Goal: Task Accomplishment & Management: Complete application form

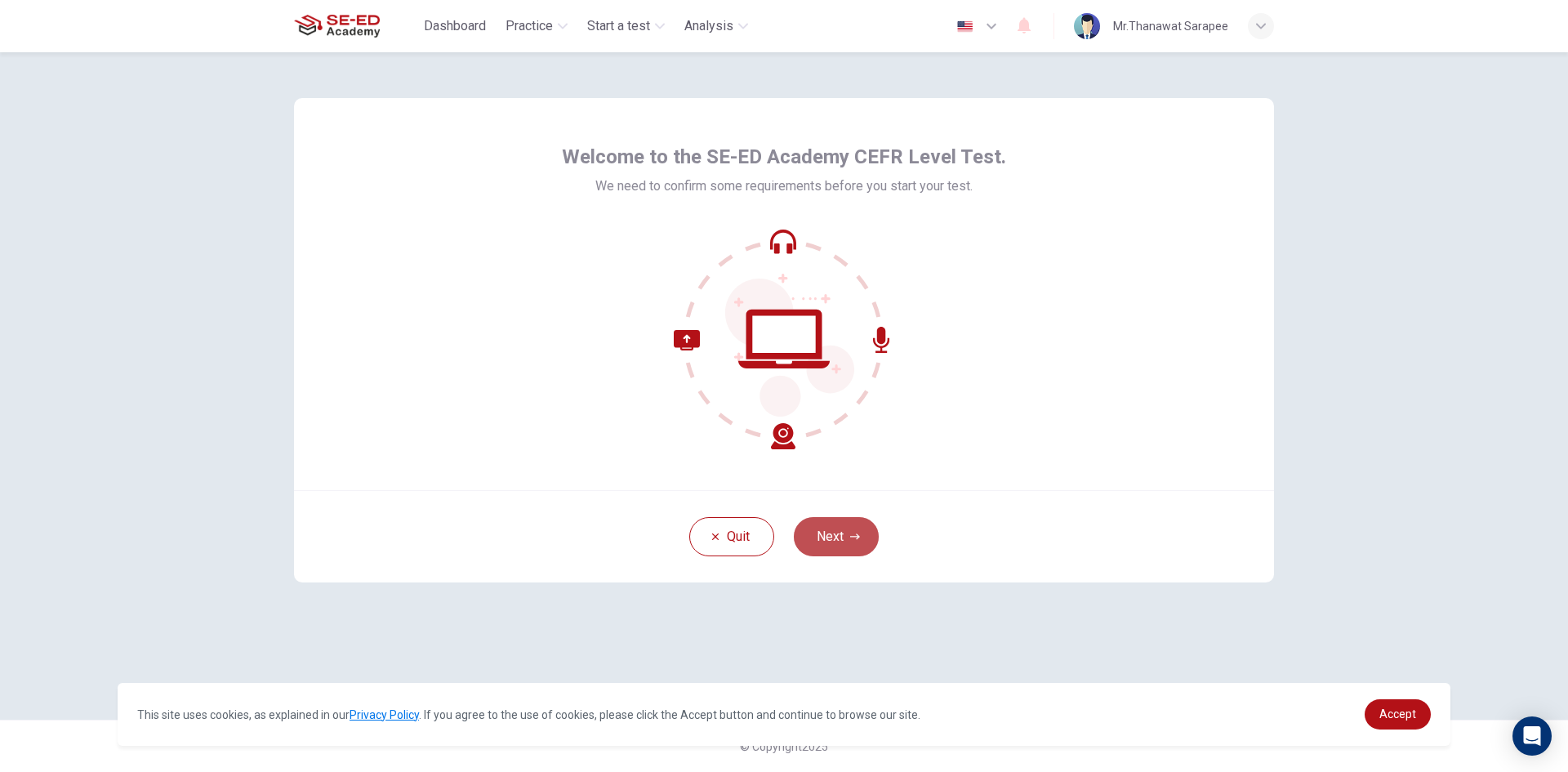
click at [848, 534] on button "Next" at bounding box center [836, 537] width 85 height 39
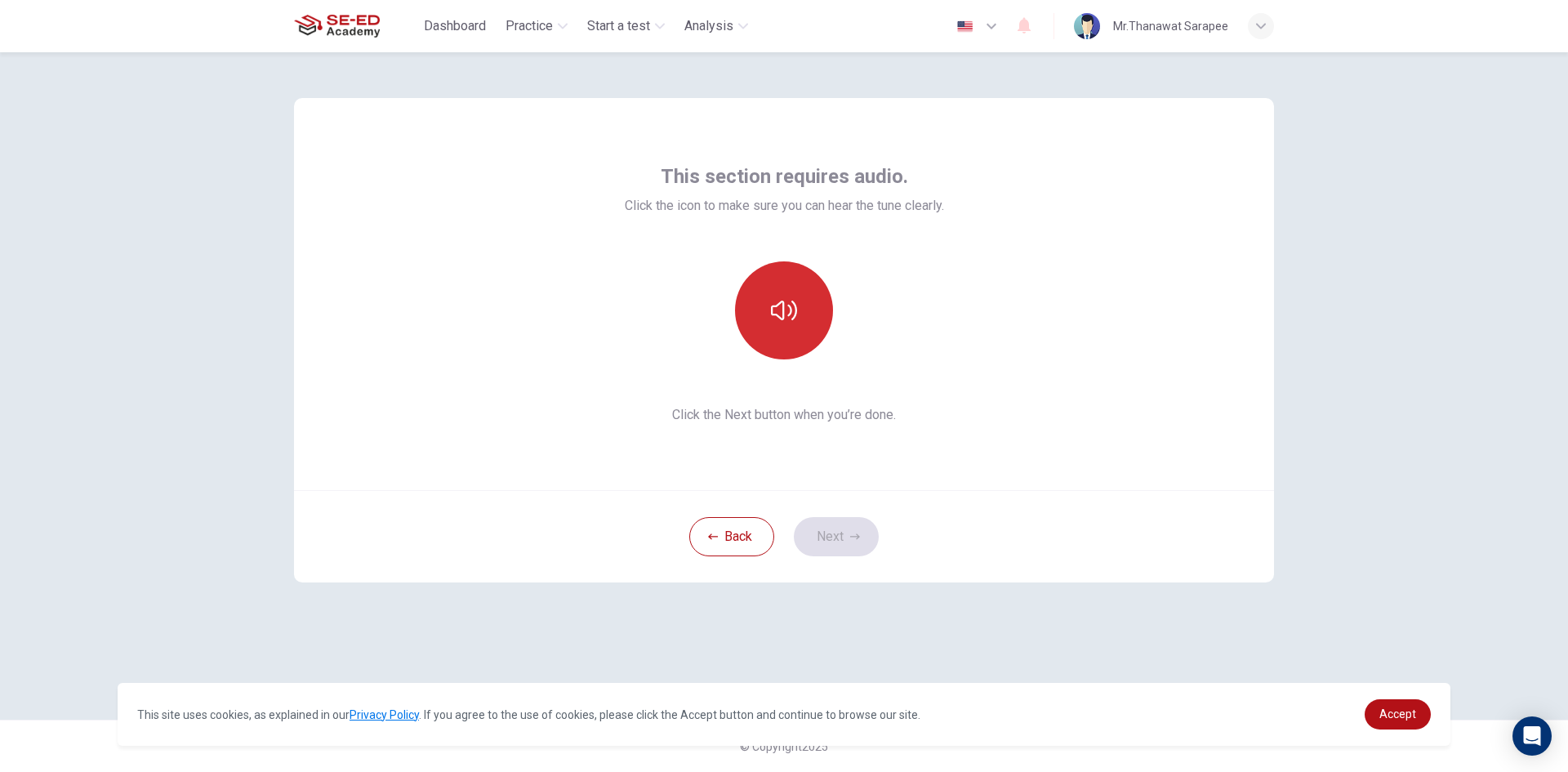
click at [787, 307] on icon "button" at bounding box center [784, 311] width 26 height 26
click at [778, 334] on button "button" at bounding box center [784, 311] width 98 height 98
drag, startPoint x: 851, startPoint y: 523, endPoint x: 845, endPoint y: 518, distance: 7.8
click at [850, 523] on button "Next" at bounding box center [836, 537] width 85 height 39
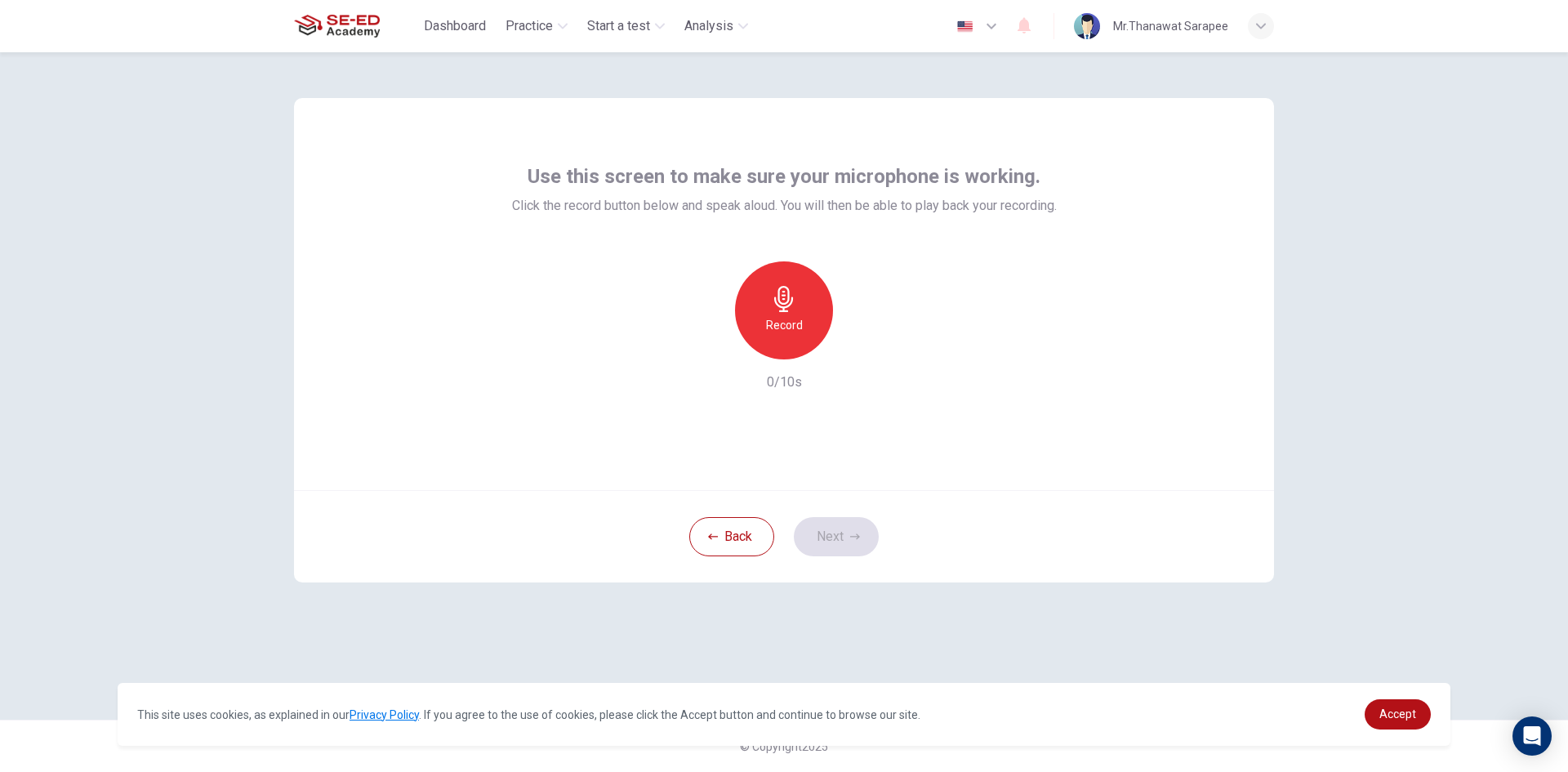
click at [808, 299] on div "Record" at bounding box center [784, 311] width 98 height 98
click at [870, 346] on div "button" at bounding box center [859, 347] width 26 height 26
click at [713, 341] on icon "button" at bounding box center [709, 346] width 15 height 15
click at [798, 300] on div "Record" at bounding box center [784, 311] width 98 height 98
click at [849, 352] on div "button" at bounding box center [859, 347] width 26 height 26
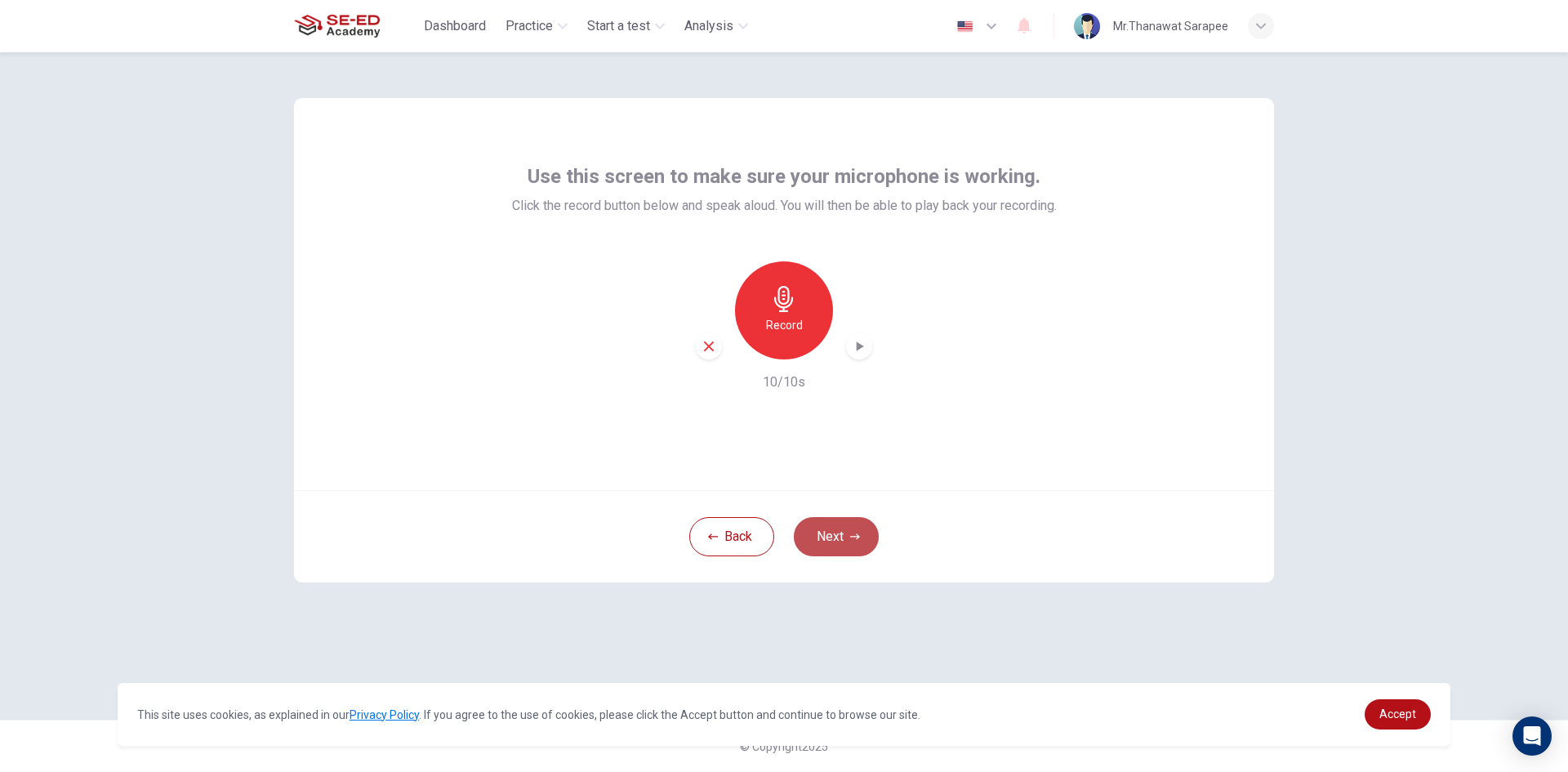
click at [852, 524] on button "Next" at bounding box center [836, 537] width 85 height 39
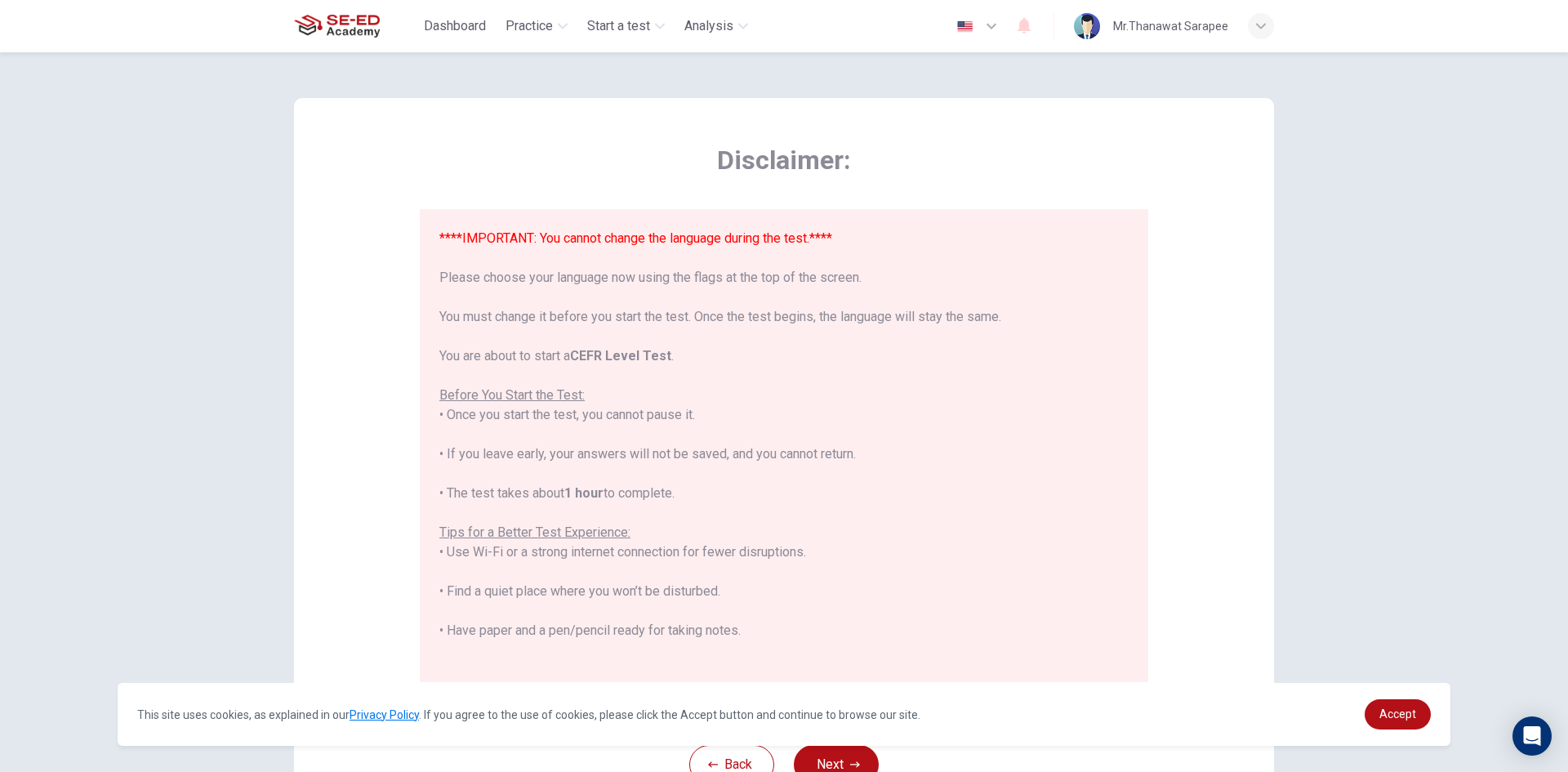
click at [995, 20] on icon "button" at bounding box center [992, 26] width 20 height 20
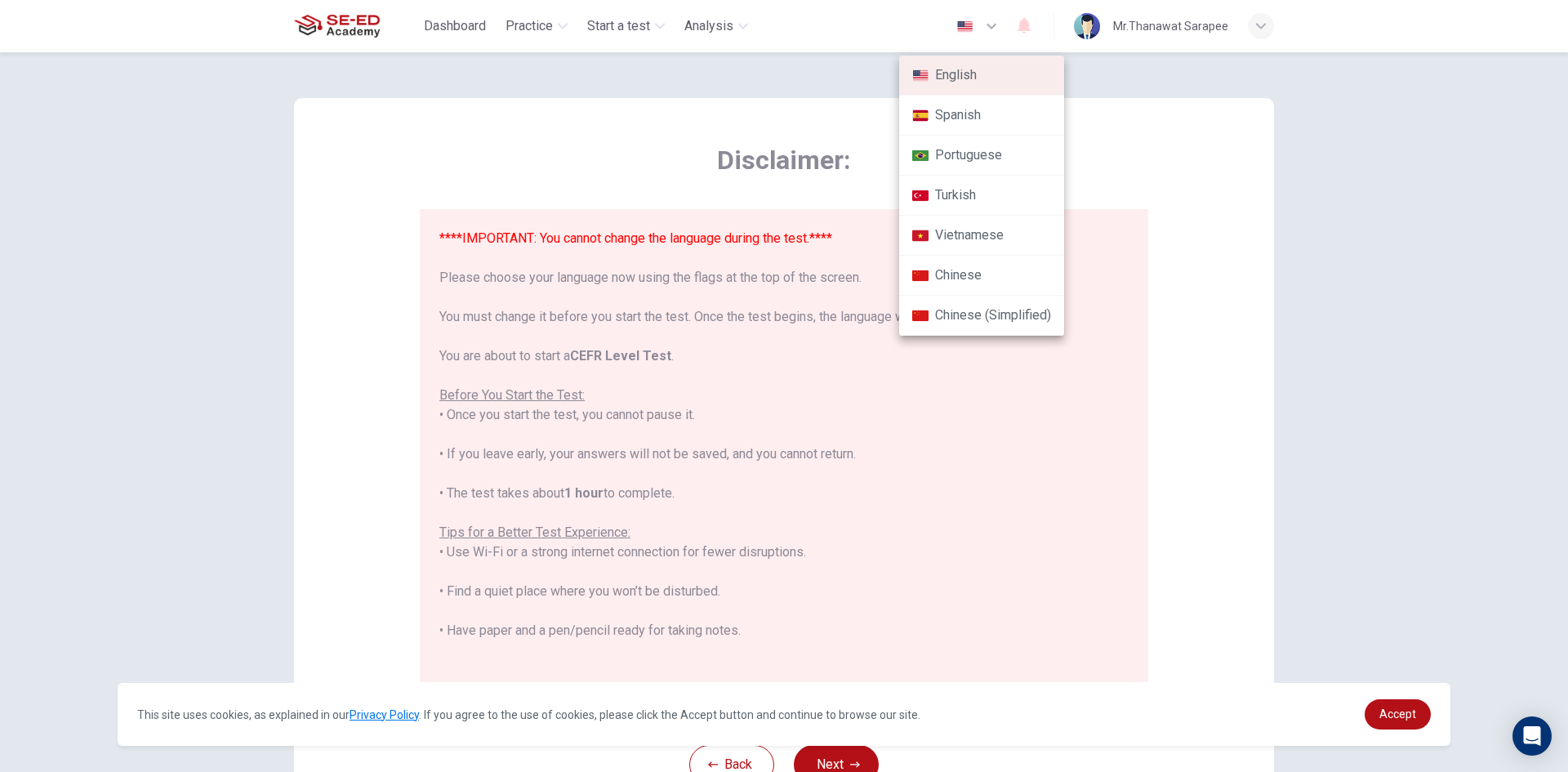
click at [1113, 155] on div at bounding box center [784, 386] width 1568 height 772
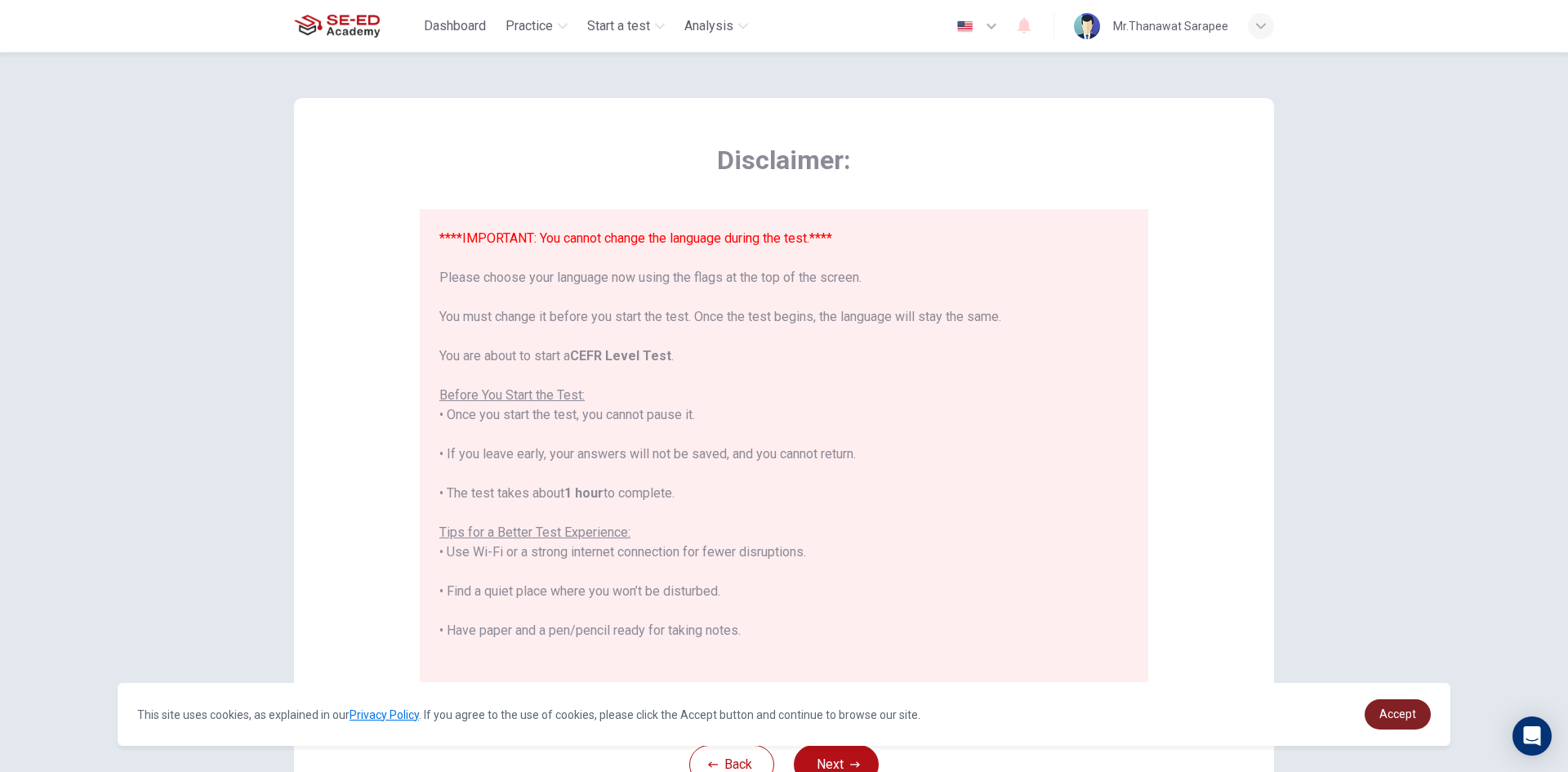
click at [1390, 712] on span "Accept" at bounding box center [1397, 714] width 37 height 13
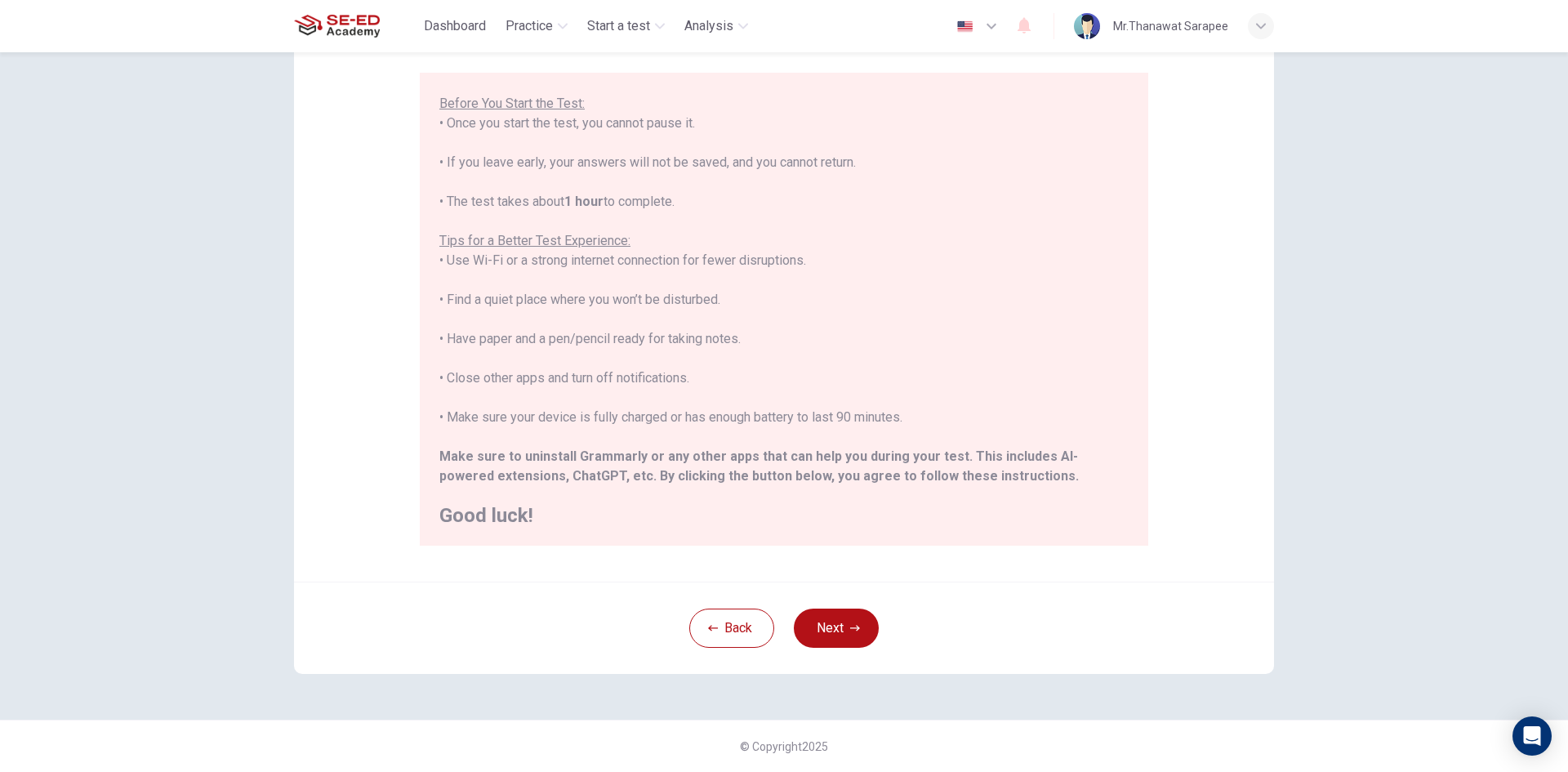
scroll to position [156, 0]
click at [825, 624] on button "Next" at bounding box center [836, 628] width 85 height 39
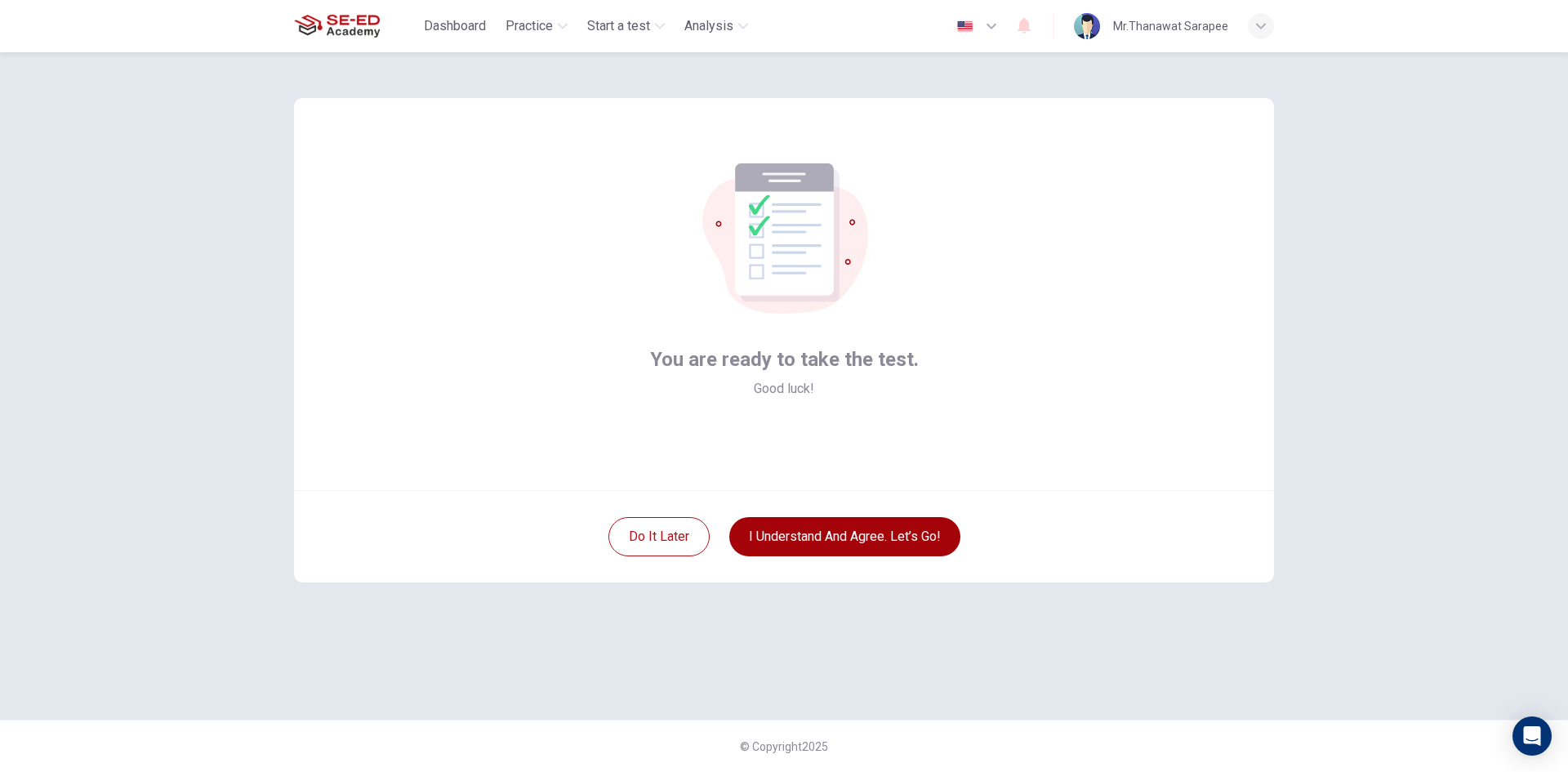
scroll to position [0, 0]
click at [823, 539] on button "I understand and agree. Let’s go!" at bounding box center [844, 537] width 231 height 39
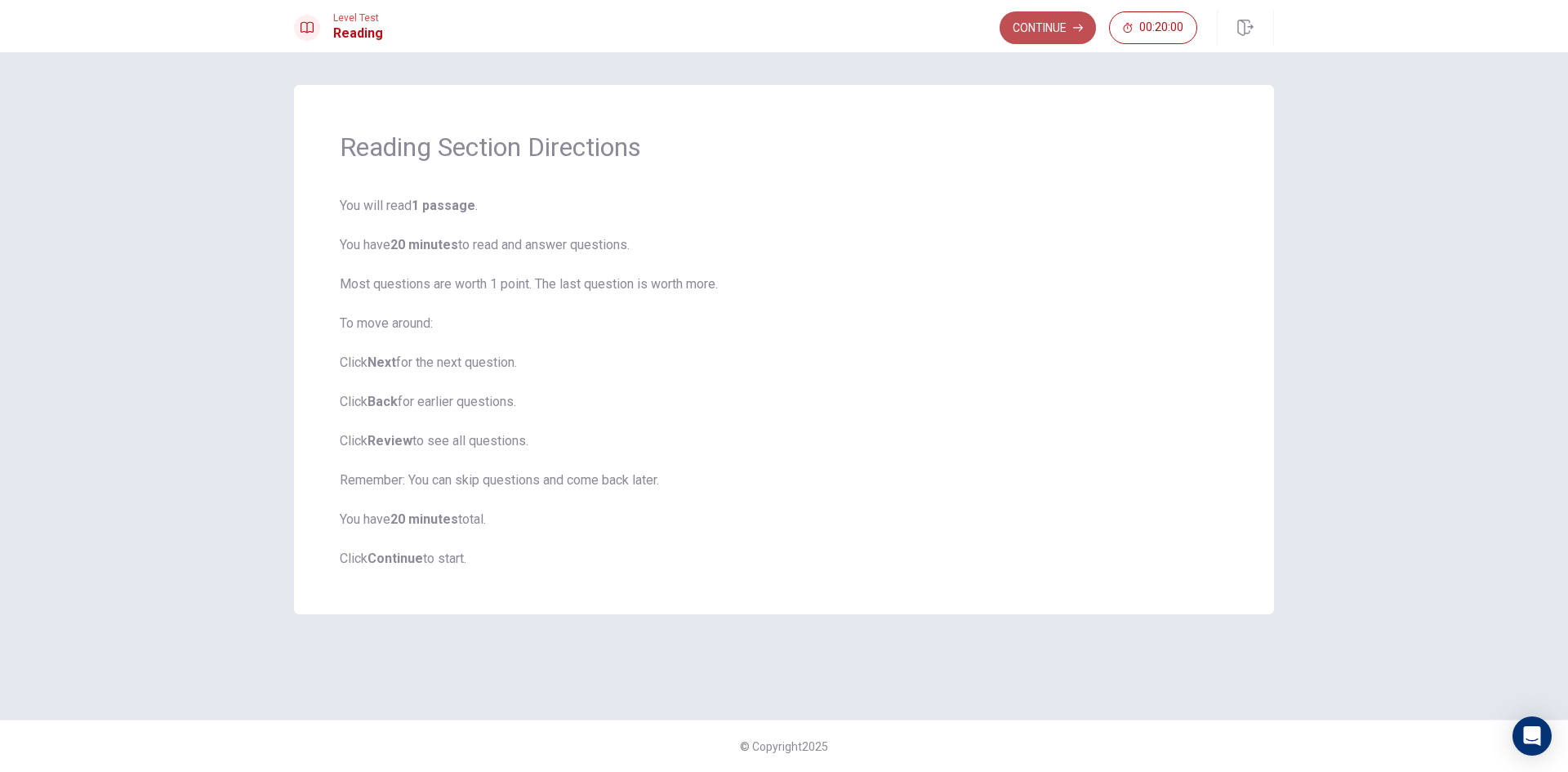
click at [1050, 33] on button "Continue" at bounding box center [1048, 27] width 96 height 33
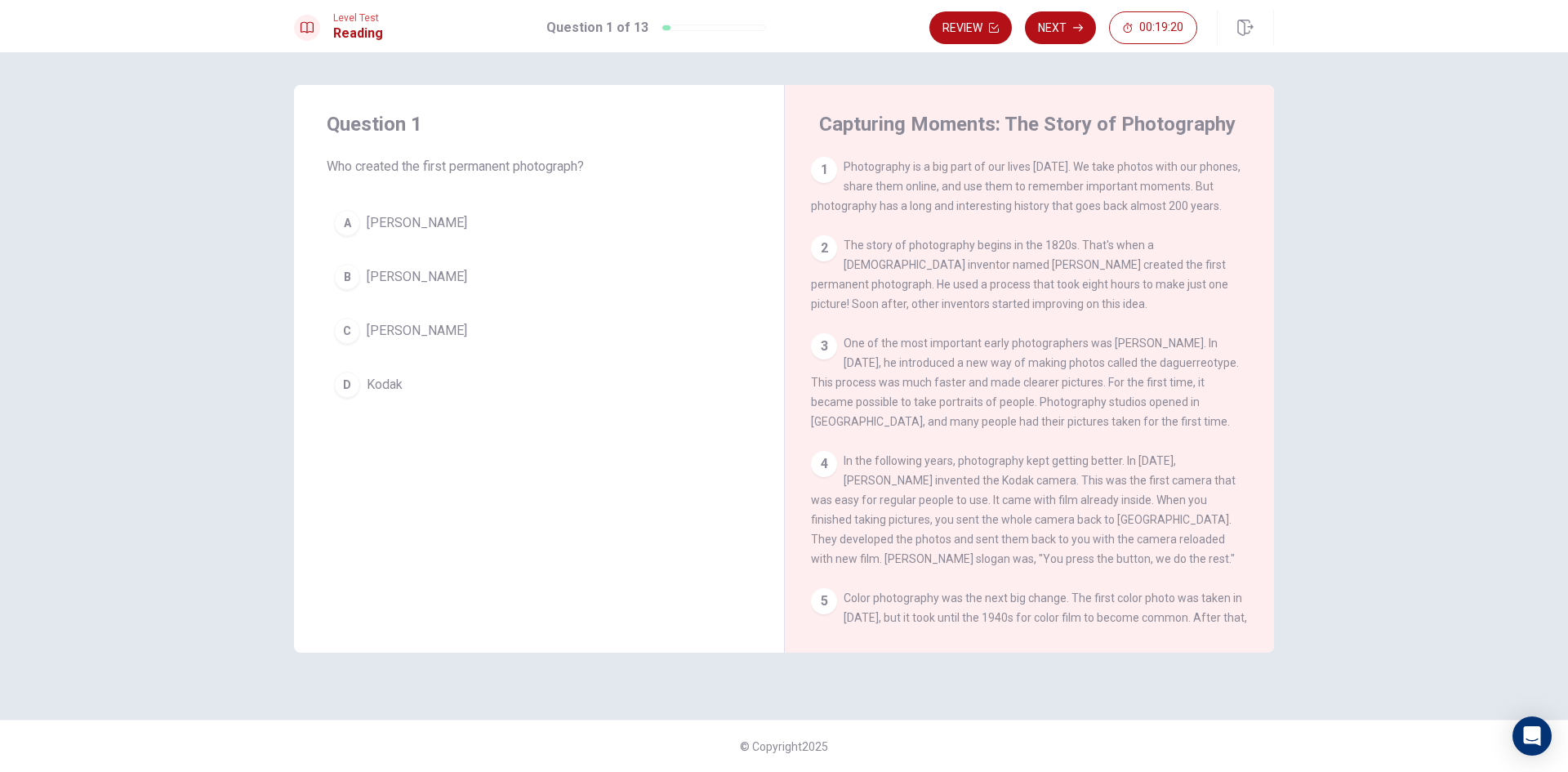
click at [348, 327] on div "C" at bounding box center [347, 330] width 26 height 26
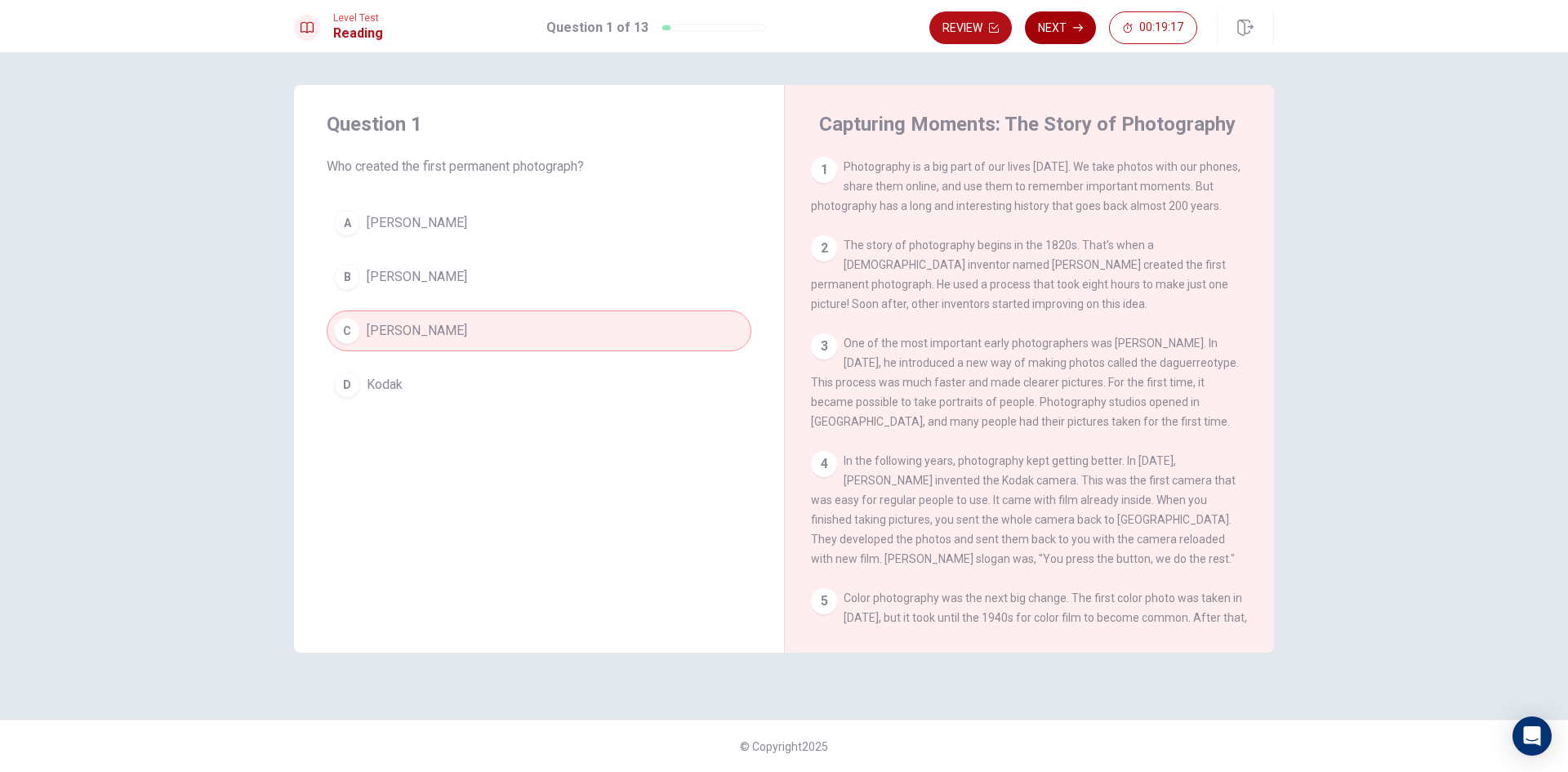
click at [1059, 21] on button "Next" at bounding box center [1060, 27] width 71 height 33
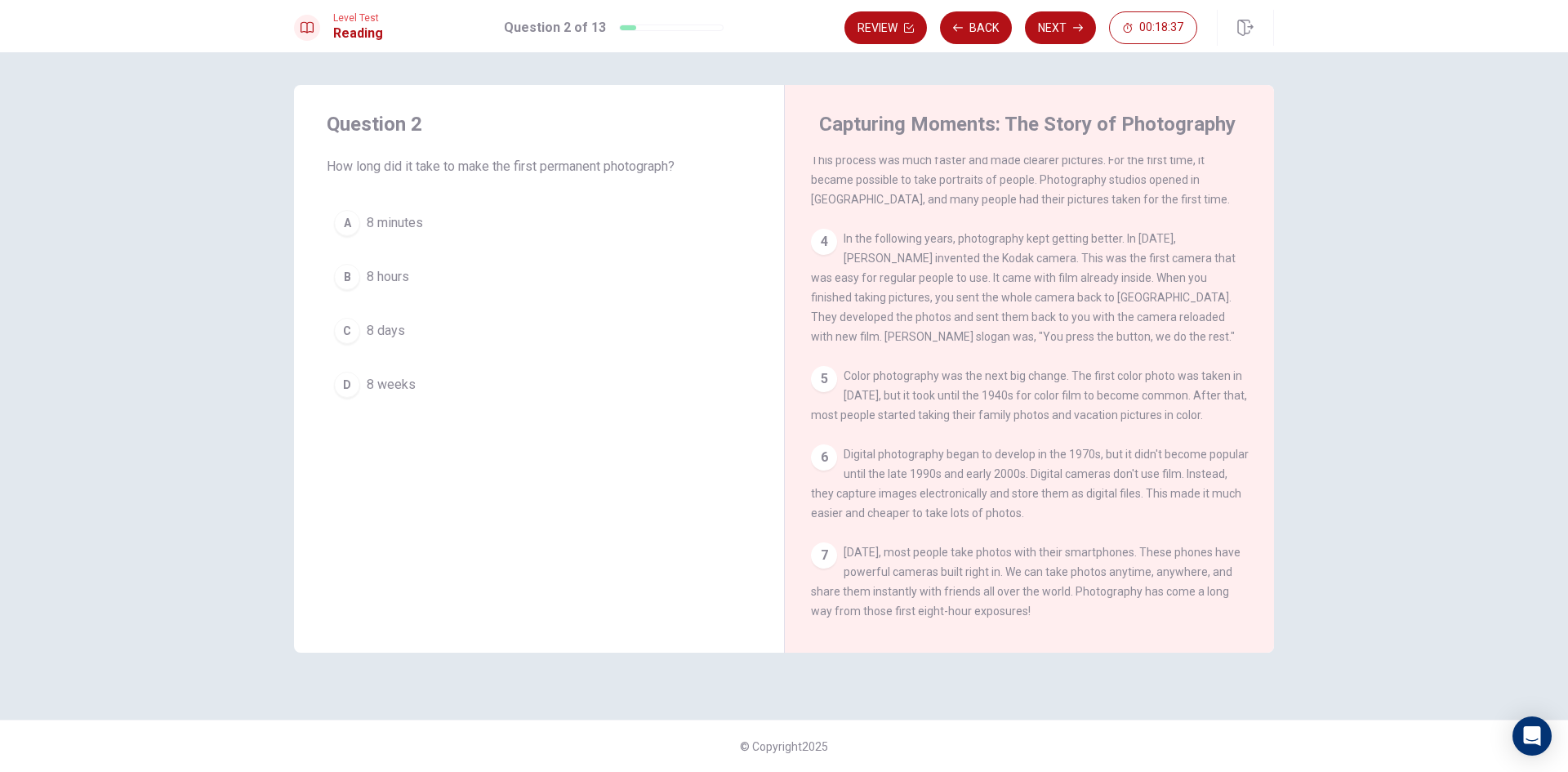
scroll to position [260, 0]
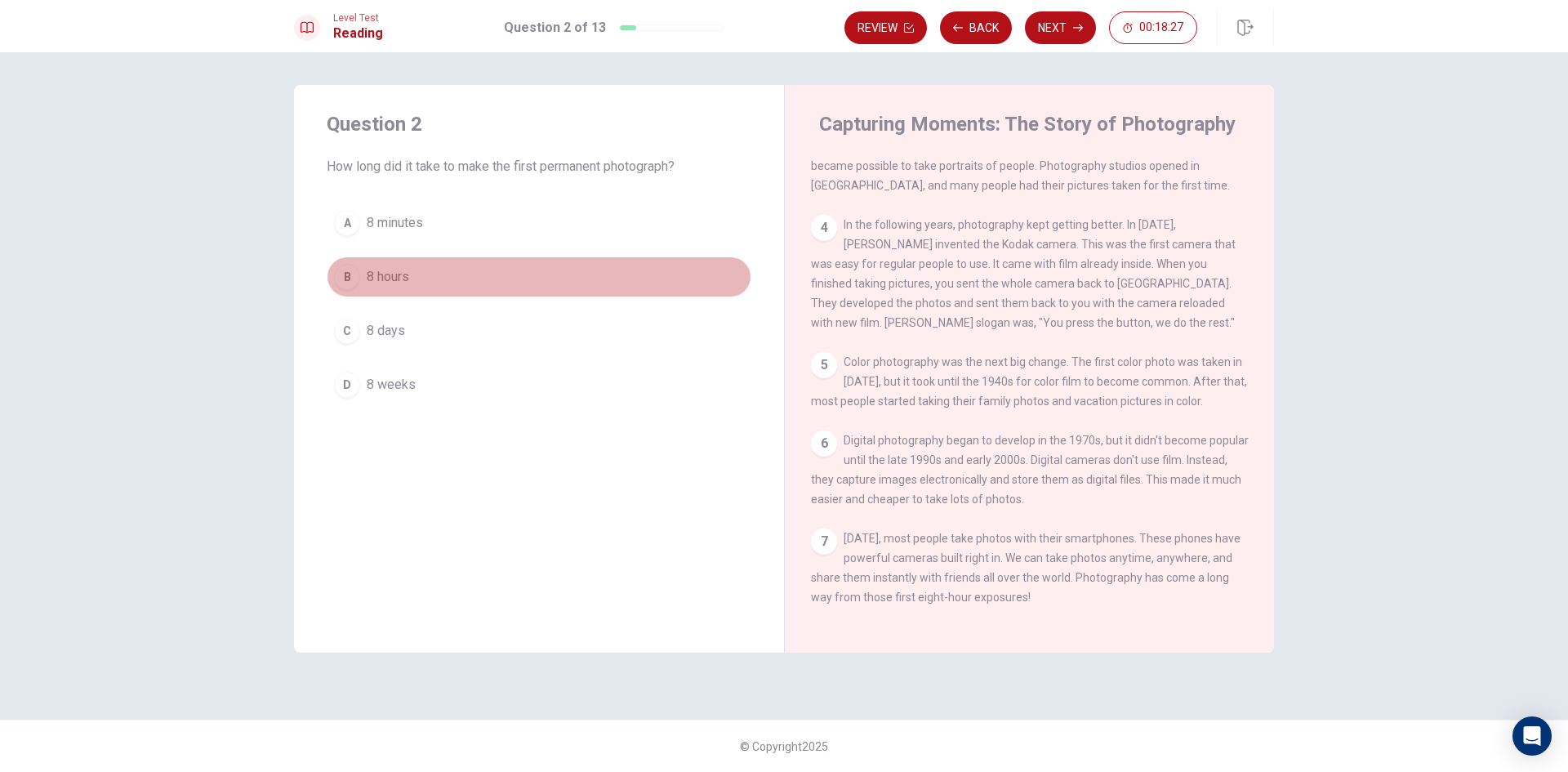
click at [359, 271] on div "B" at bounding box center [347, 277] width 26 height 26
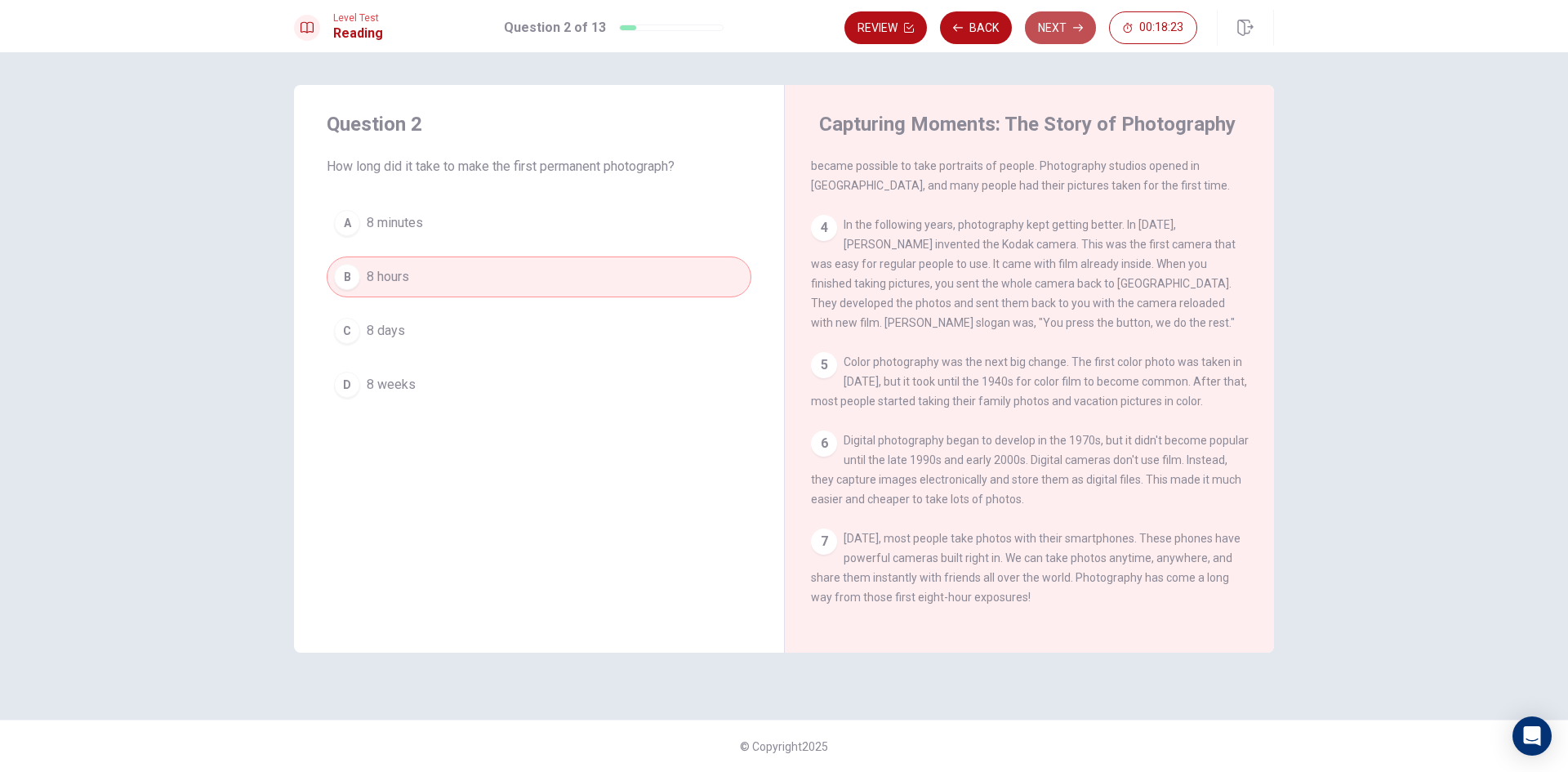
click at [1069, 31] on button "Next" at bounding box center [1060, 27] width 71 height 33
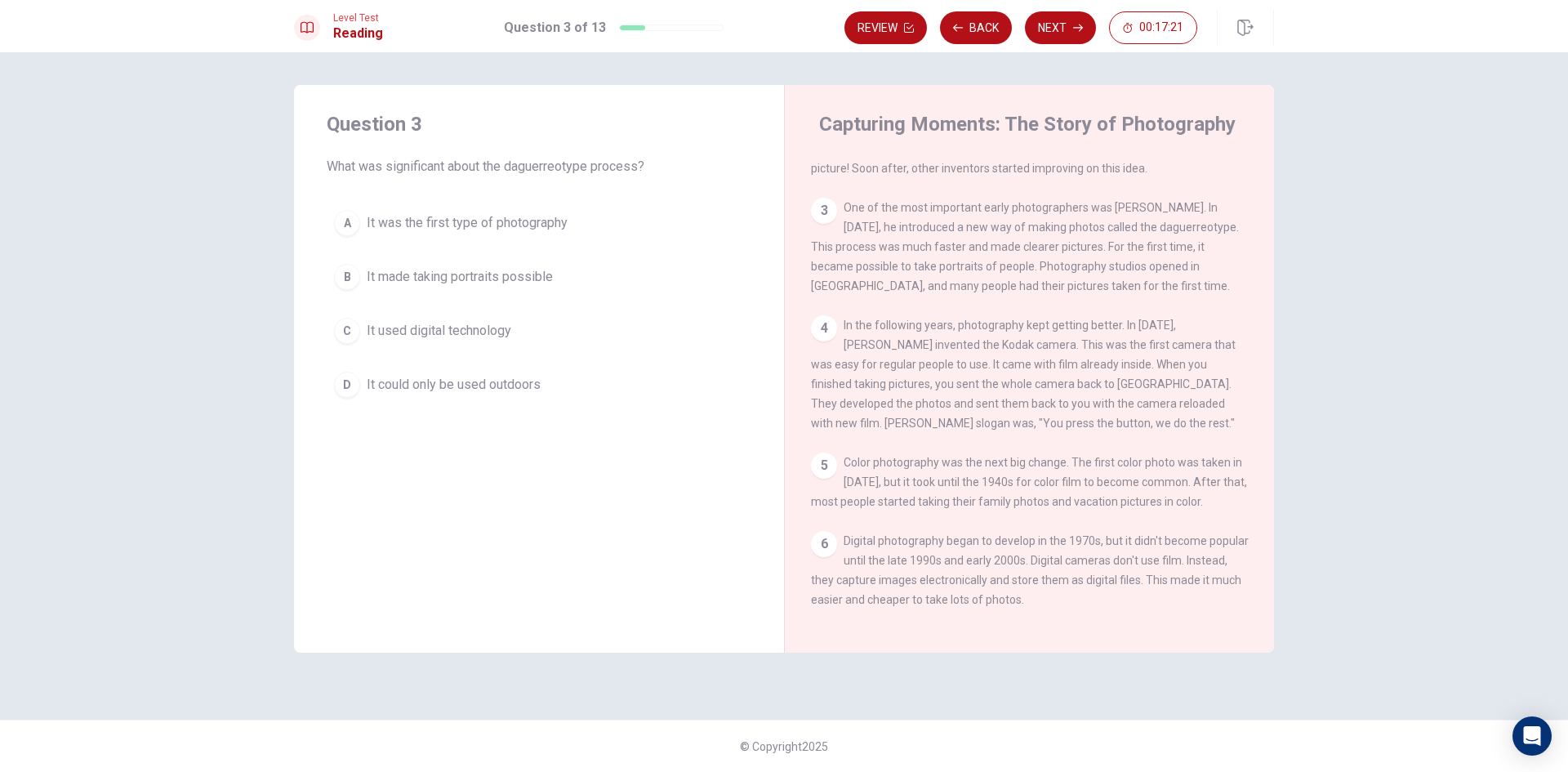
scroll to position [0, 0]
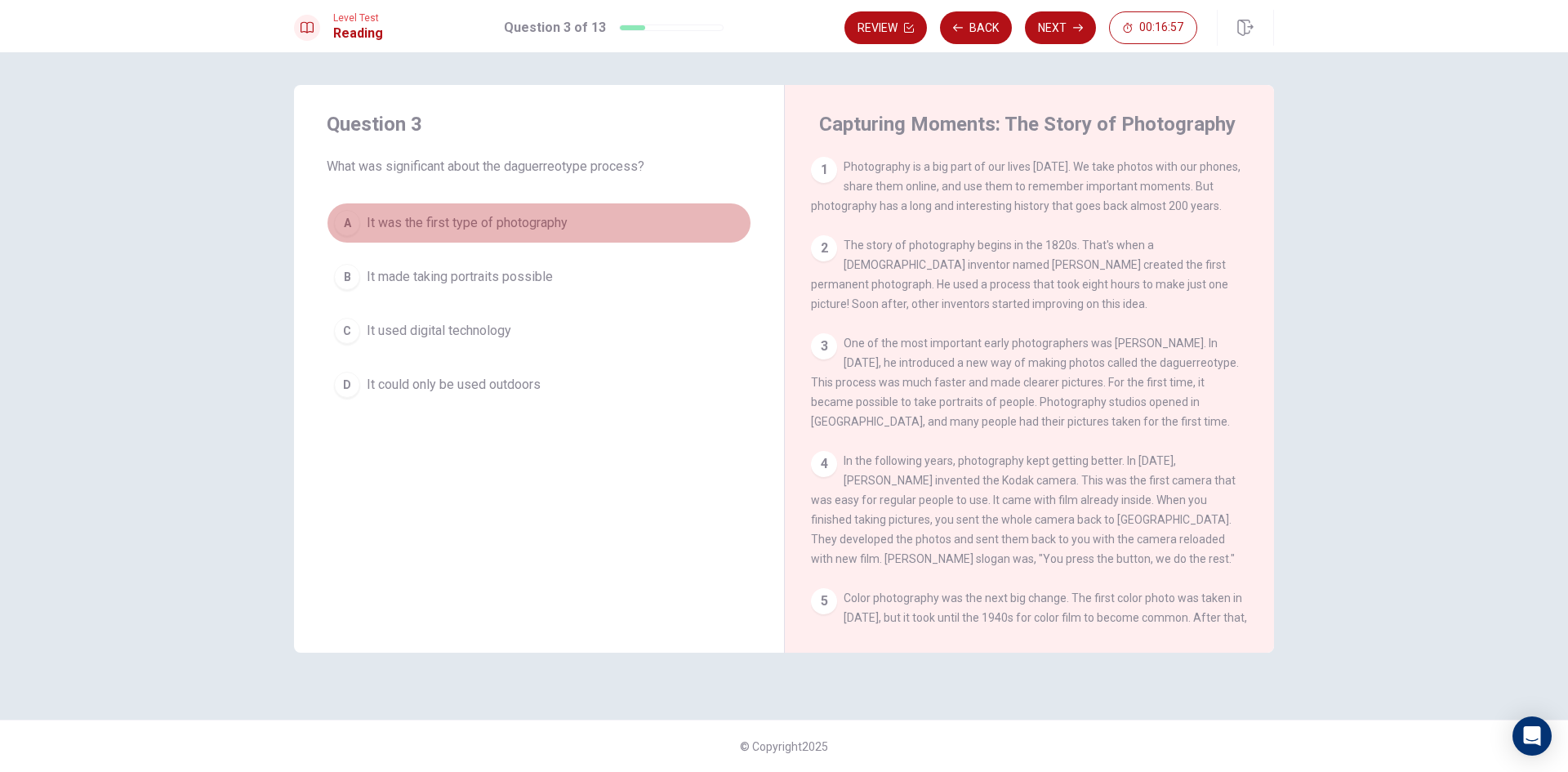
click at [347, 225] on div "A" at bounding box center [347, 223] width 26 height 26
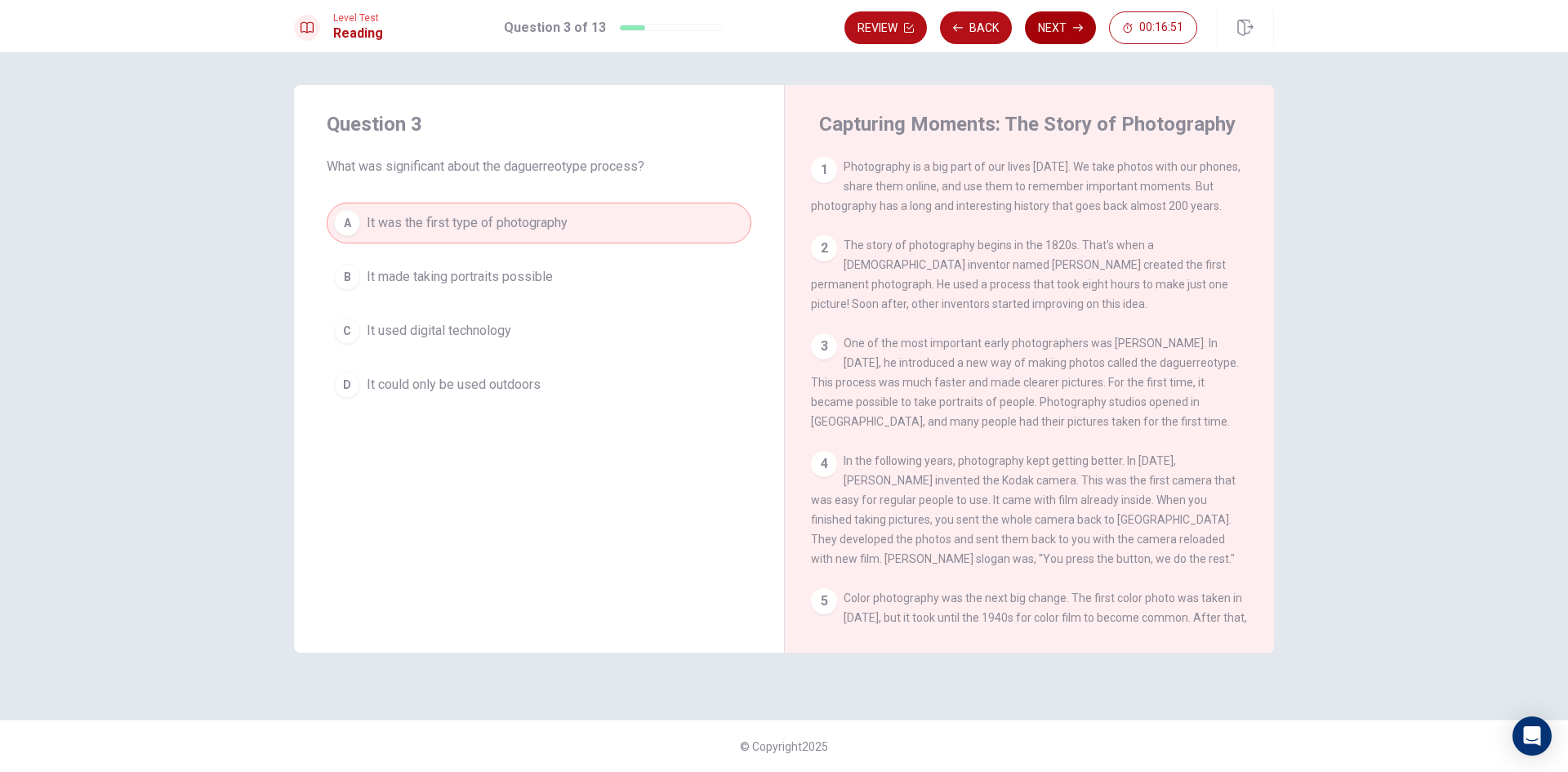
click at [1063, 19] on button "Next" at bounding box center [1060, 27] width 71 height 33
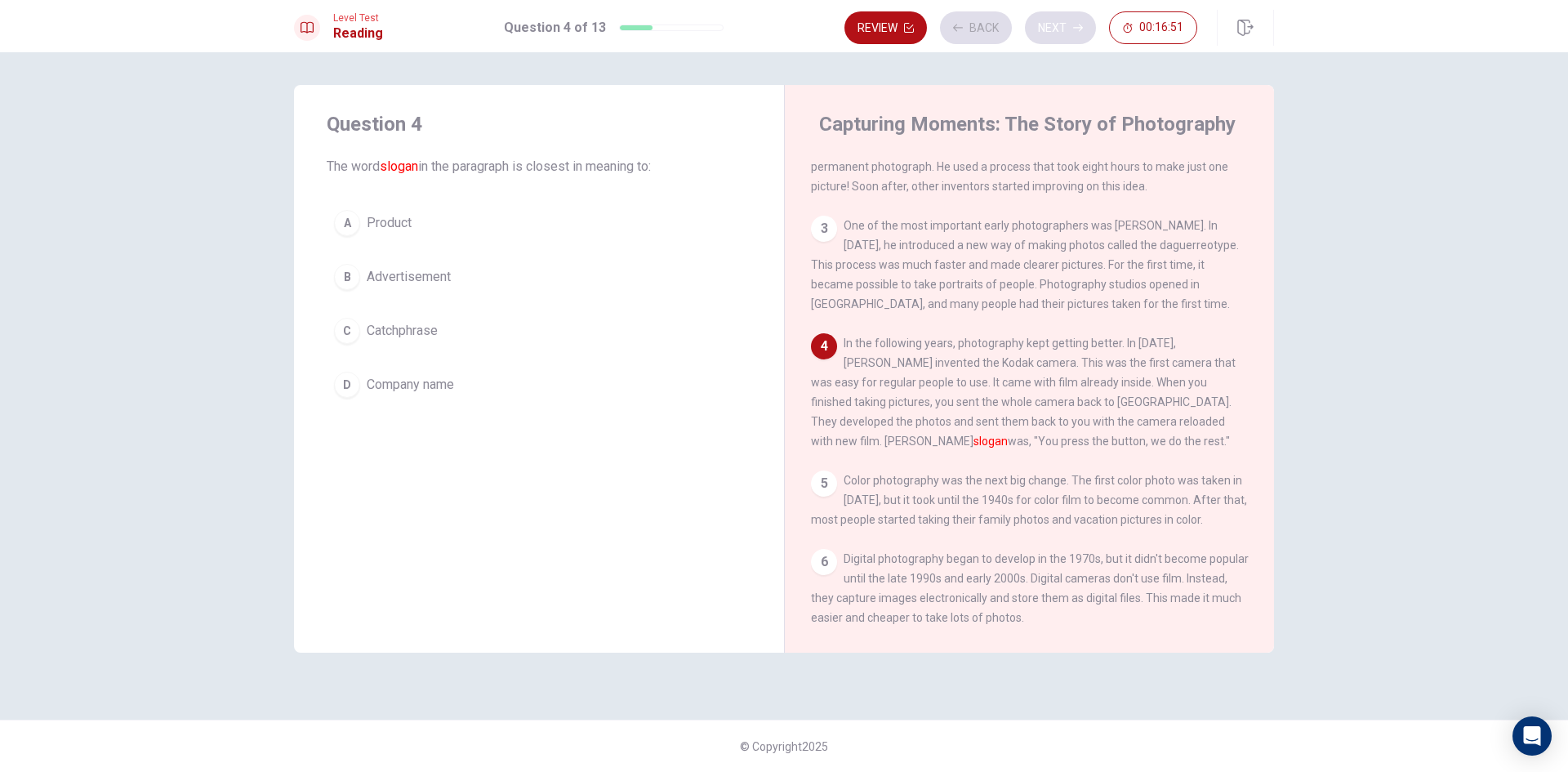
scroll to position [120, 0]
click at [365, 223] on button "A Product" at bounding box center [539, 223] width 425 height 41
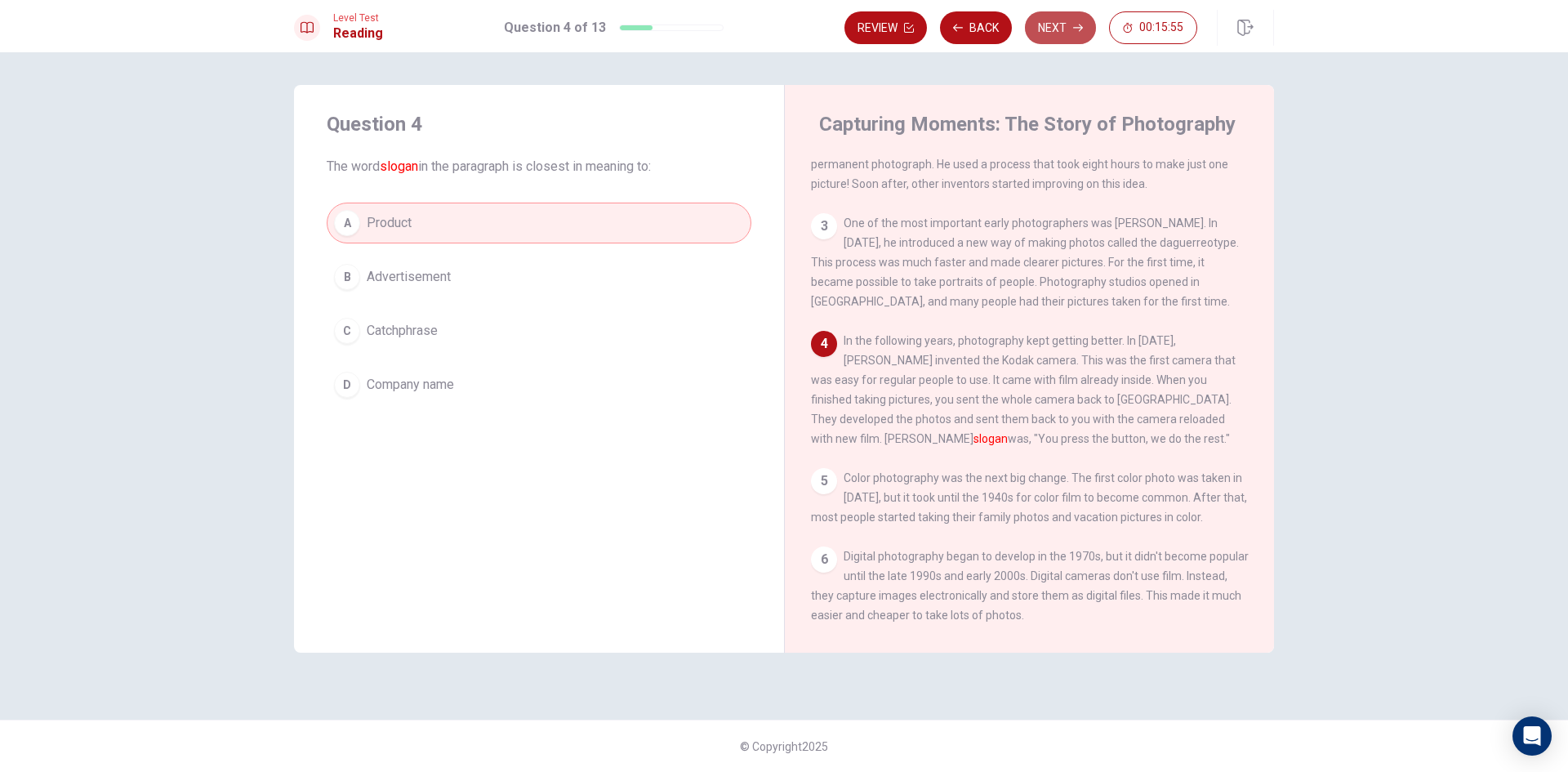
click at [1076, 32] on icon "button" at bounding box center [1077, 27] width 9 height 9
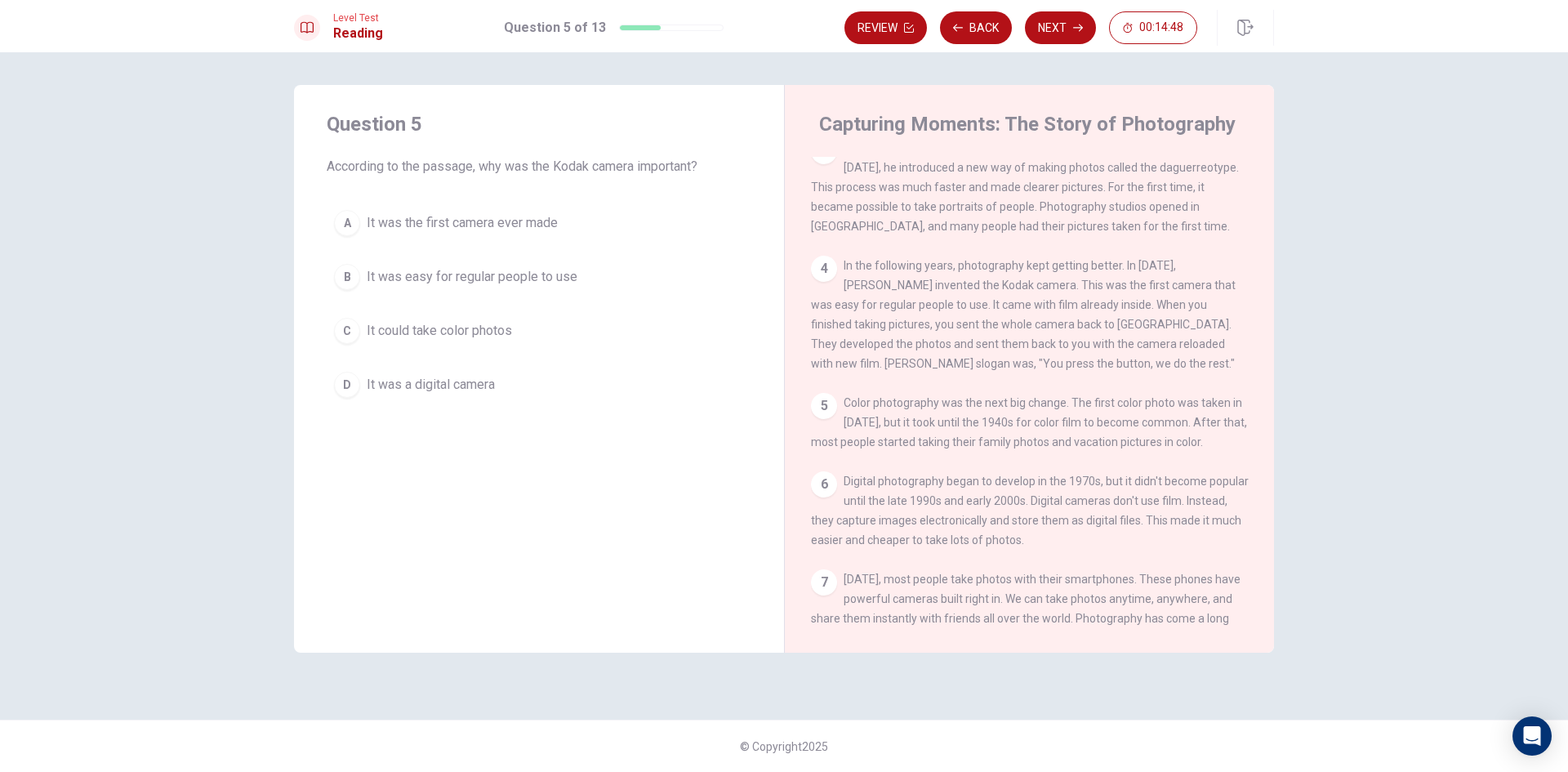
scroll to position [178, 0]
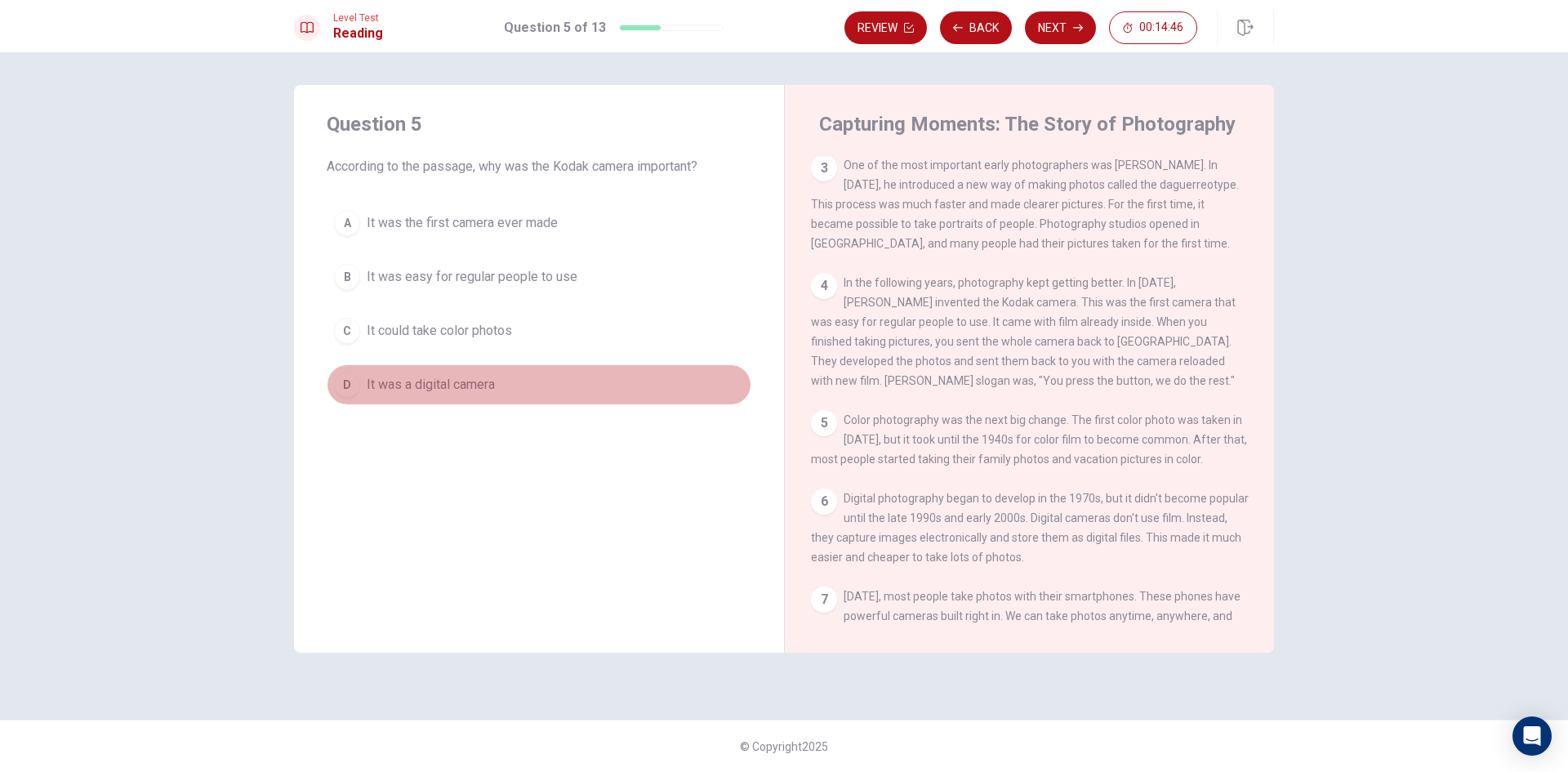
click at [366, 381] on button "D It was a digital camera" at bounding box center [539, 385] width 425 height 41
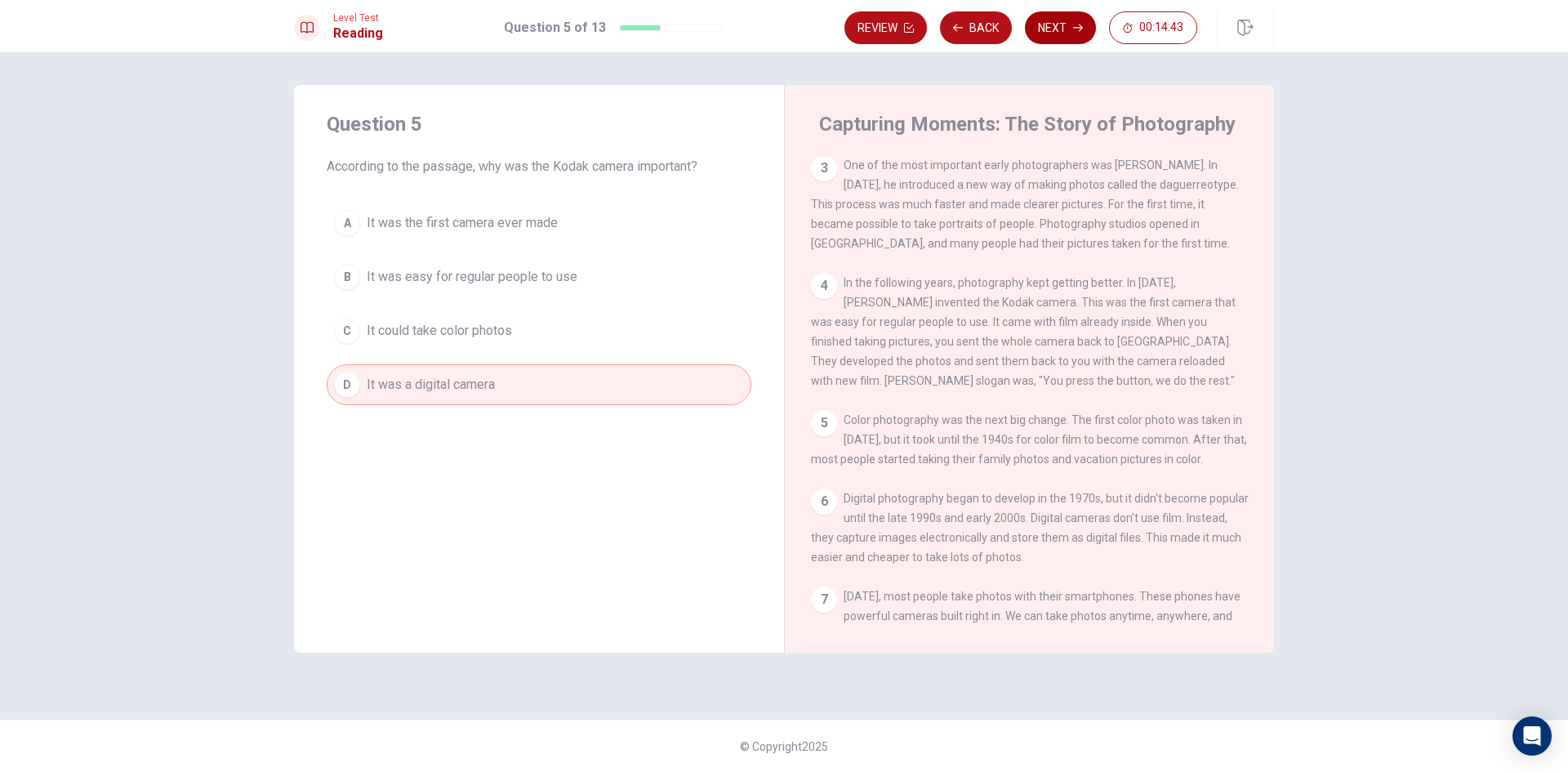
click at [1070, 17] on button "Next" at bounding box center [1060, 27] width 71 height 33
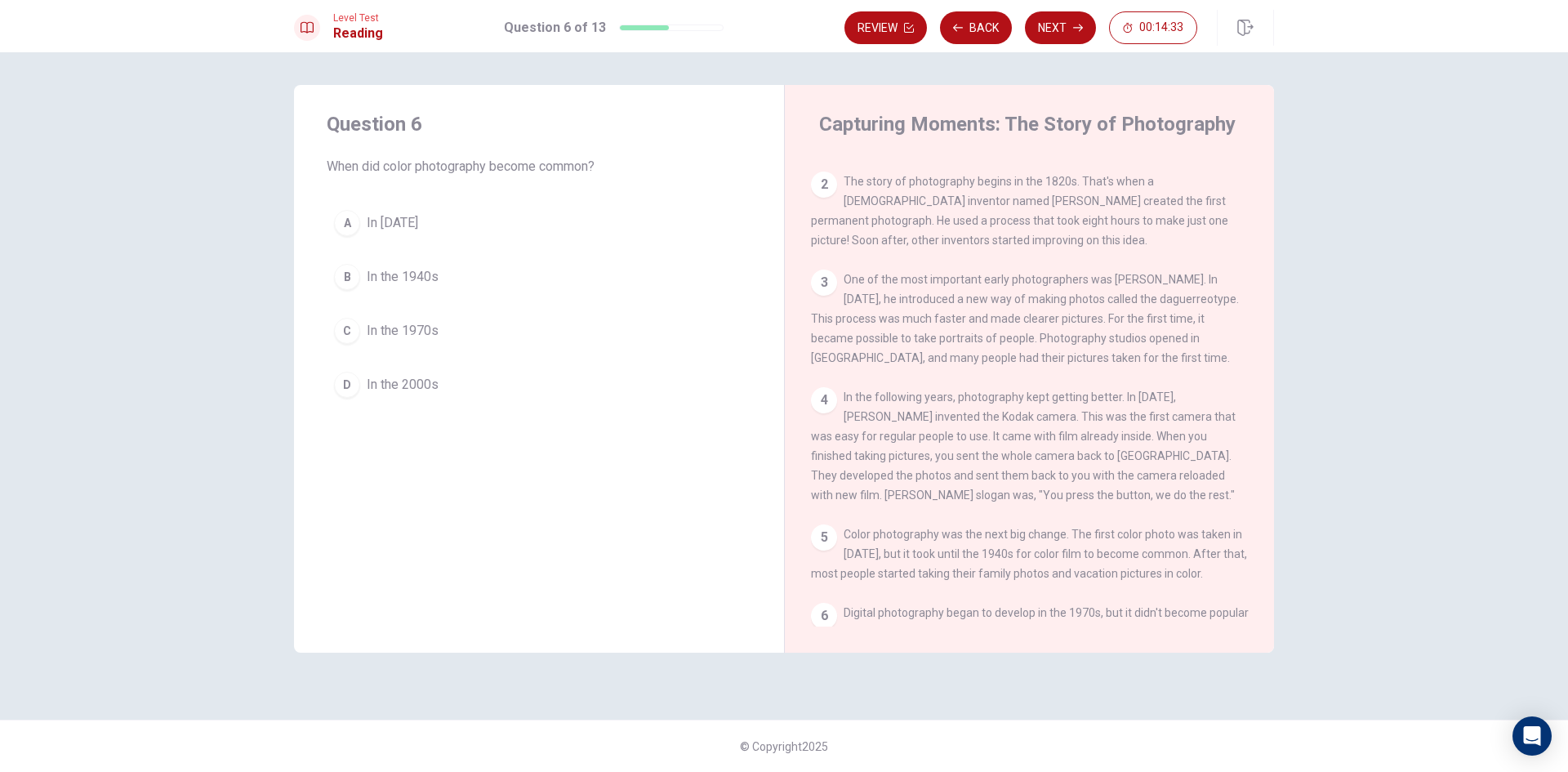
scroll to position [260, 0]
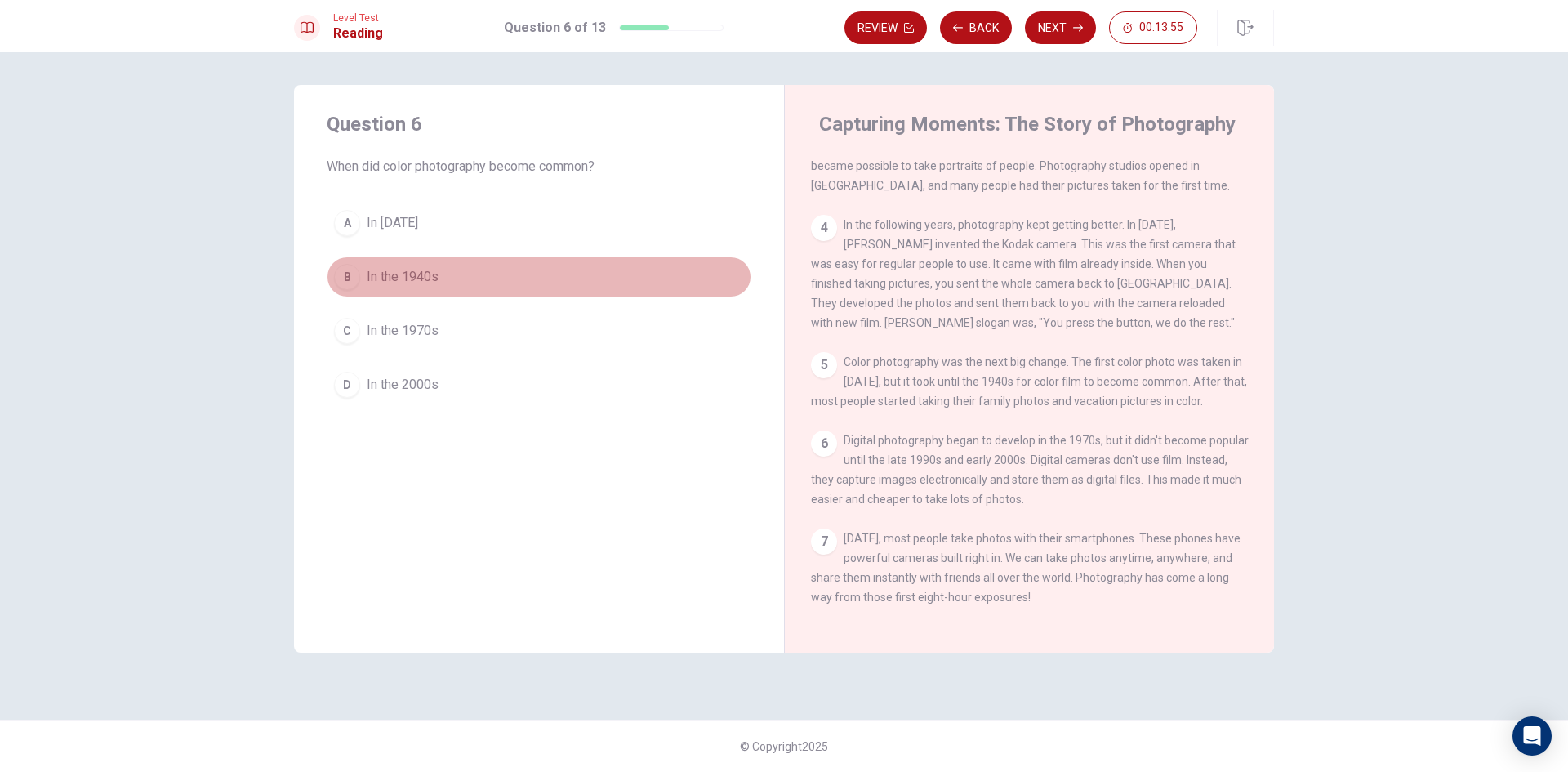
click at [365, 282] on button "B In the 1940s" at bounding box center [539, 277] width 425 height 41
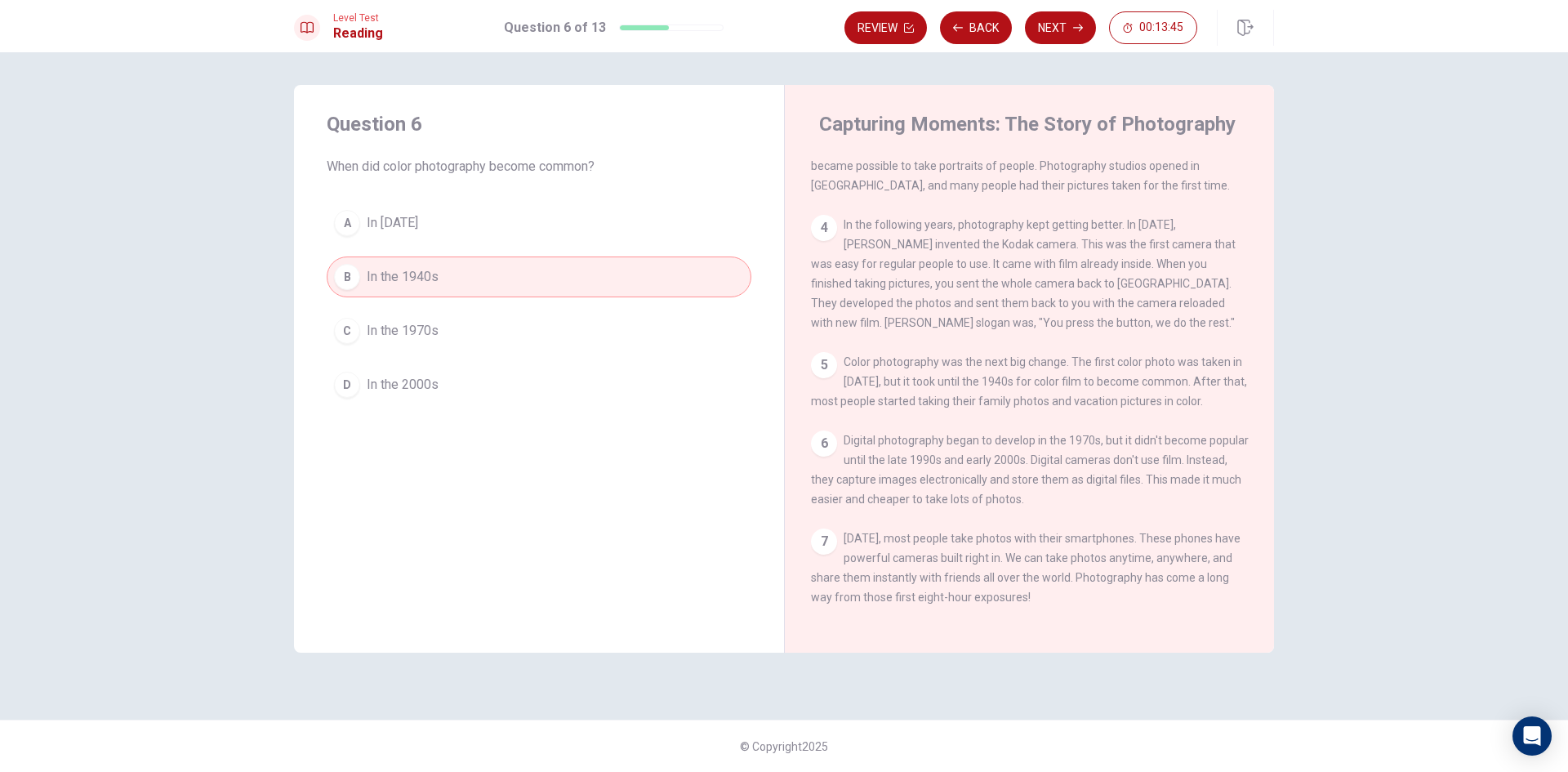
click at [390, 217] on span "In [DATE]" at bounding box center [393, 223] width 51 height 20
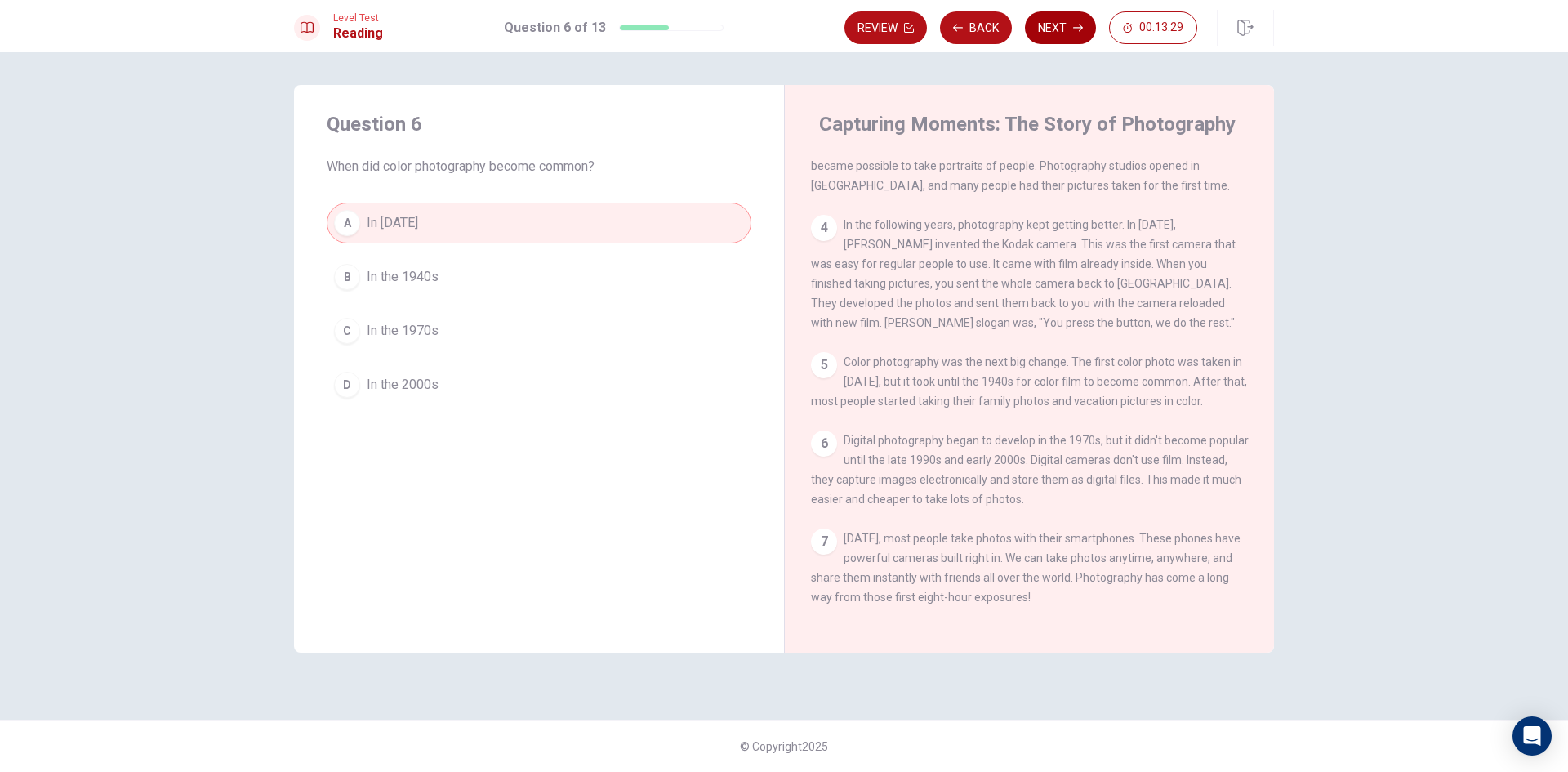
click at [1067, 18] on button "Next" at bounding box center [1060, 27] width 71 height 33
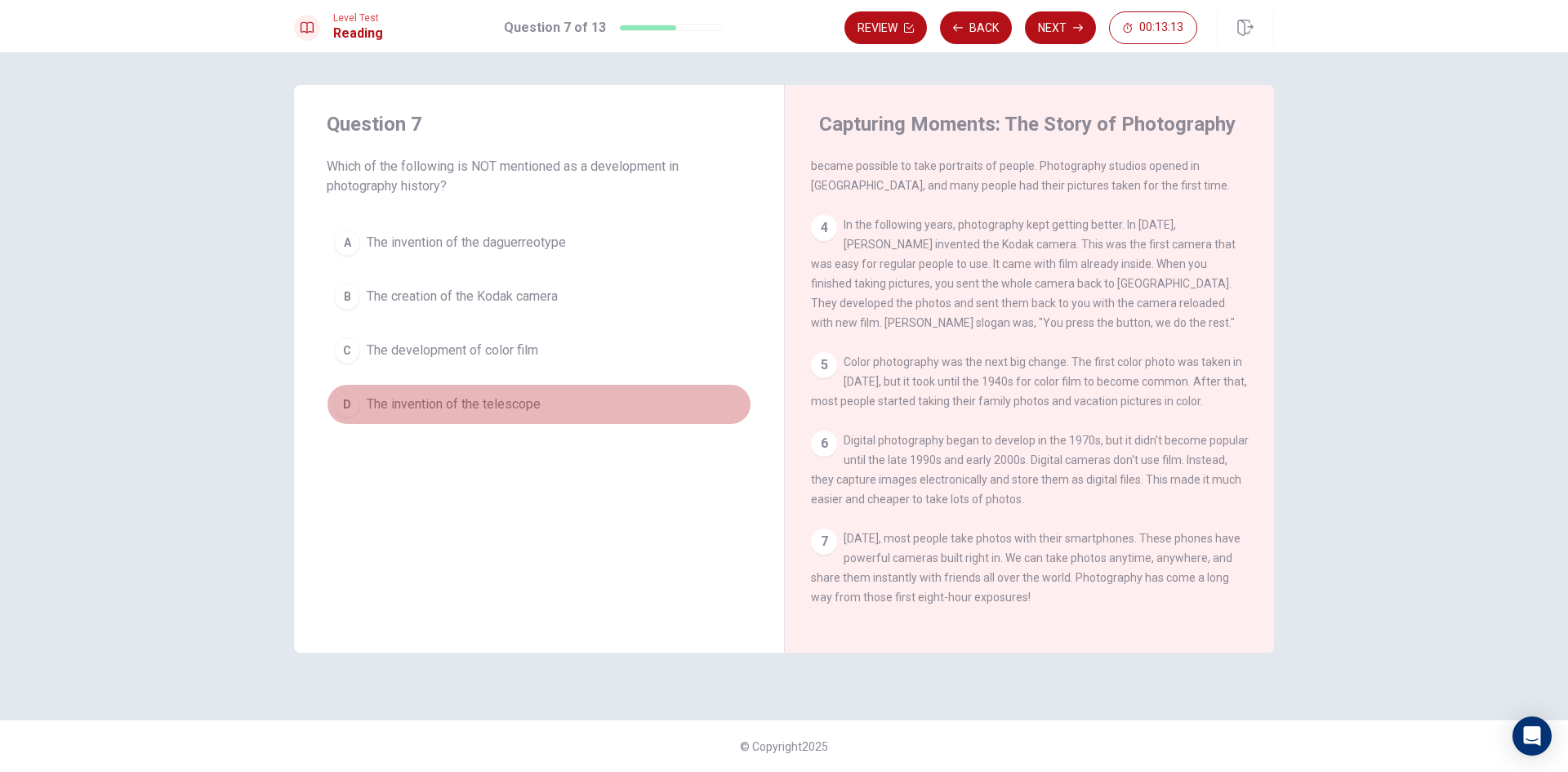
click at [511, 399] on span "The invention of the telescope" at bounding box center [454, 404] width 174 height 20
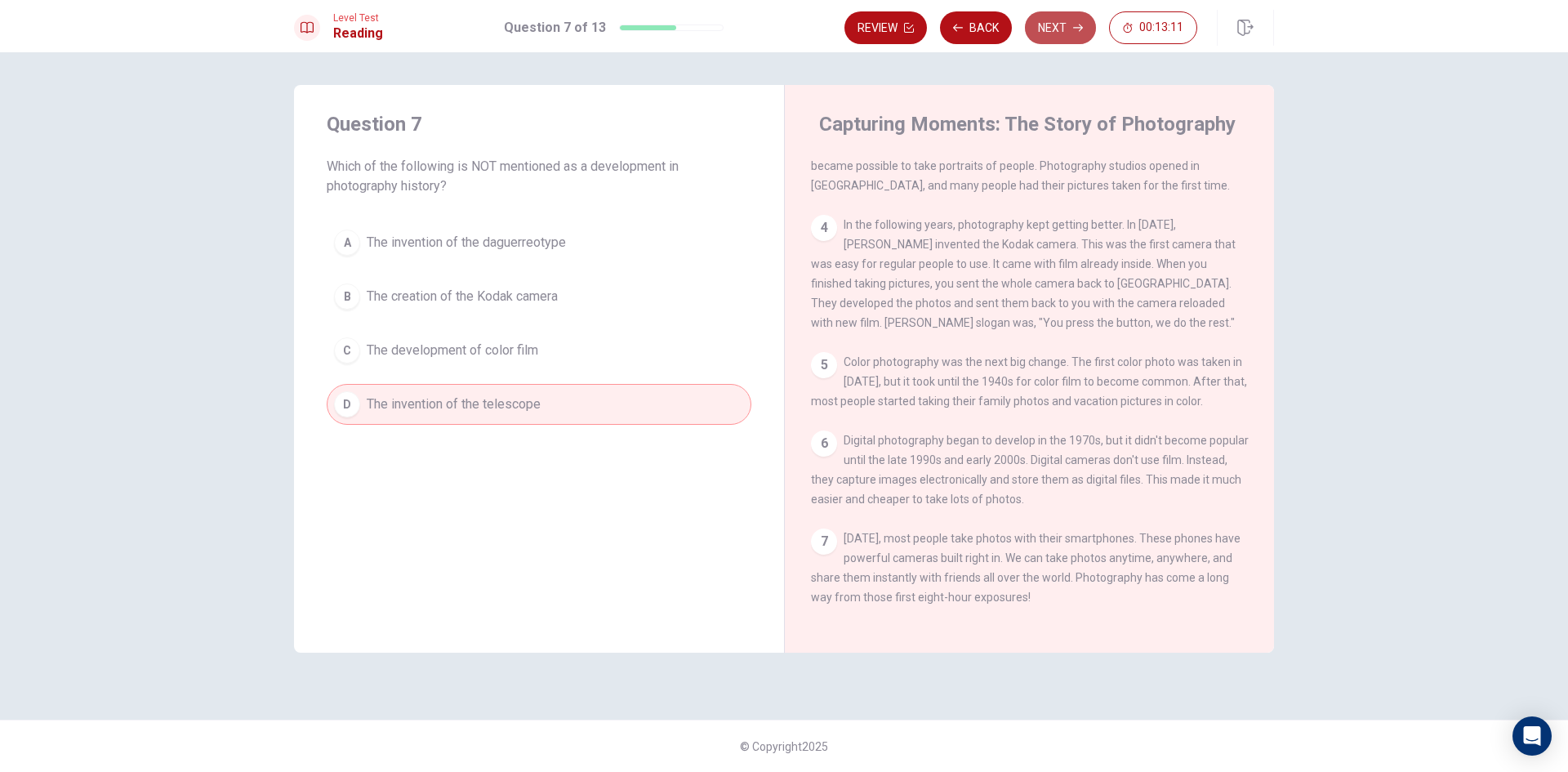
click at [1057, 12] on button "Next" at bounding box center [1060, 27] width 71 height 33
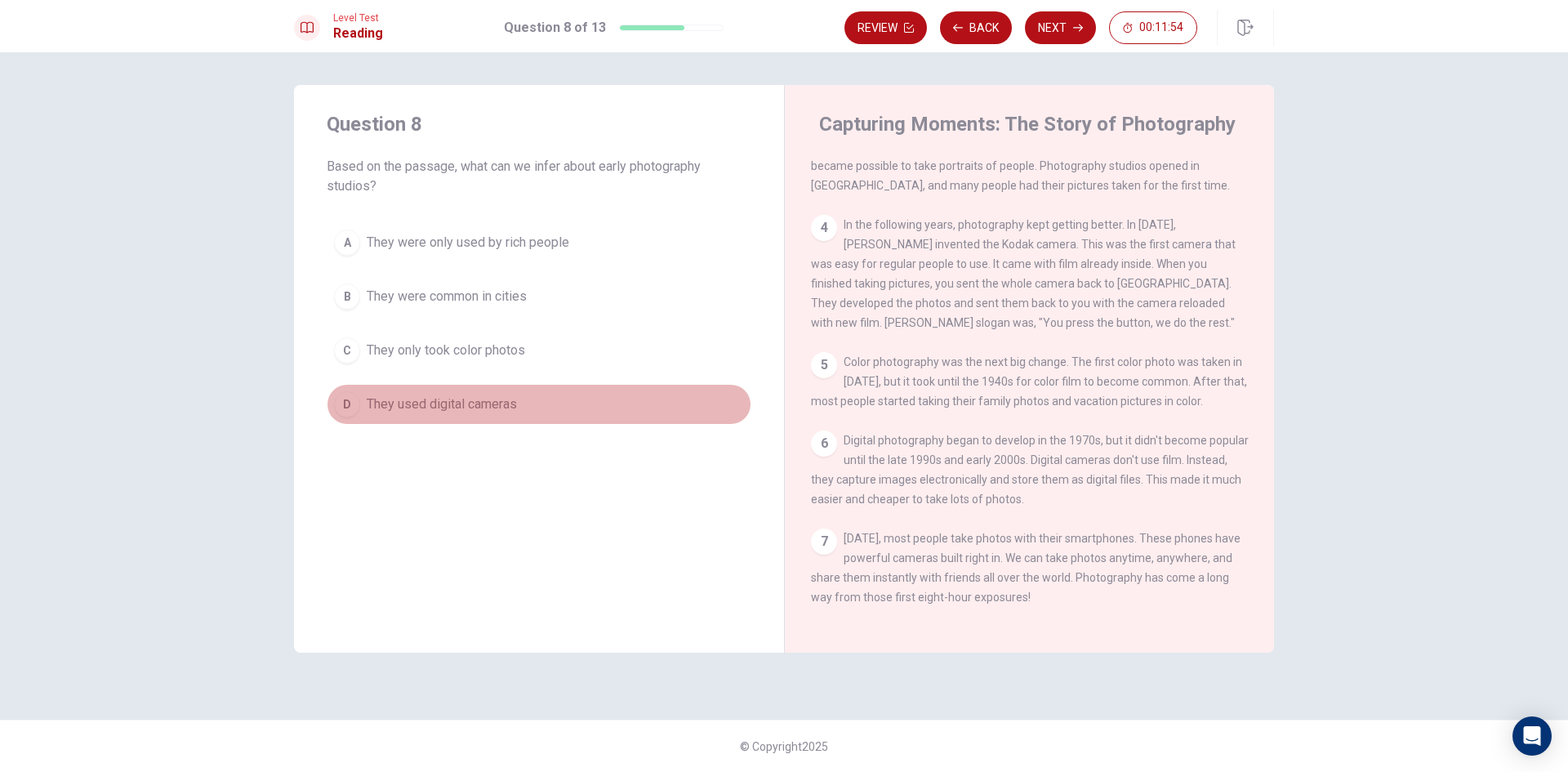
click at [501, 407] on span "They used digital cameras" at bounding box center [442, 404] width 150 height 20
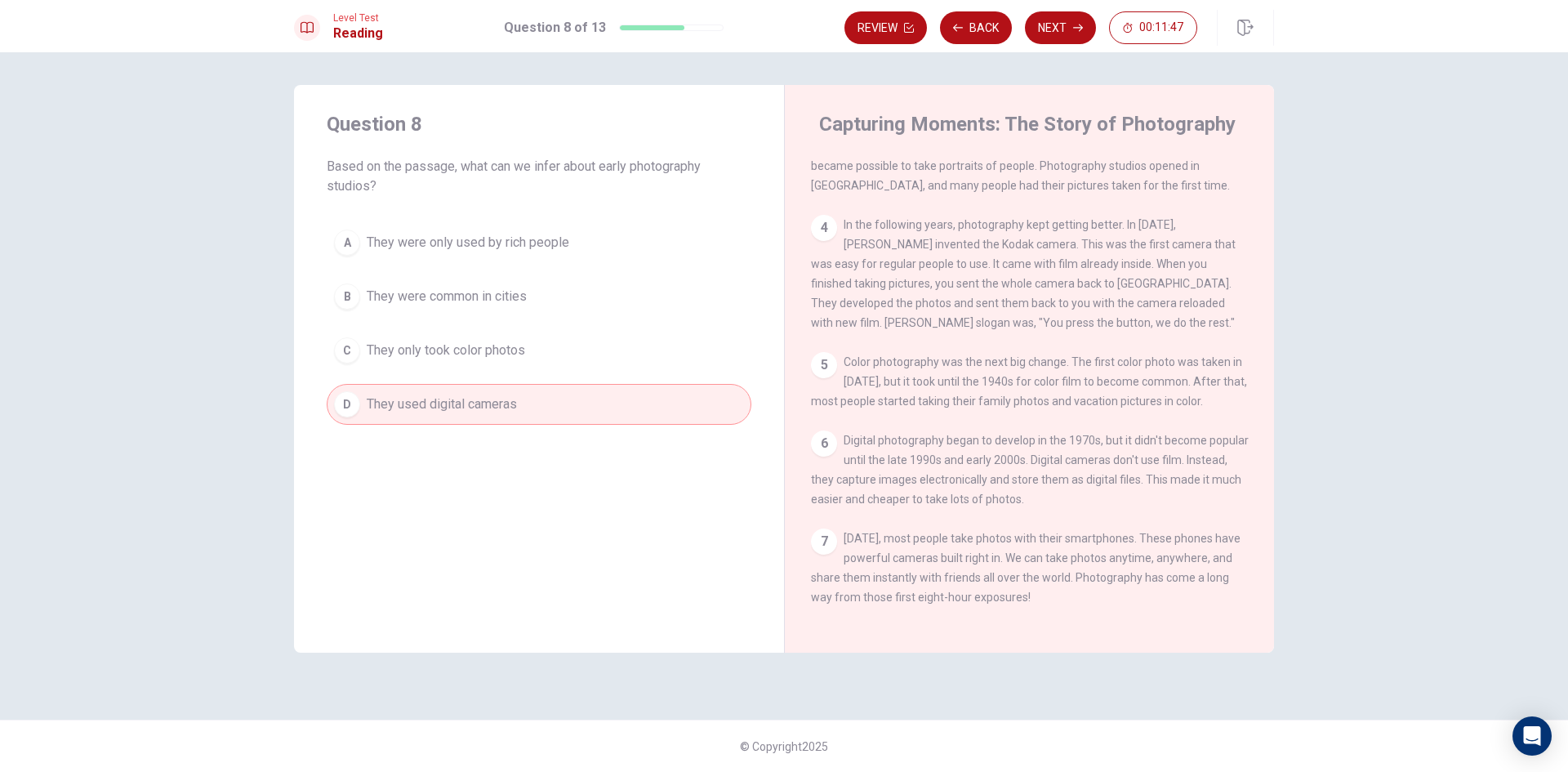
click at [512, 304] on span "They were common in cities" at bounding box center [447, 296] width 160 height 20
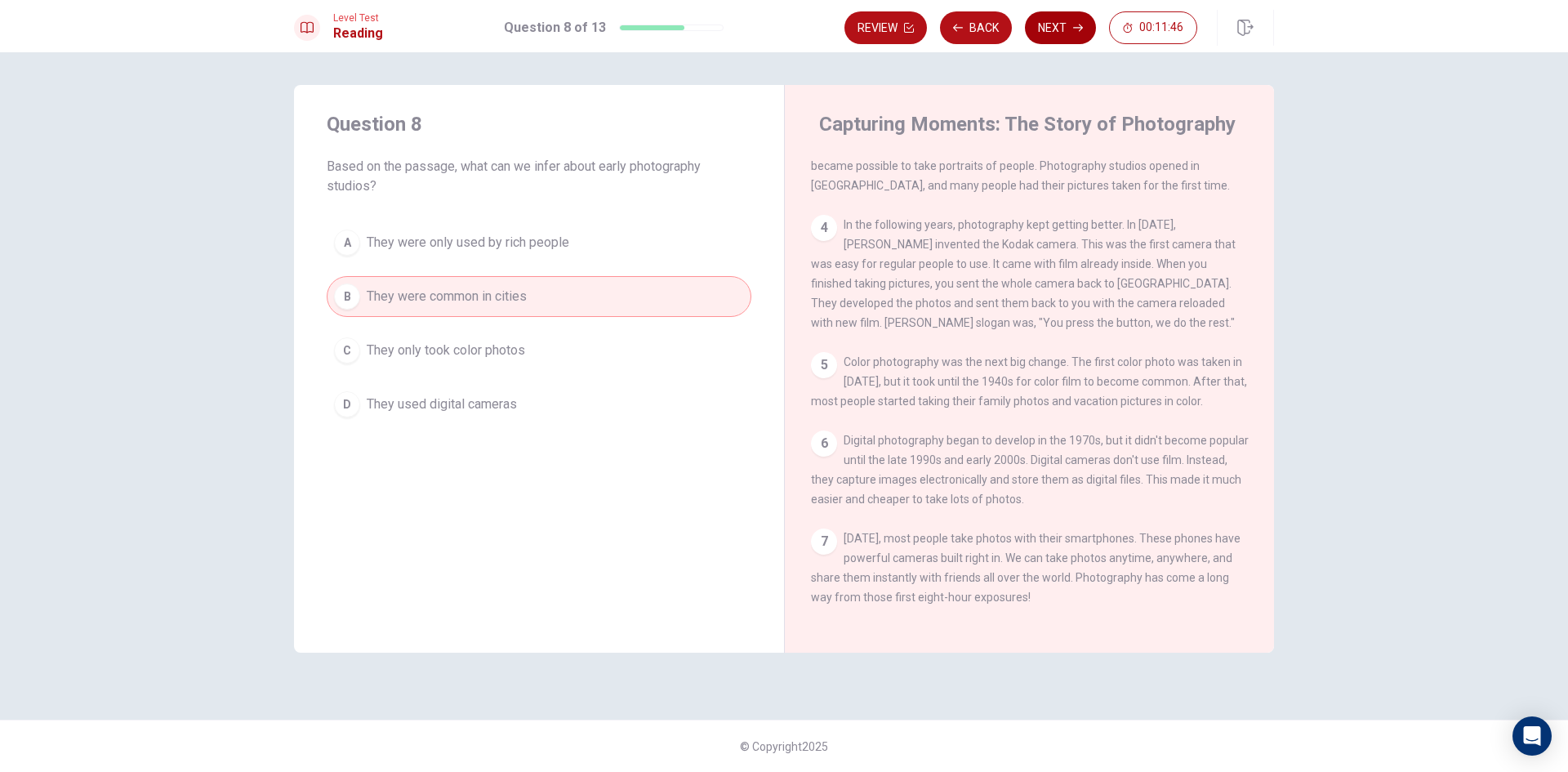
click at [1046, 17] on button "Next" at bounding box center [1060, 27] width 71 height 33
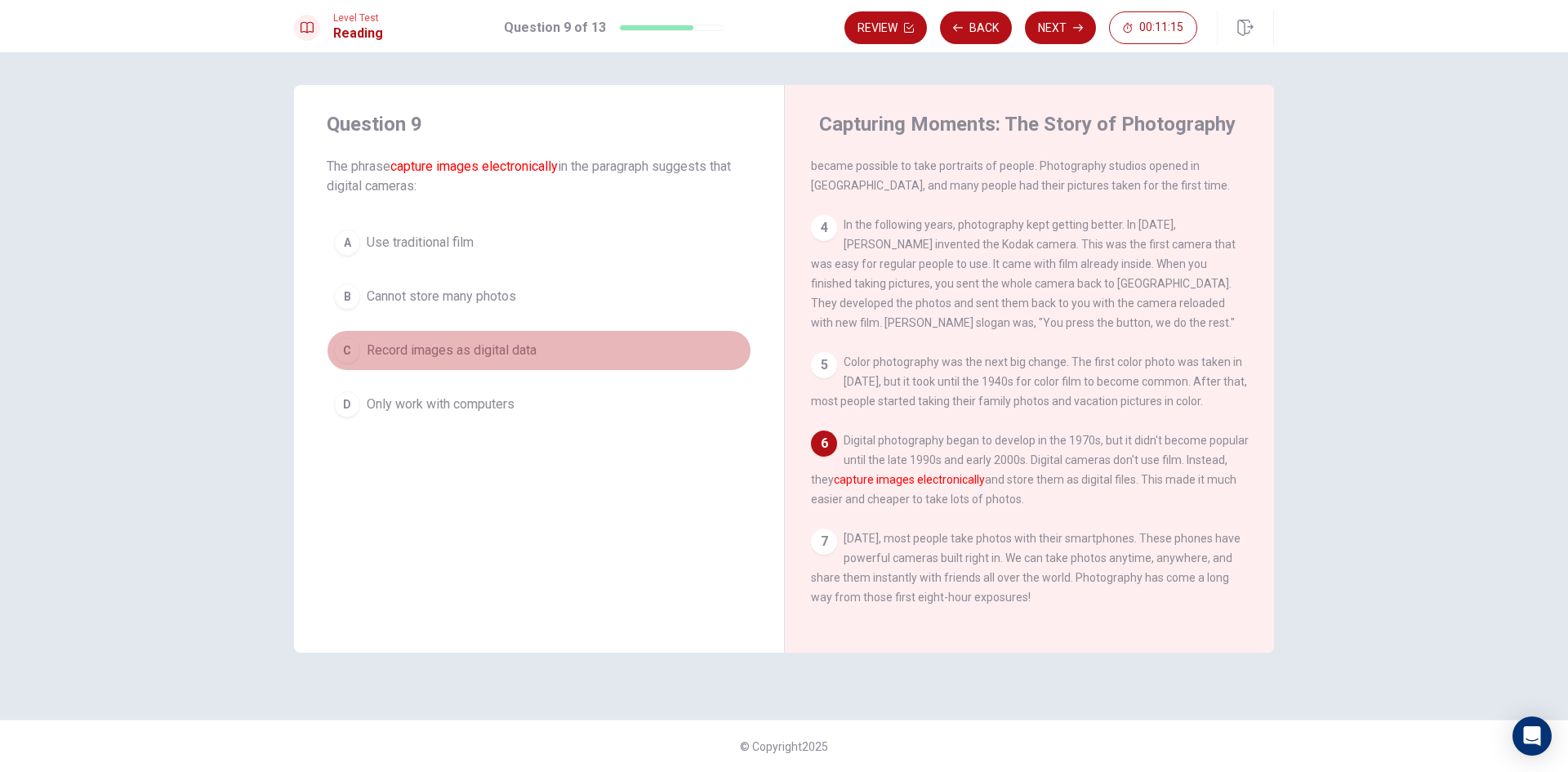
click at [449, 350] on span "Record images as digital data" at bounding box center [452, 350] width 170 height 20
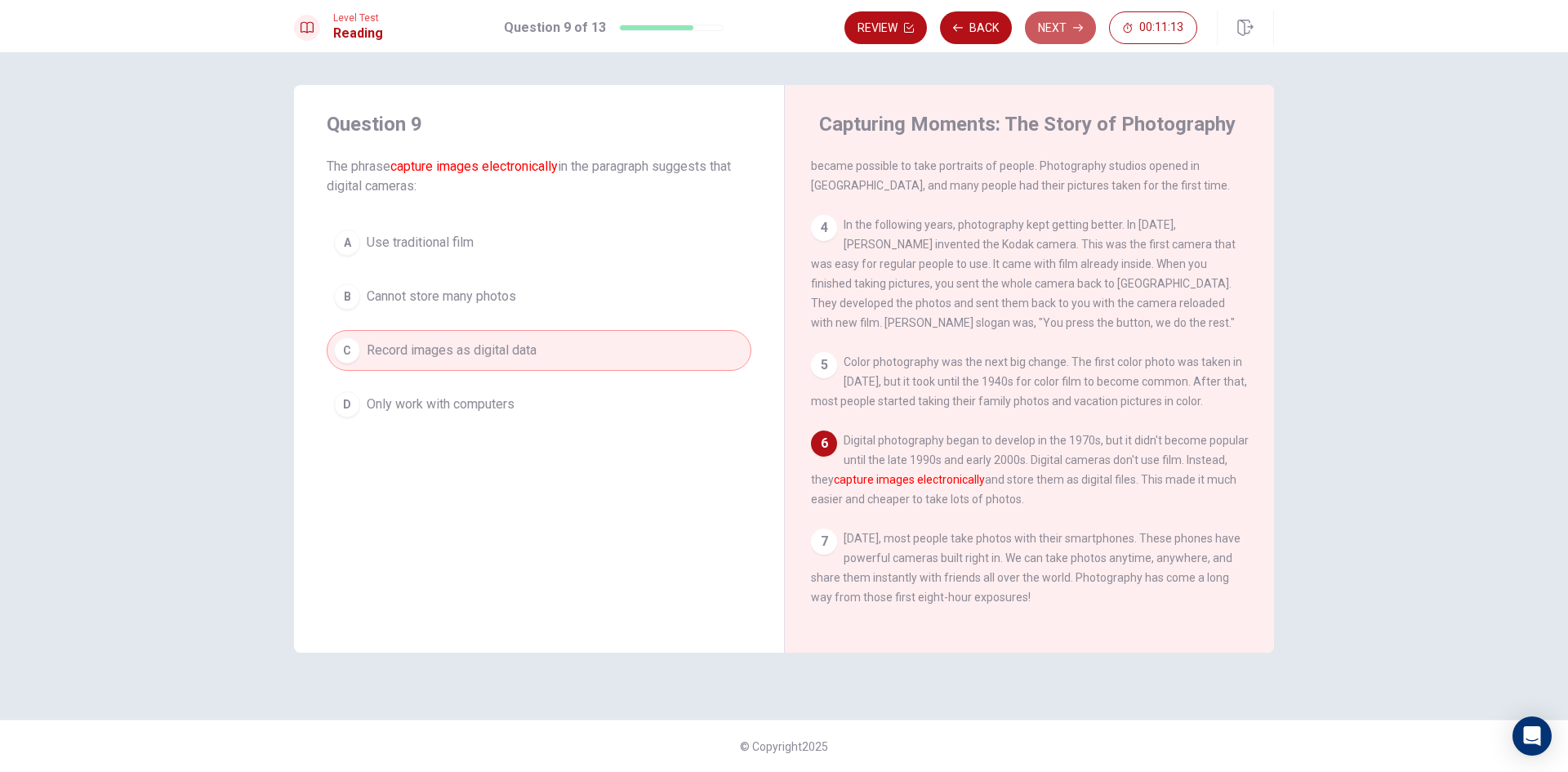
click at [1080, 27] on icon "button" at bounding box center [1077, 28] width 9 height 8
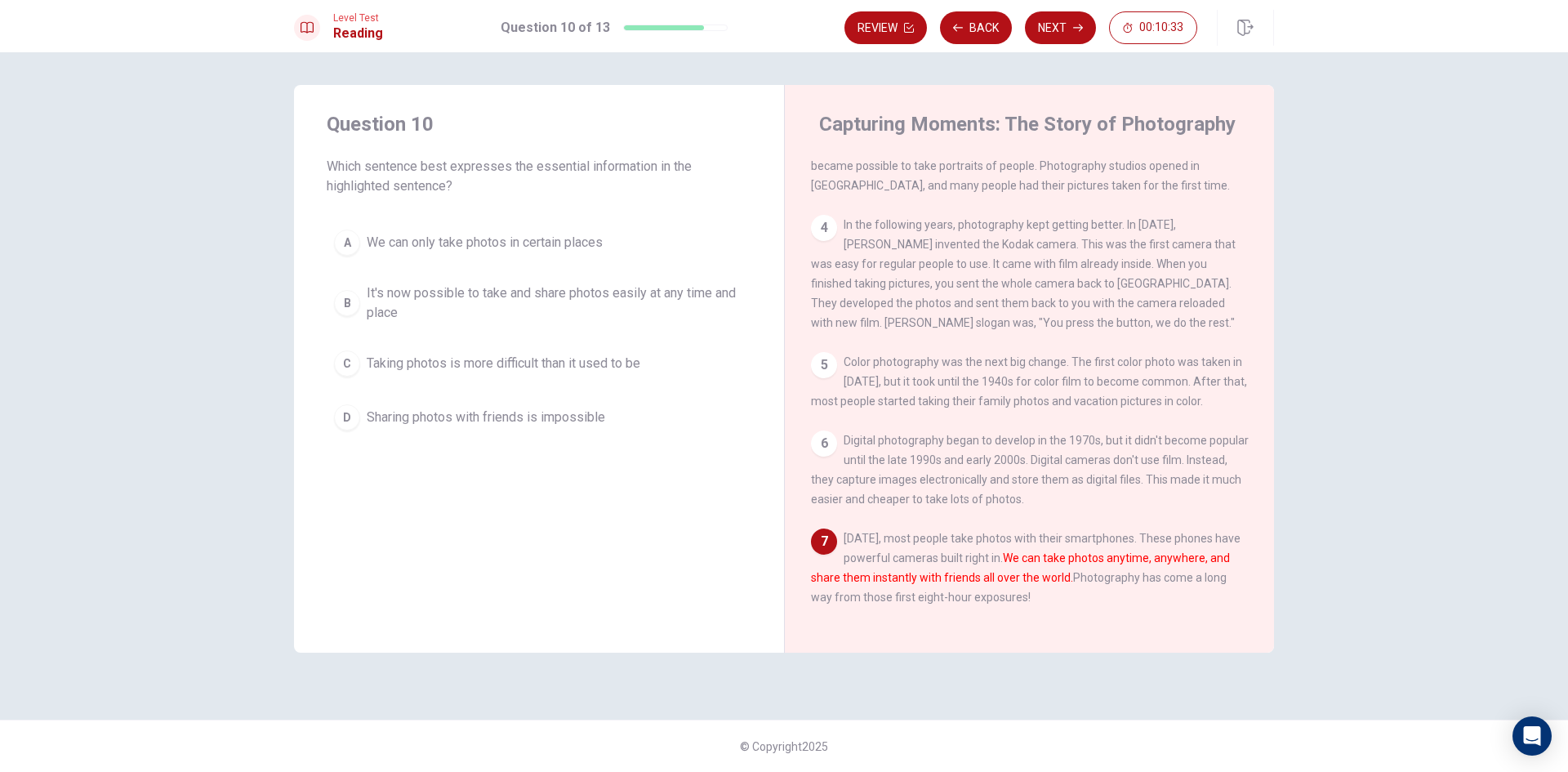
click at [600, 292] on span "It's now possible to take and share photos easily at any time and place" at bounding box center [556, 303] width 377 height 39
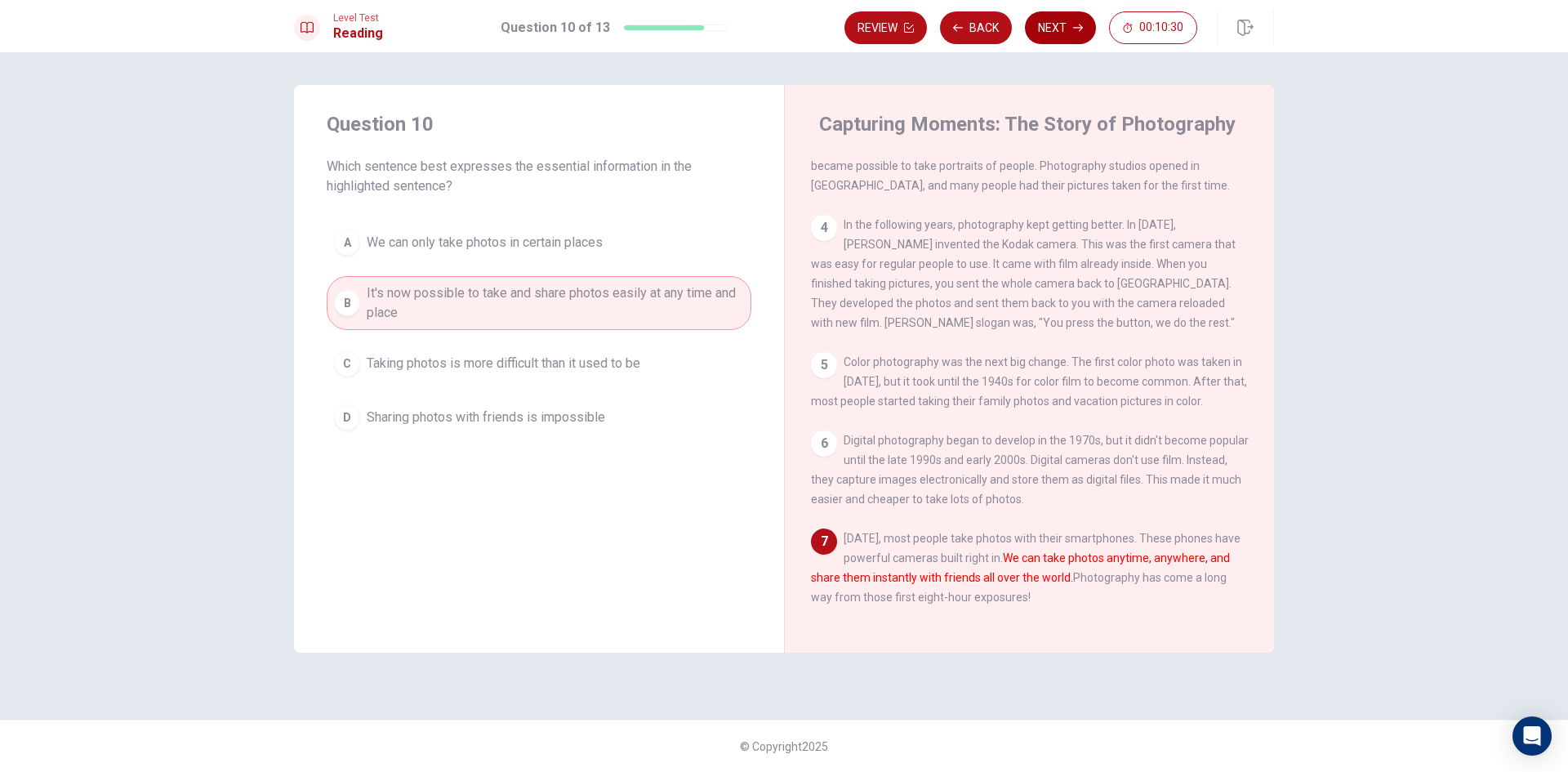
click at [1058, 27] on button "Next" at bounding box center [1060, 27] width 71 height 33
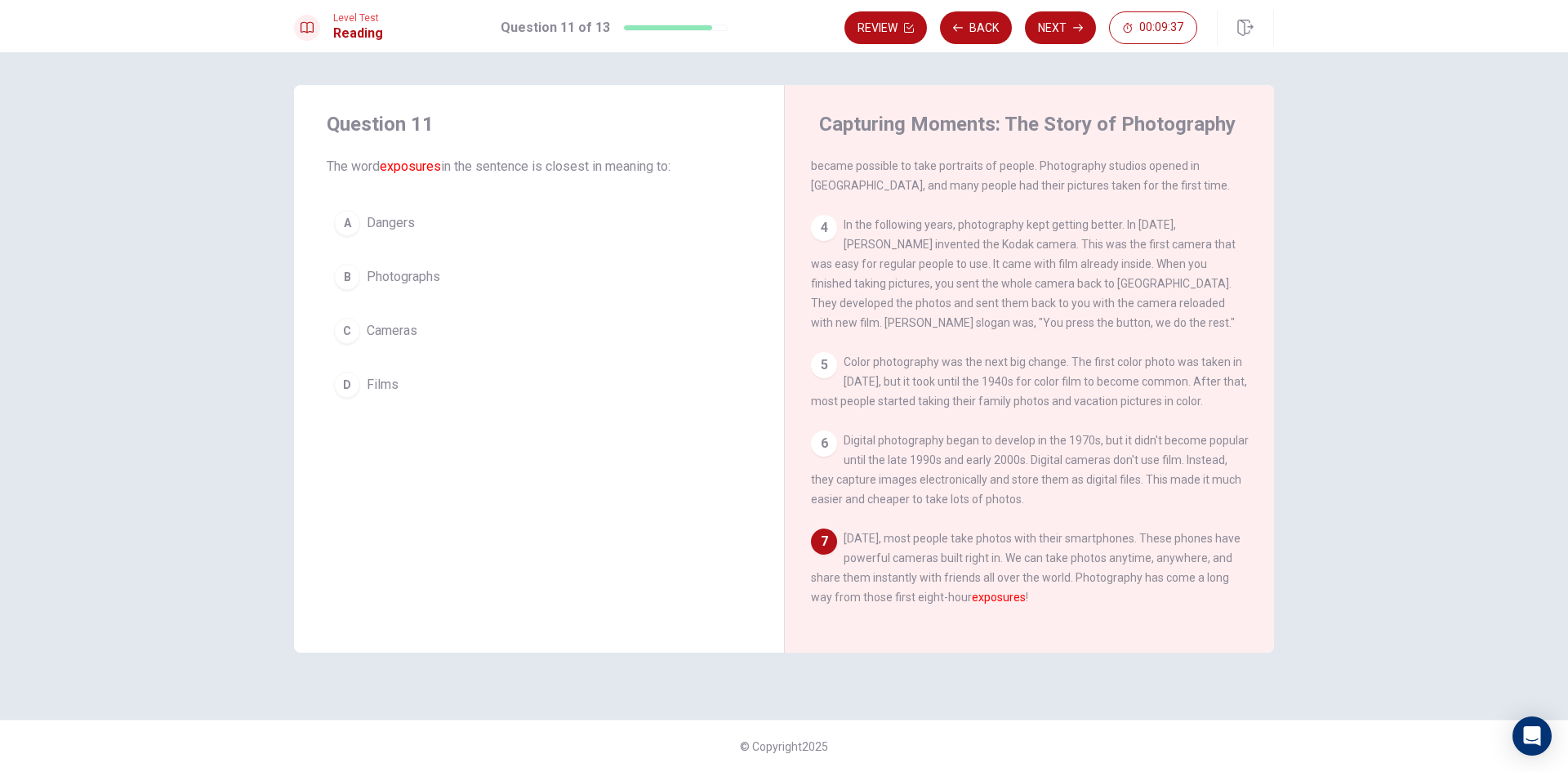
click at [373, 393] on span "Films" at bounding box center [383, 384] width 32 height 20
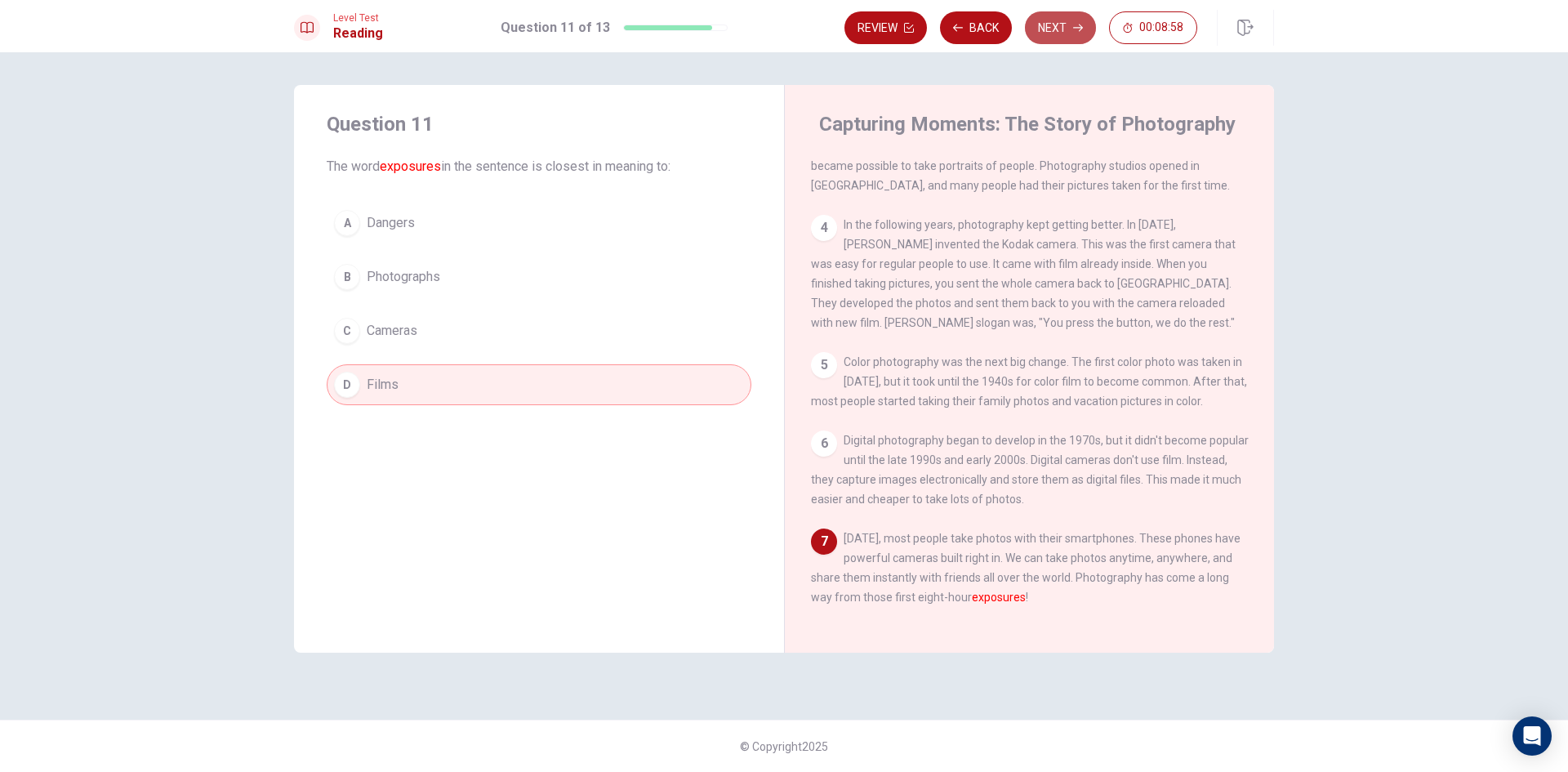
click at [1043, 25] on button "Next" at bounding box center [1060, 27] width 71 height 33
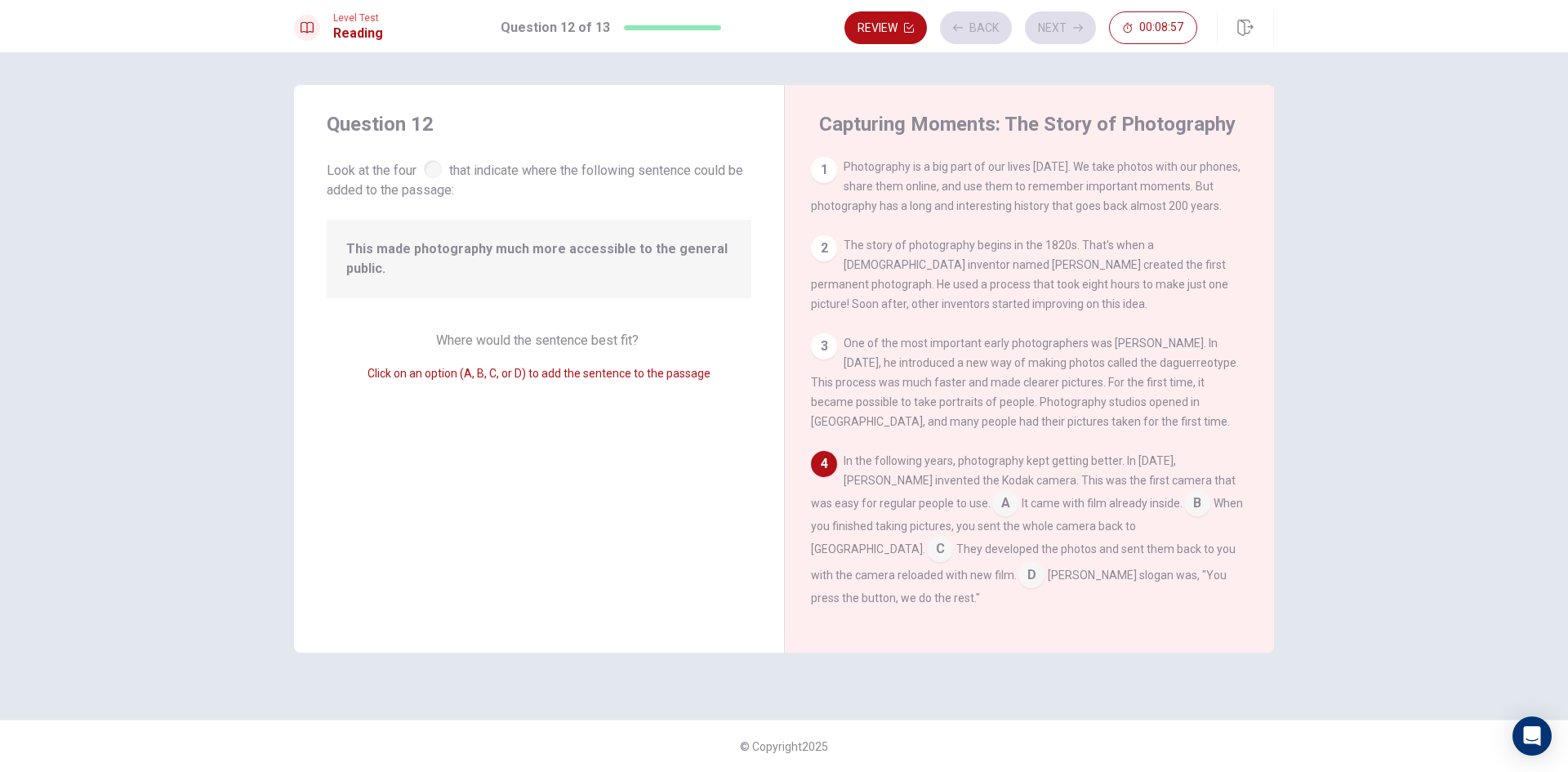
scroll to position [135, 0]
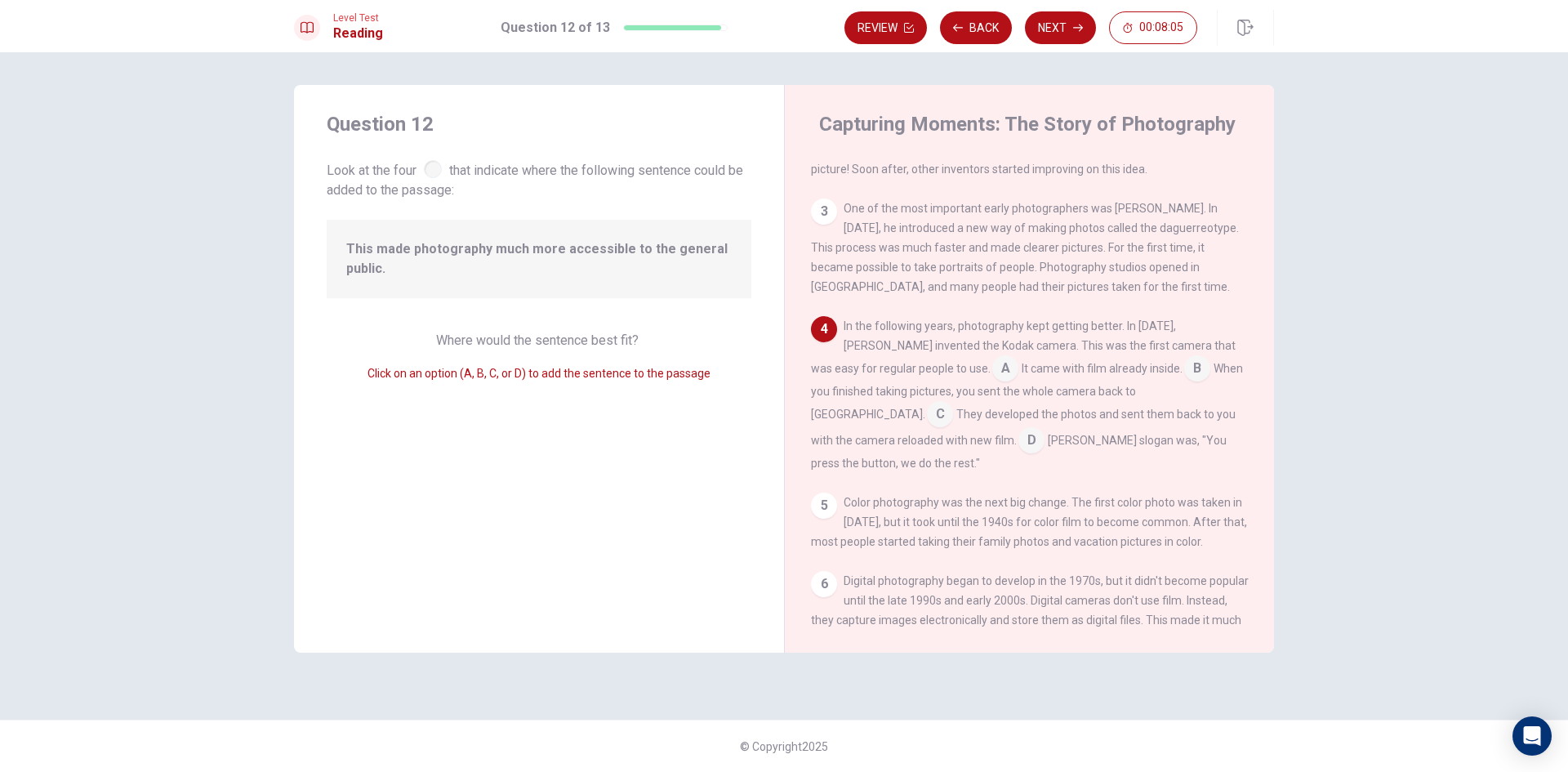
click at [1185, 375] on input at bounding box center [1197, 370] width 26 height 26
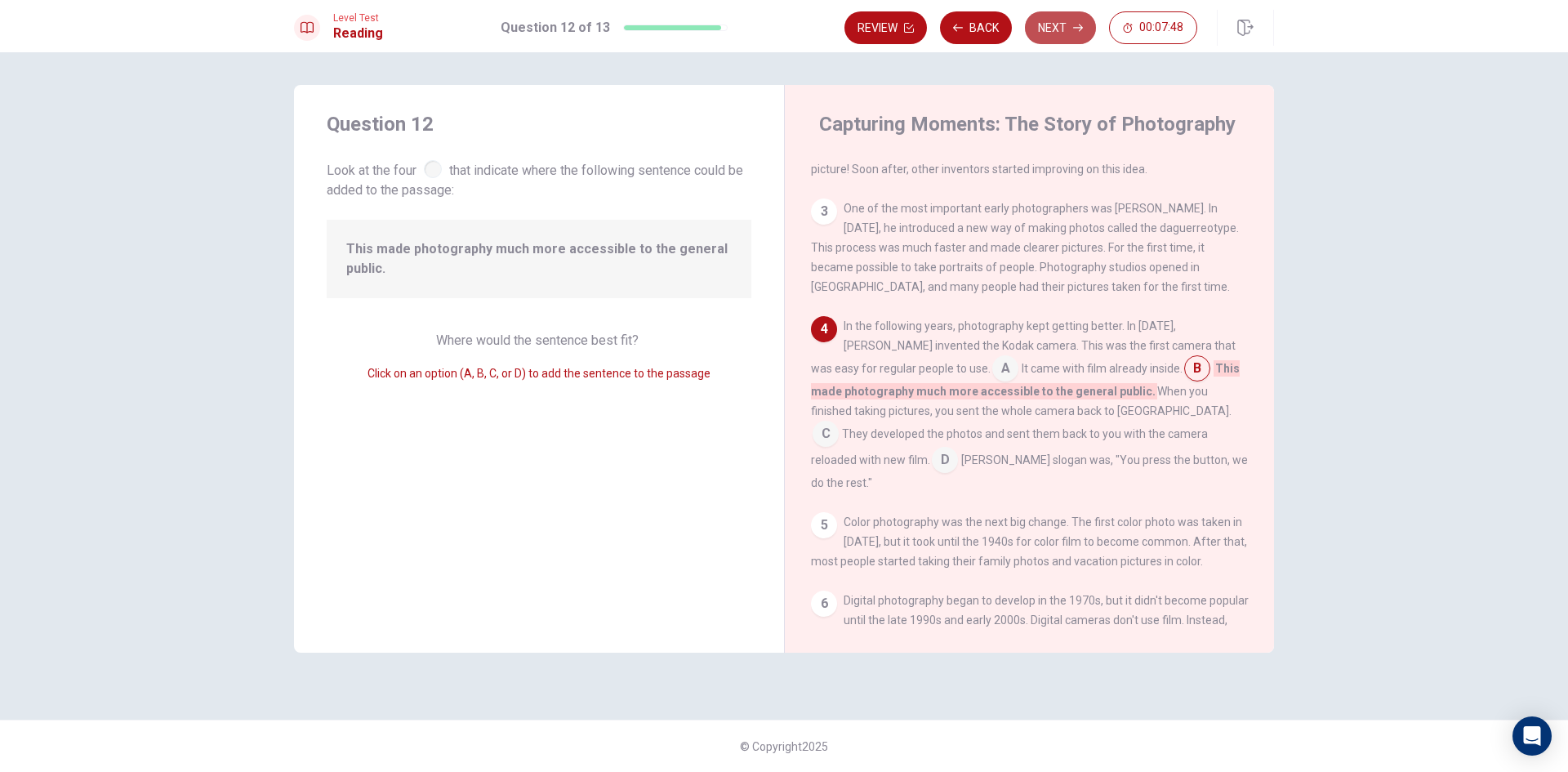
click at [1051, 27] on button "Next" at bounding box center [1060, 27] width 71 height 33
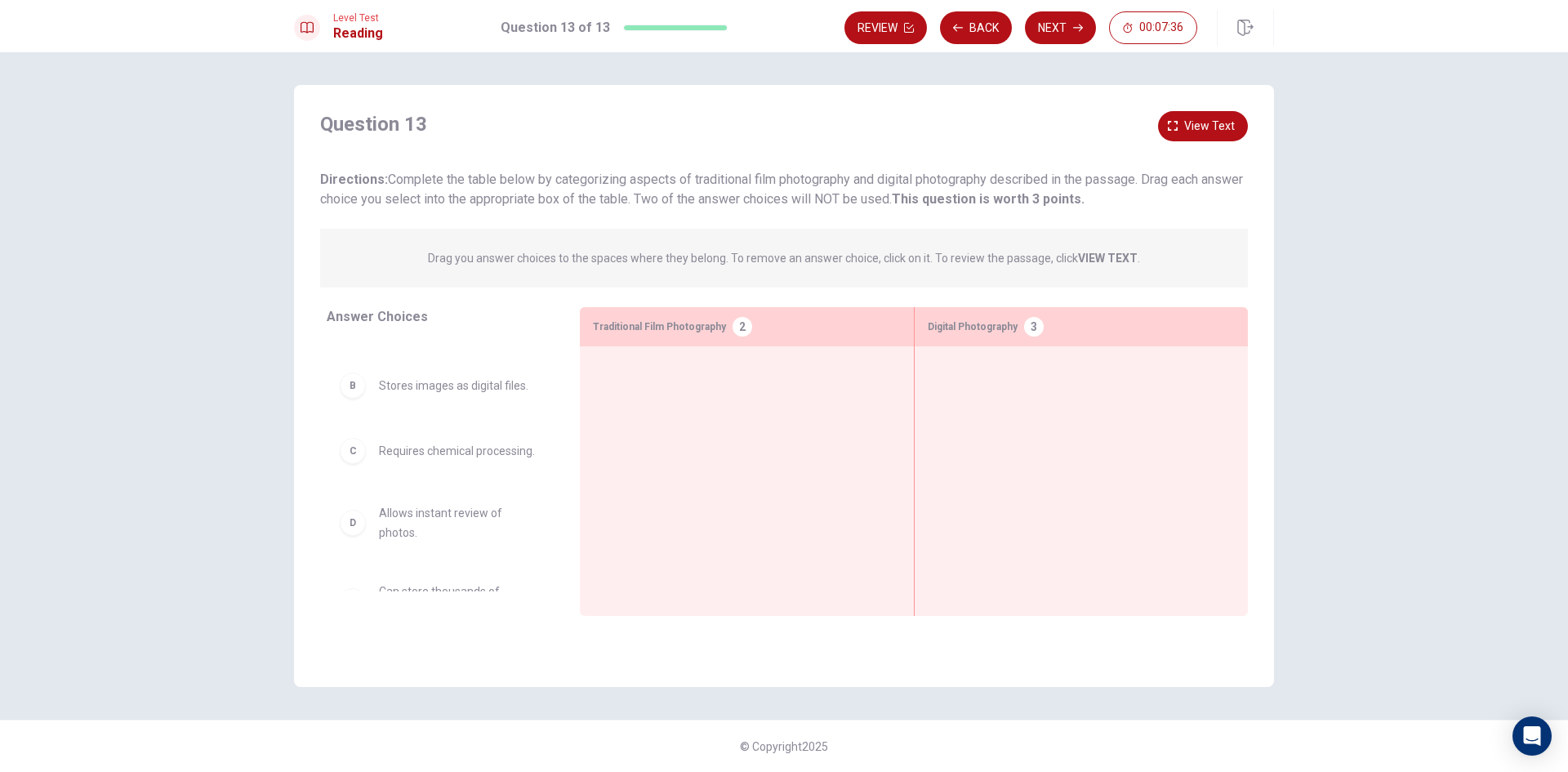
scroll to position [0, 0]
drag, startPoint x: 443, startPoint y: 377, endPoint x: 731, endPoint y: 399, distance: 288.8
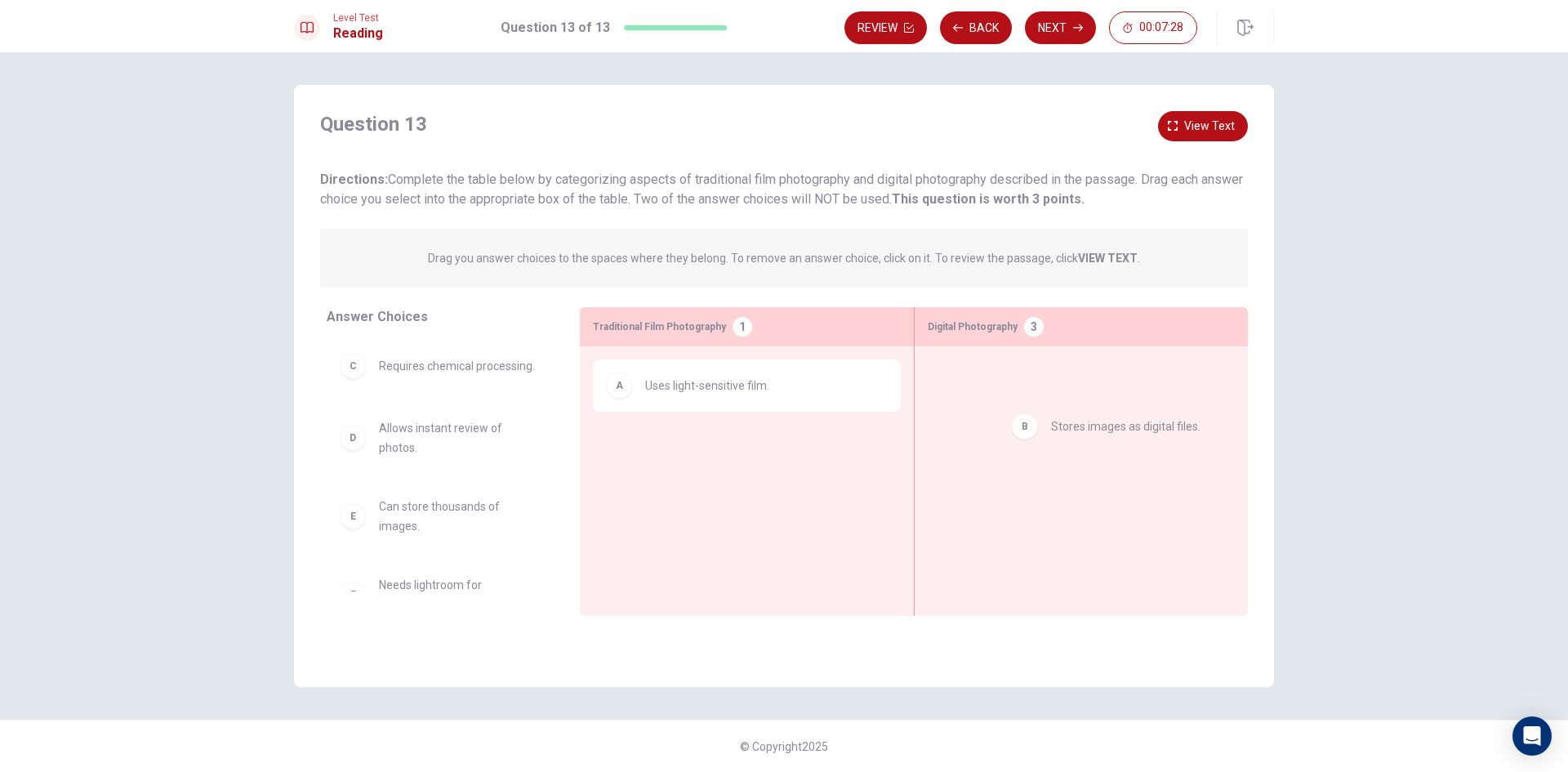
drag, startPoint x: 394, startPoint y: 377, endPoint x: 1038, endPoint y: 435, distance: 646.6
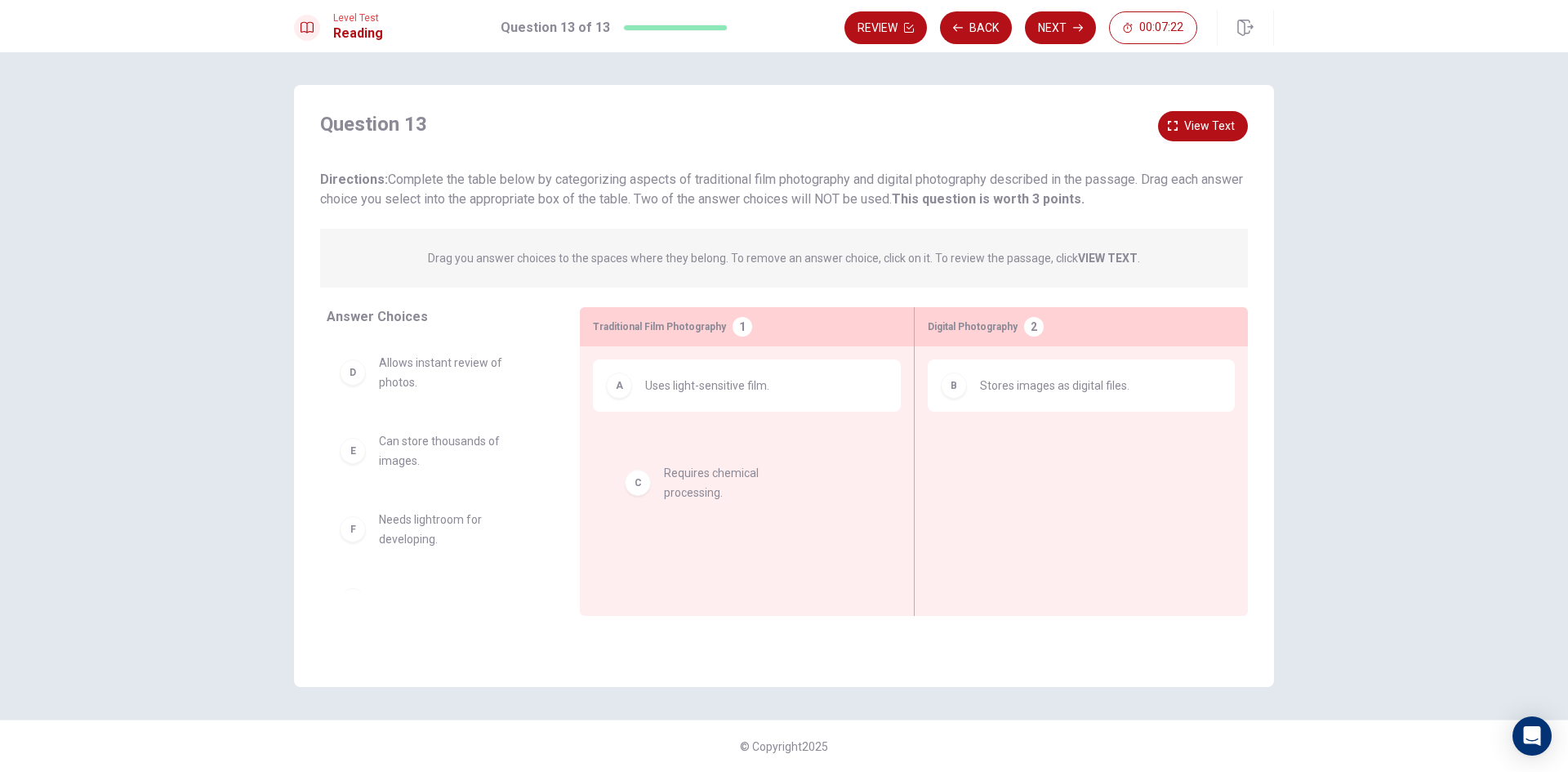
drag, startPoint x: 405, startPoint y: 383, endPoint x: 695, endPoint y: 492, distance: 309.8
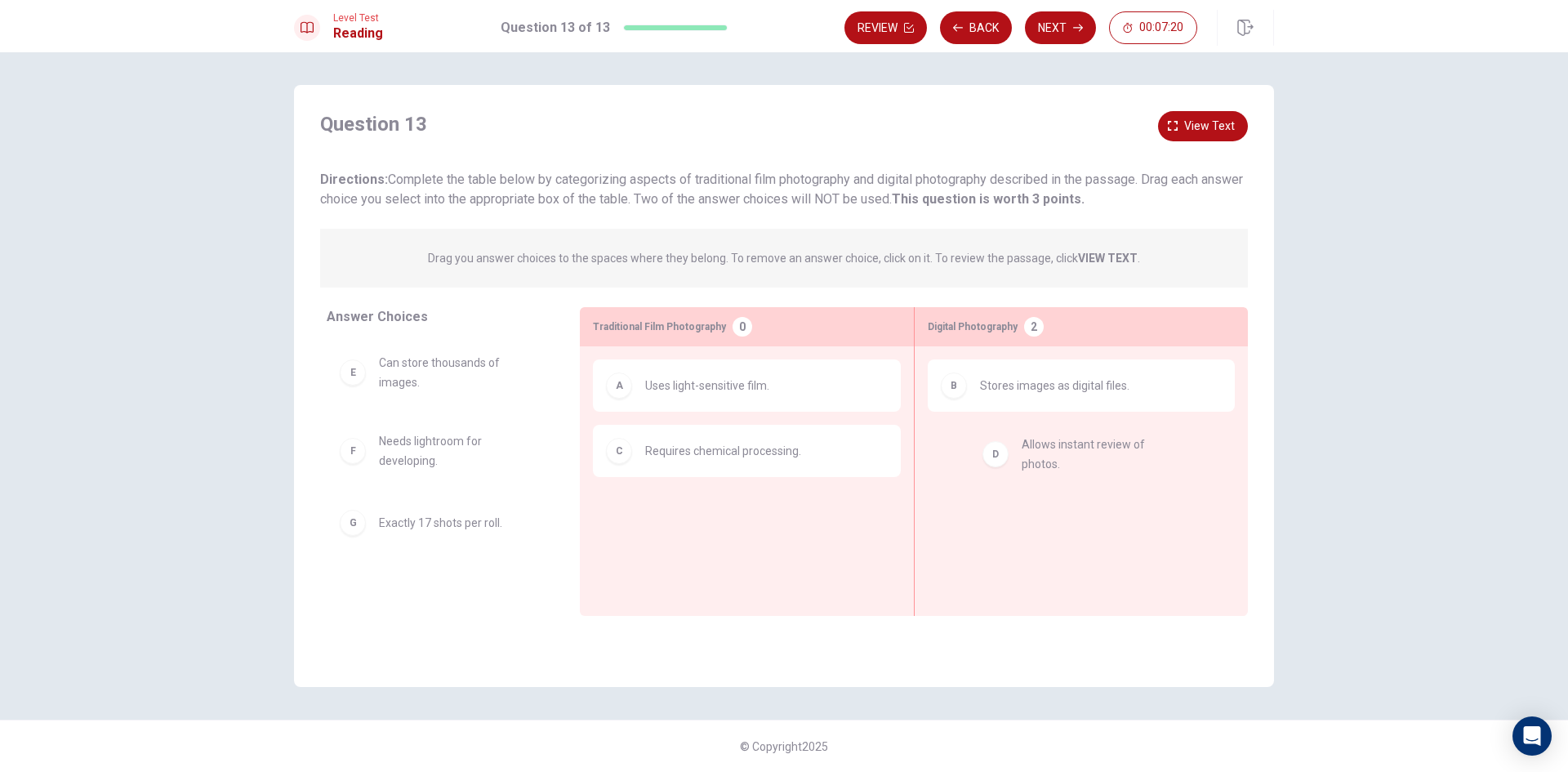
drag, startPoint x: 436, startPoint y: 386, endPoint x: 1083, endPoint y: 468, distance: 652.2
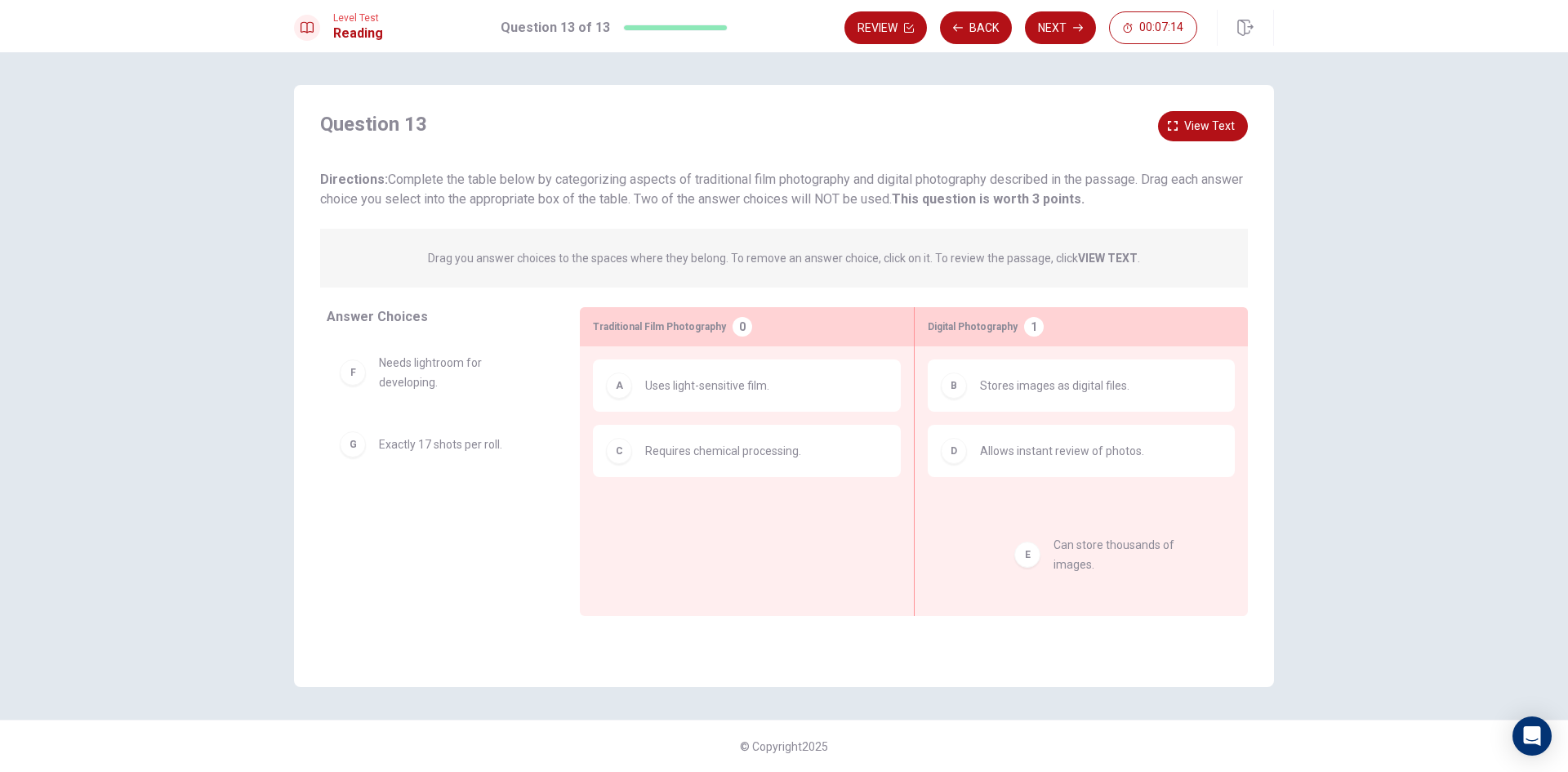
drag, startPoint x: 400, startPoint y: 375, endPoint x: 1080, endPoint y: 558, distance: 704.2
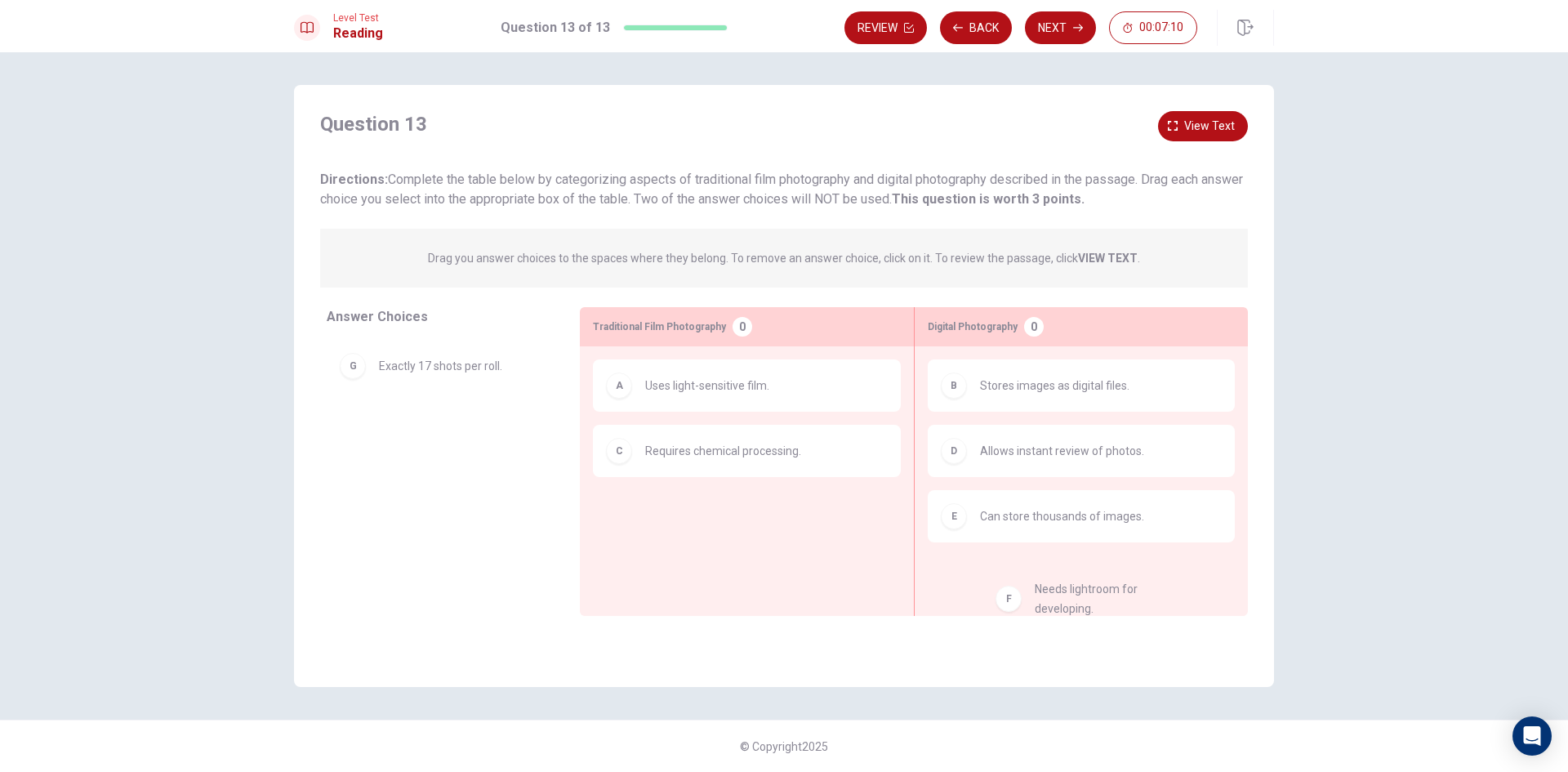
drag, startPoint x: 425, startPoint y: 383, endPoint x: 1086, endPoint y: 608, distance: 698.2
drag, startPoint x: 468, startPoint y: 457, endPoint x: 787, endPoint y: 530, distance: 327.2
drag, startPoint x: 437, startPoint y: 456, endPoint x: 726, endPoint y: 501, distance: 292.5
drag, startPoint x: 464, startPoint y: 373, endPoint x: 1019, endPoint y: 570, distance: 588.9
drag, startPoint x: 404, startPoint y: 376, endPoint x: 1076, endPoint y: 459, distance: 677.1
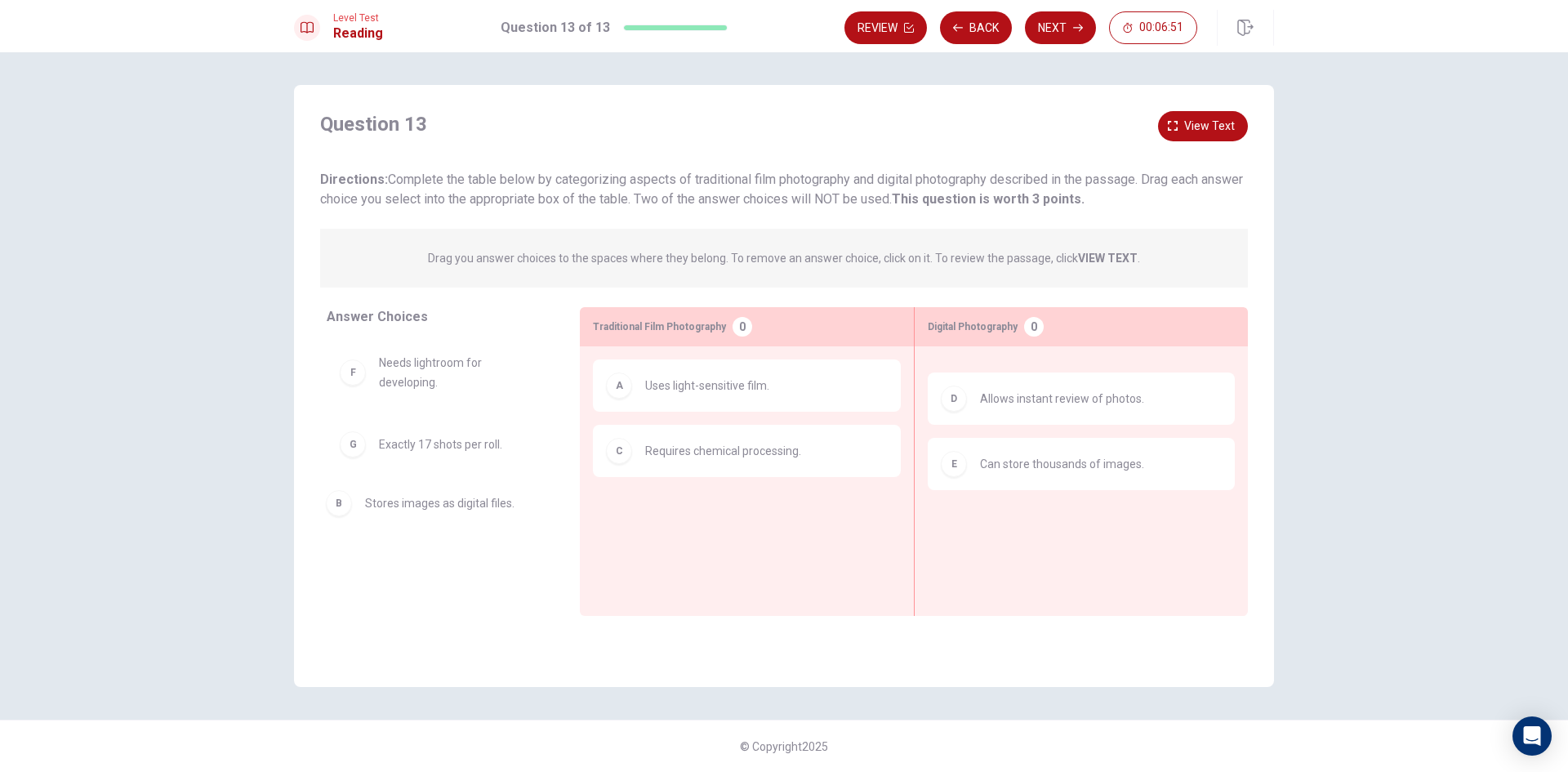
drag, startPoint x: 607, startPoint y: 413, endPoint x: 415, endPoint y: 504, distance: 212.5
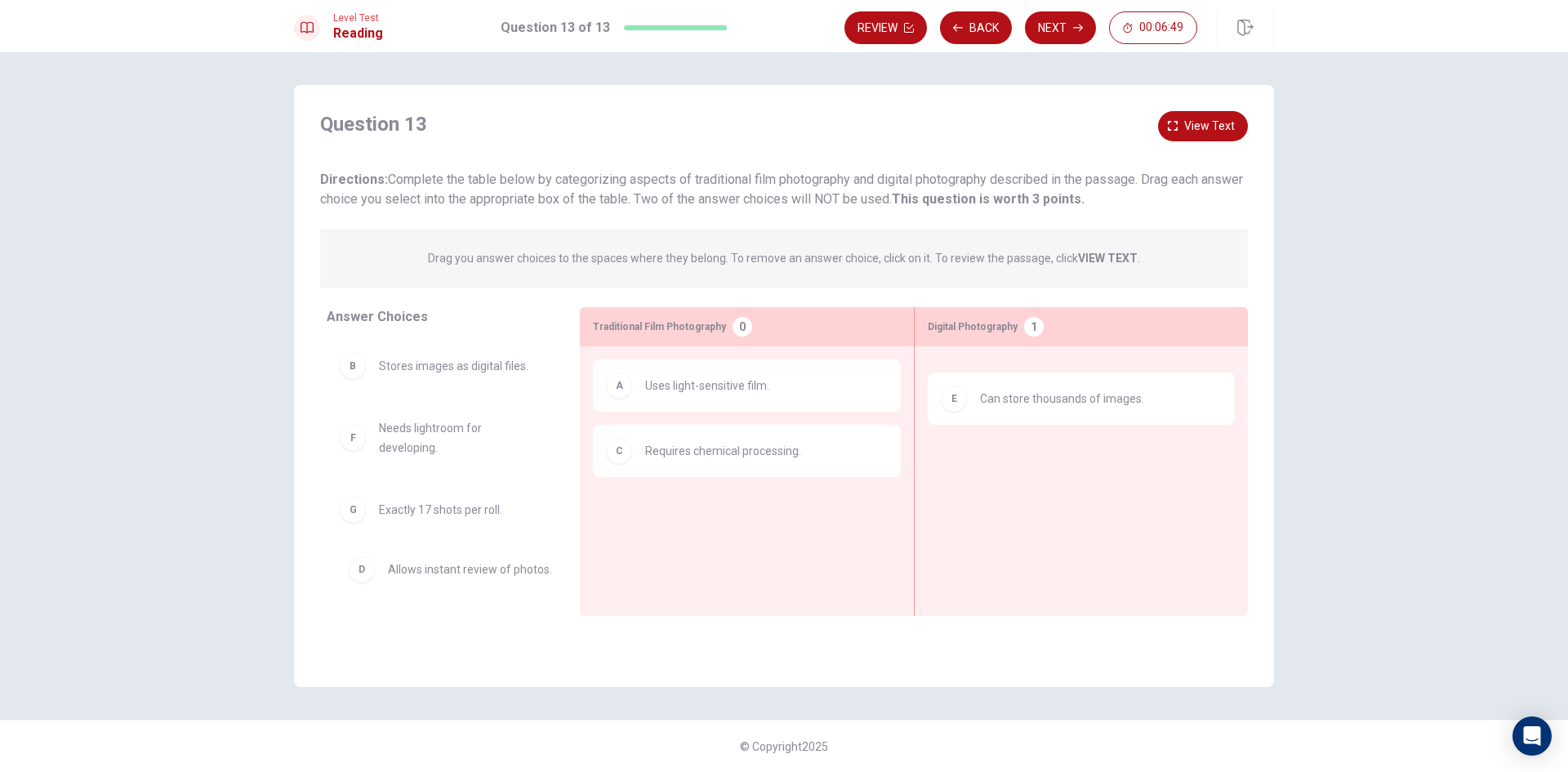
drag, startPoint x: 962, startPoint y: 410, endPoint x: 449, endPoint y: 577, distance: 539.5
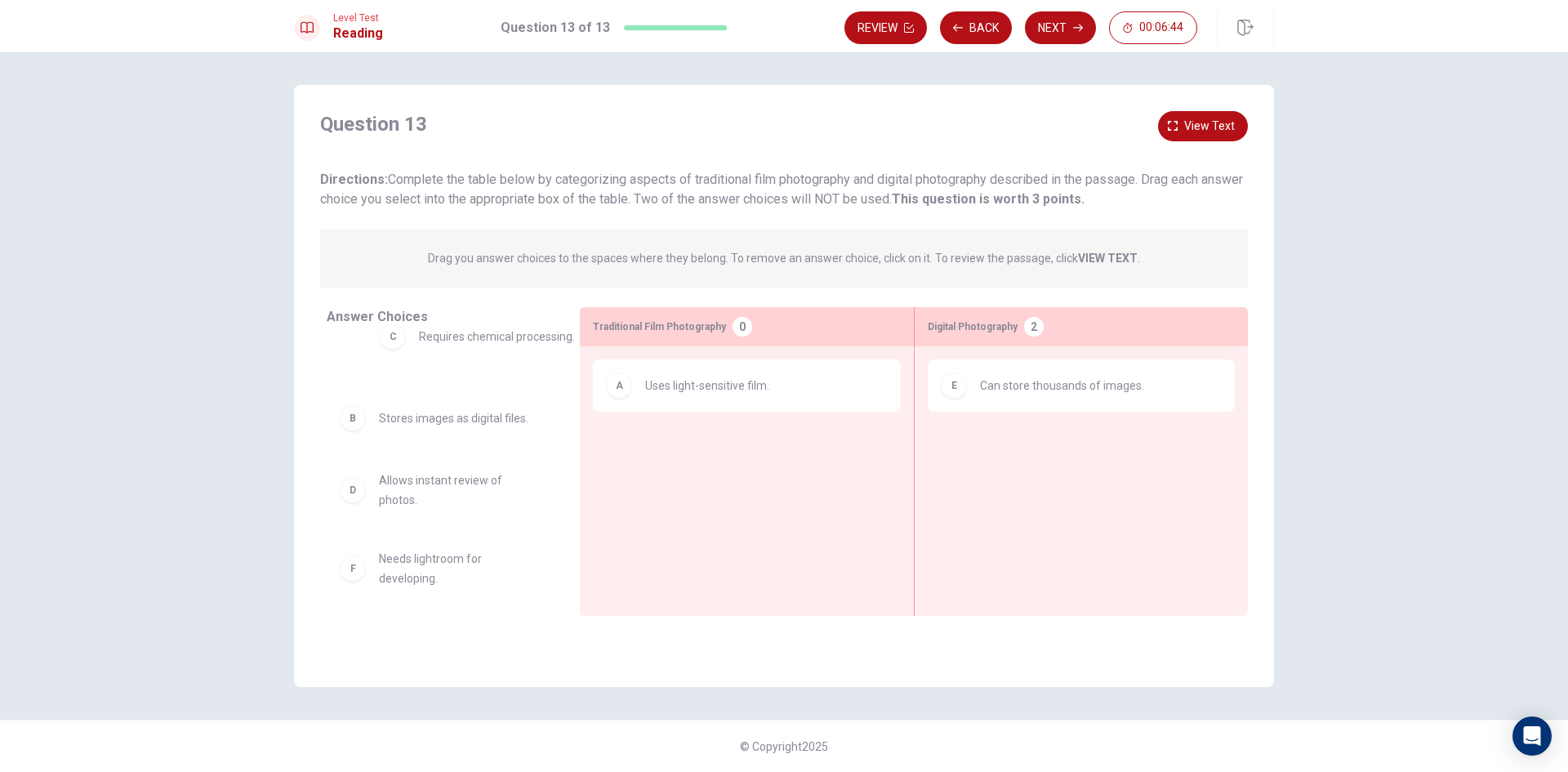
drag, startPoint x: 696, startPoint y: 471, endPoint x: 453, endPoint y: 362, distance: 266.3
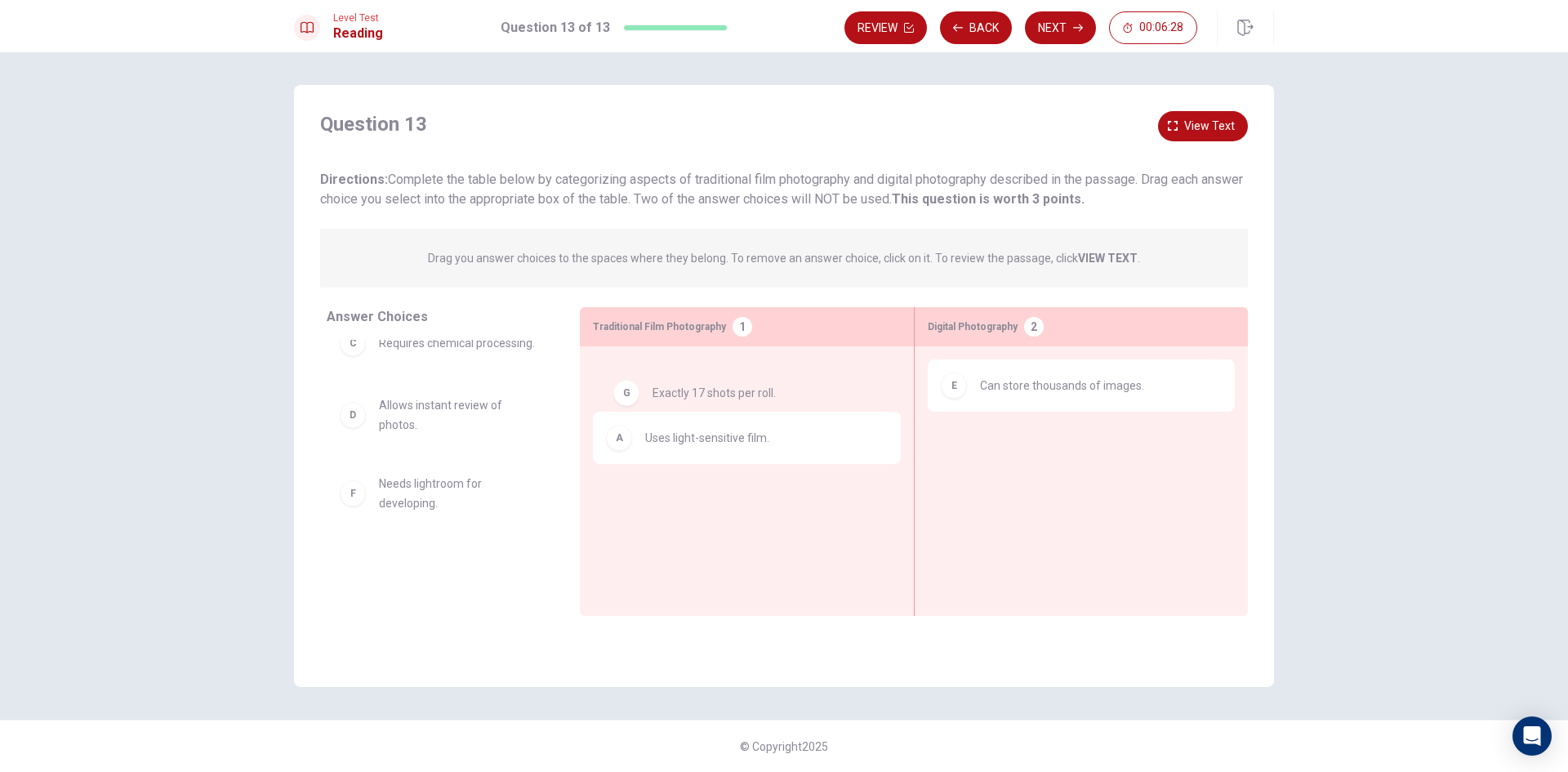
drag, startPoint x: 548, startPoint y: 537, endPoint x: 735, endPoint y: 397, distance: 233.6
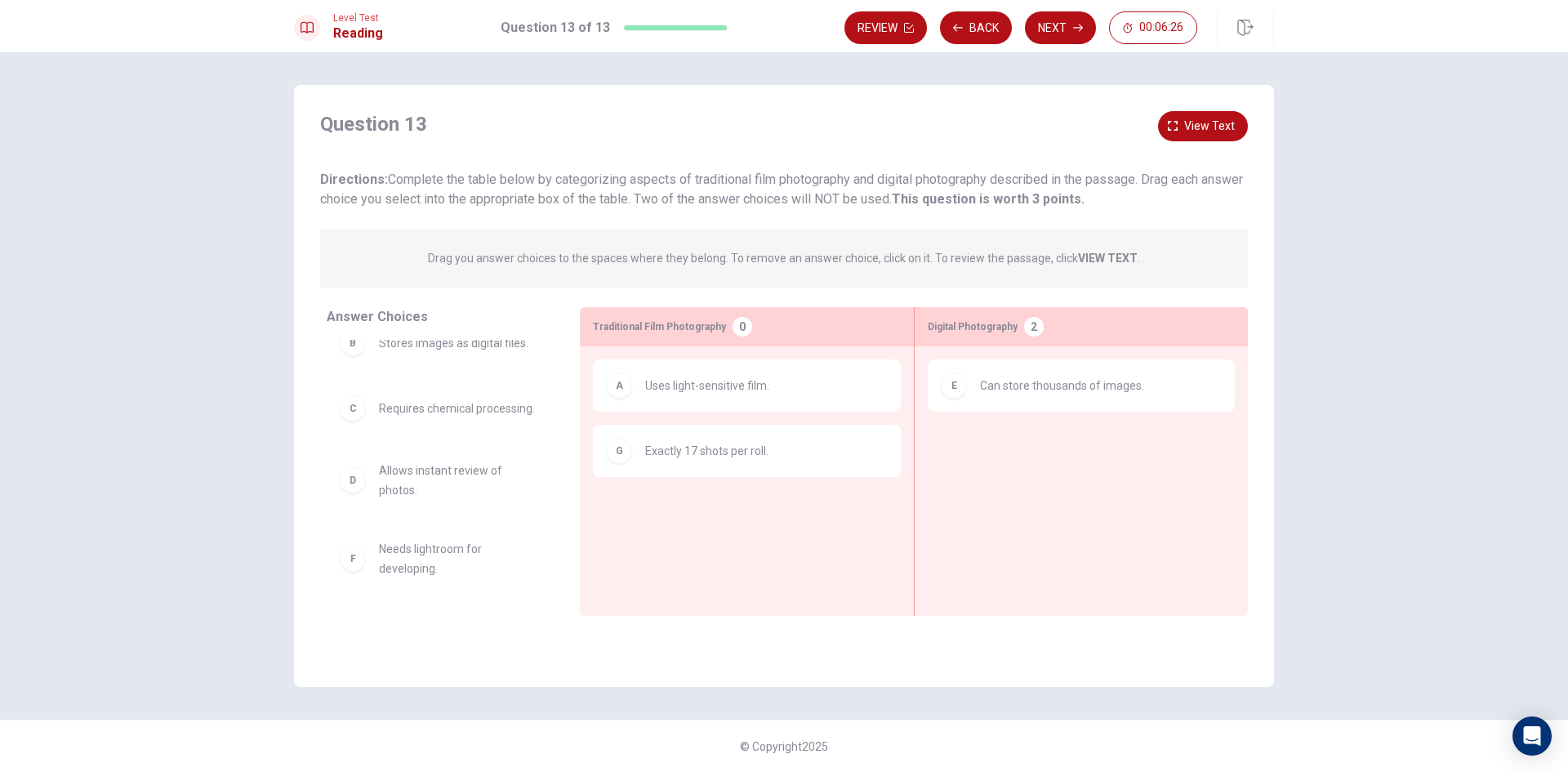
scroll to position [0, 0]
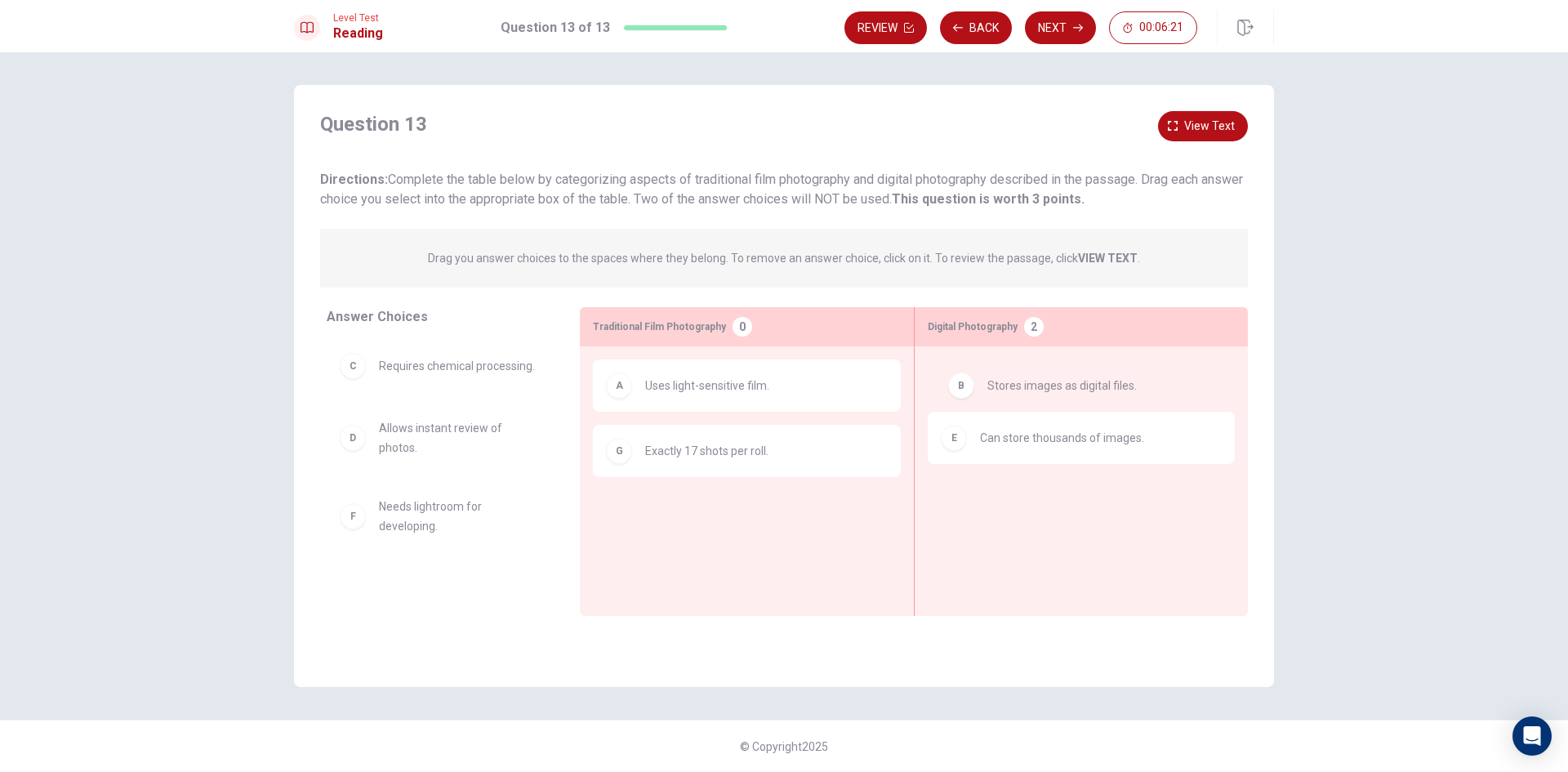
drag, startPoint x: 477, startPoint y: 369, endPoint x: 1087, endPoint y: 389, distance: 610.3
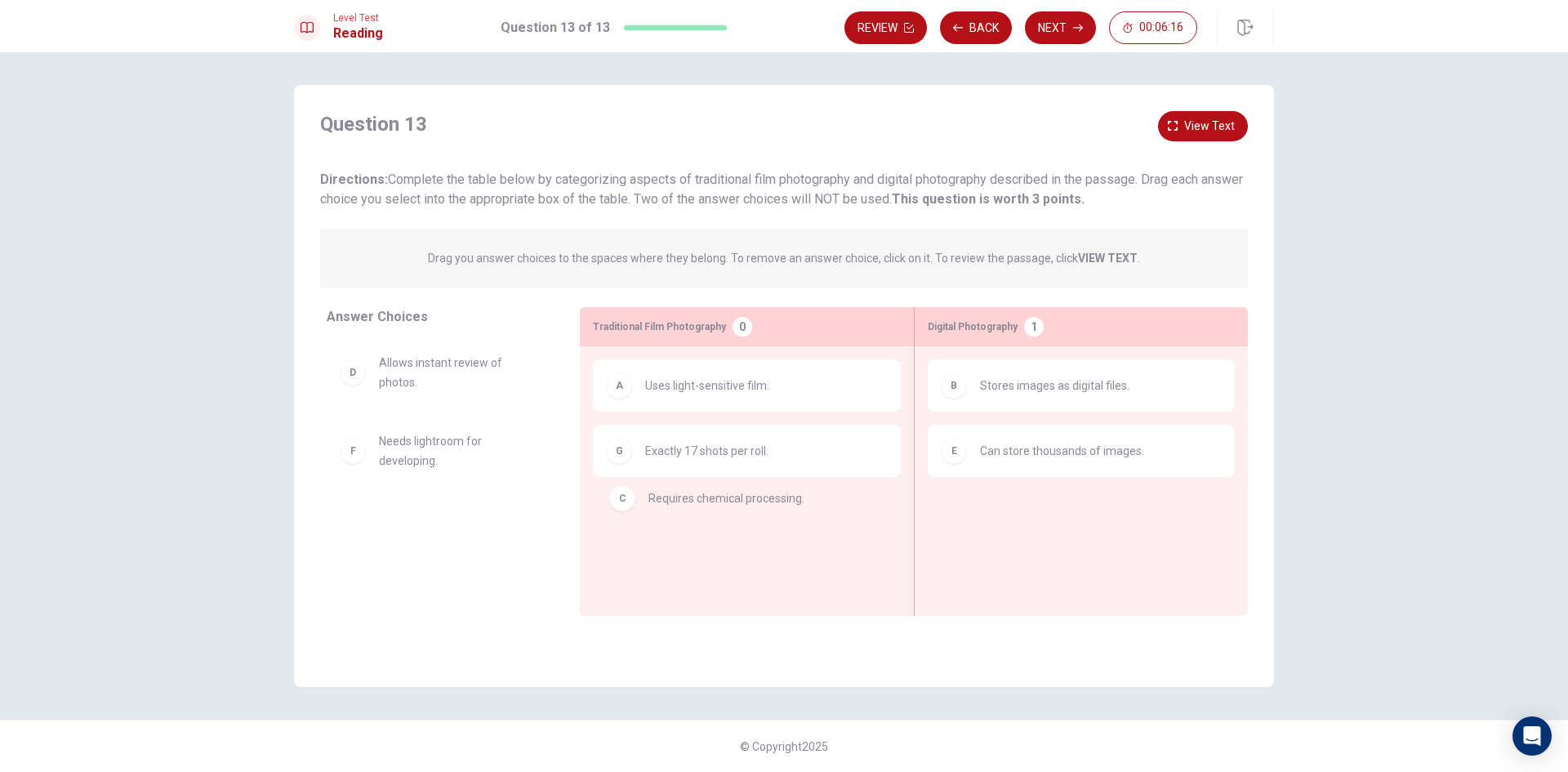
drag, startPoint x: 478, startPoint y: 366, endPoint x: 751, endPoint y: 498, distance: 303.2
click at [467, 439] on span "Allows instant review of photos." at bounding box center [460, 438] width 162 height 39
drag, startPoint x: 449, startPoint y: 515, endPoint x: 1087, endPoint y: 552, distance: 639.1
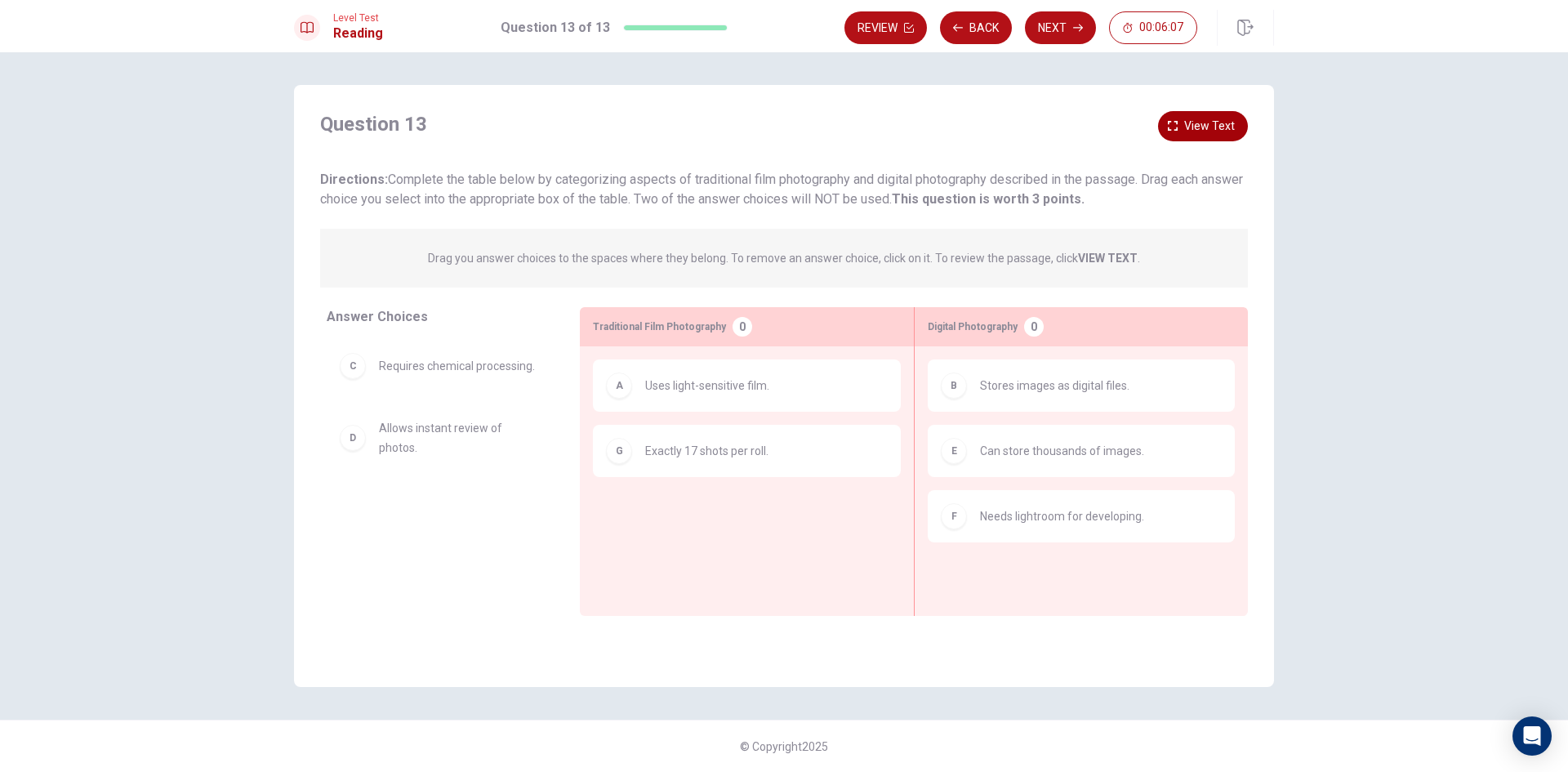
click at [1206, 130] on span "View text" at bounding box center [1209, 126] width 51 height 21
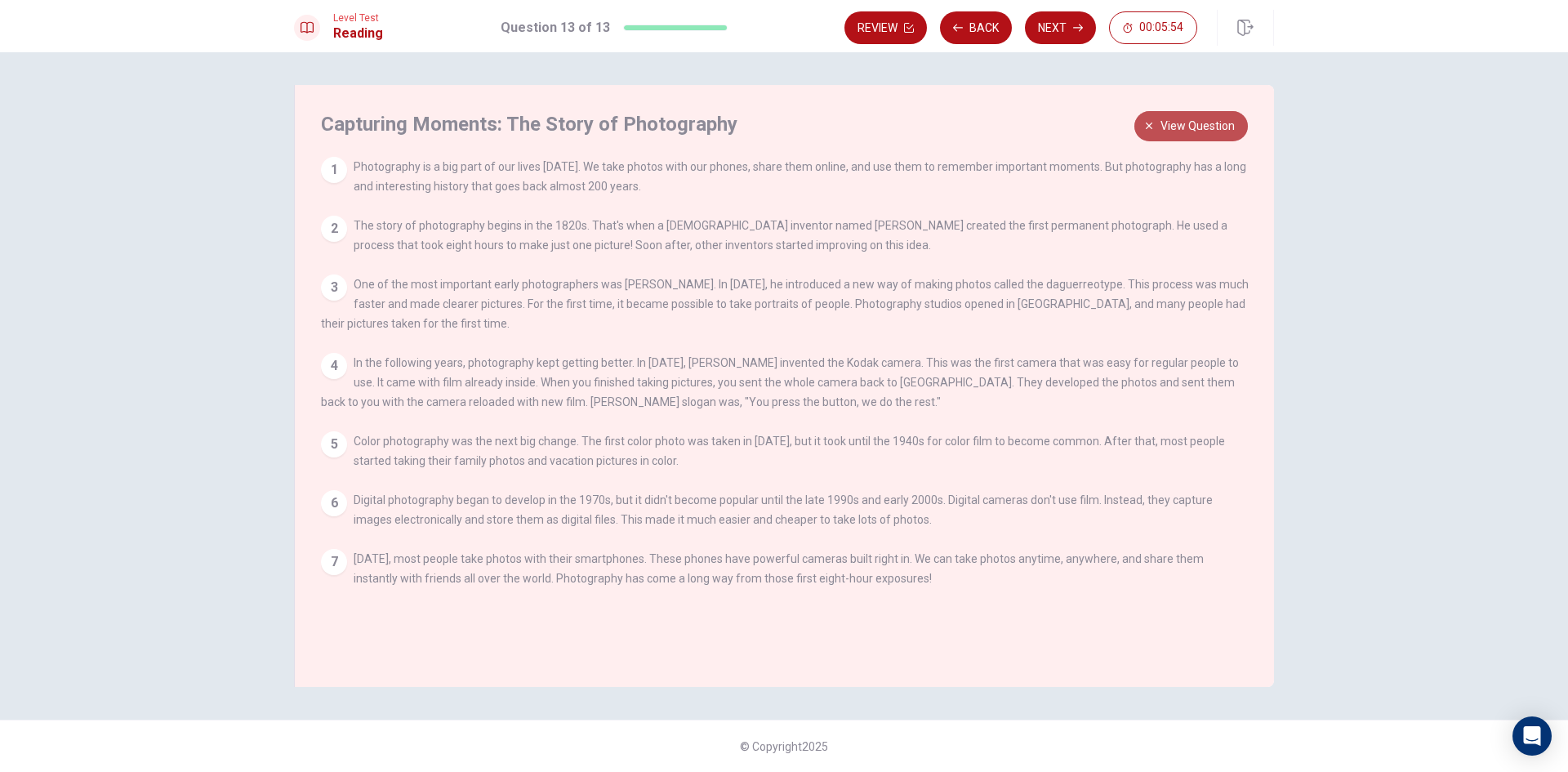
click at [1205, 123] on span "View question" at bounding box center [1197, 126] width 75 height 21
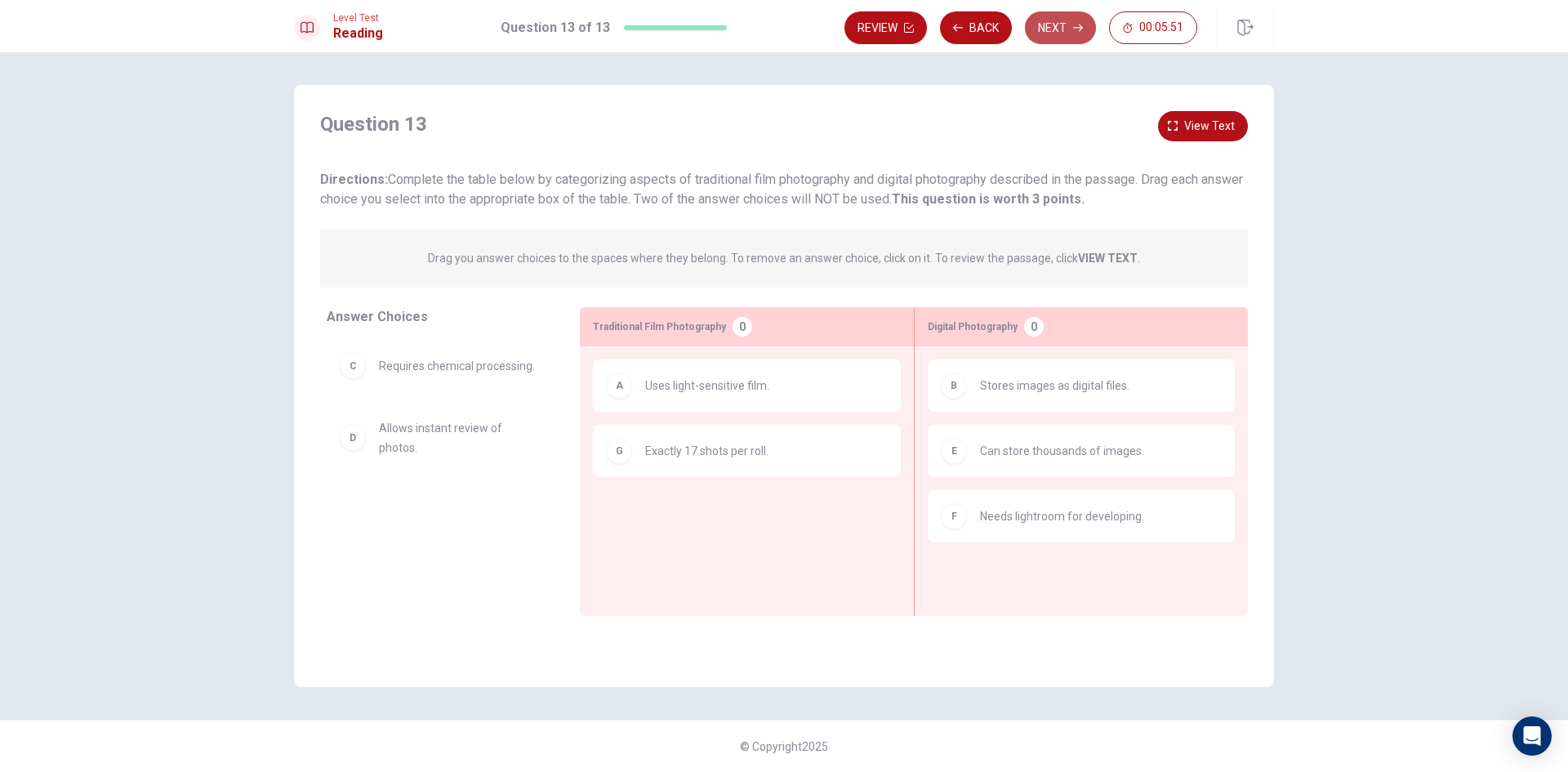
click at [1062, 34] on button "Next" at bounding box center [1060, 27] width 71 height 33
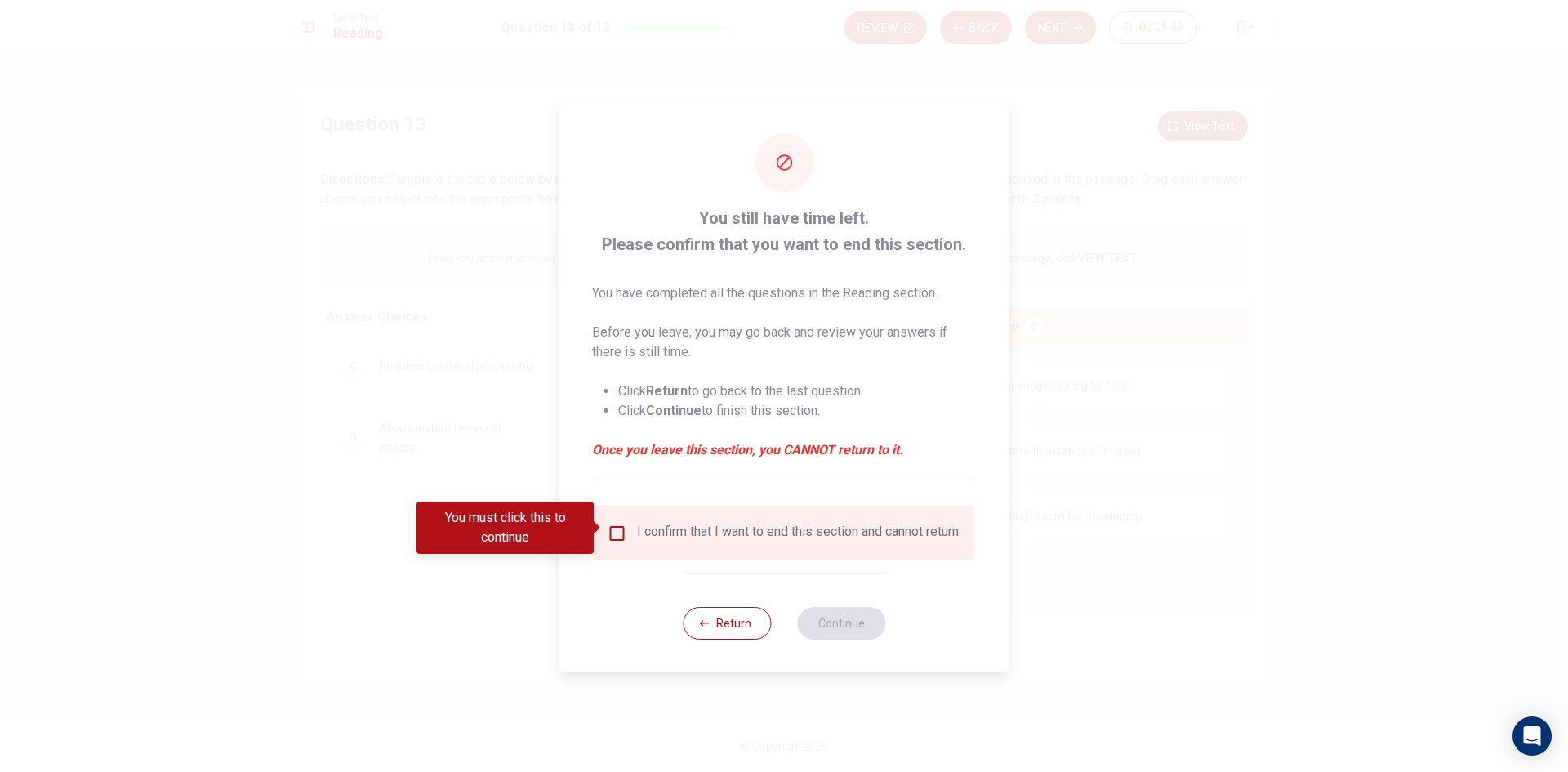
click at [614, 528] on input "You must click this to continue" at bounding box center [617, 533] width 20 height 20
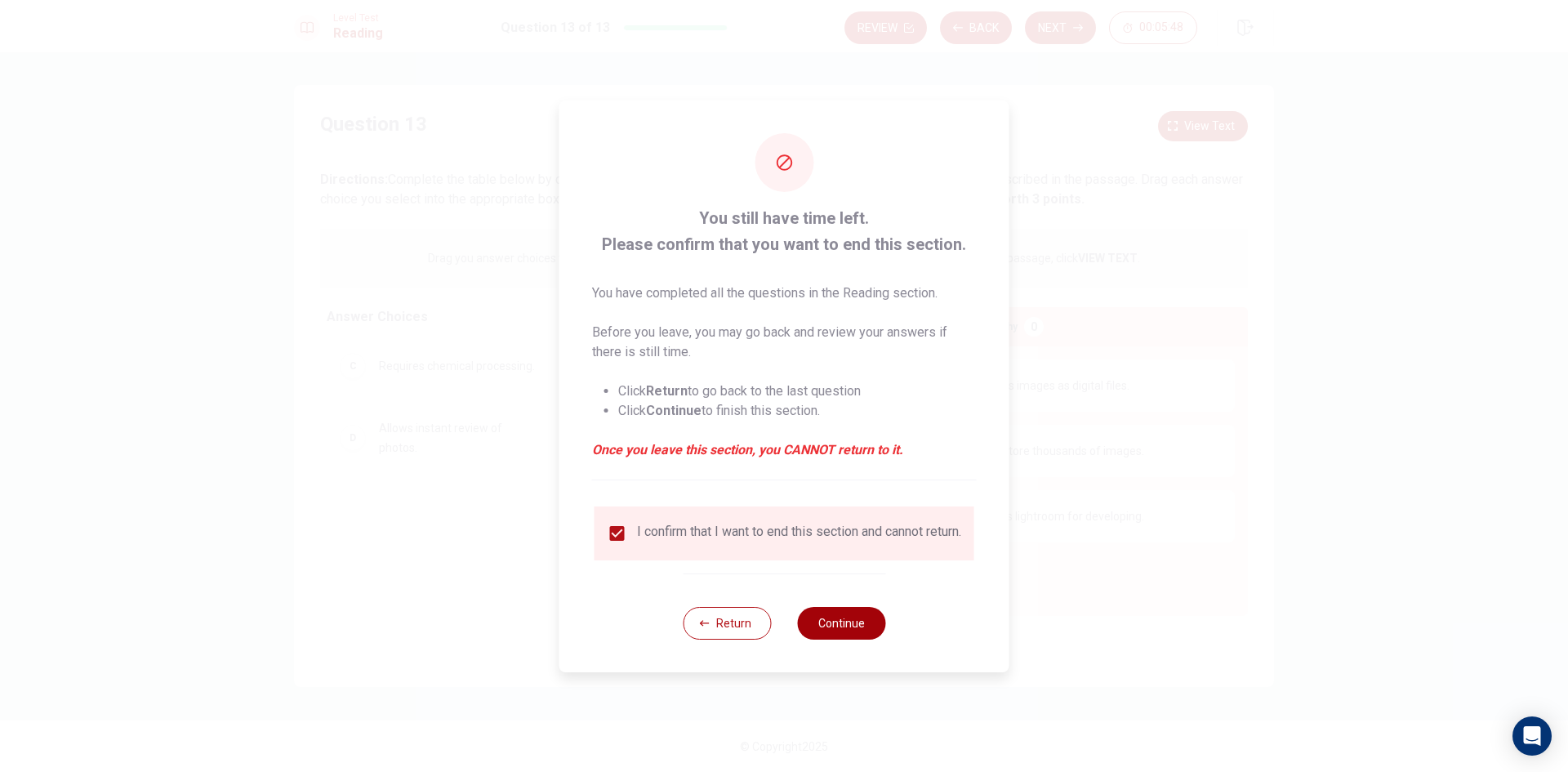
click at [799, 628] on button "Continue" at bounding box center [841, 624] width 88 height 33
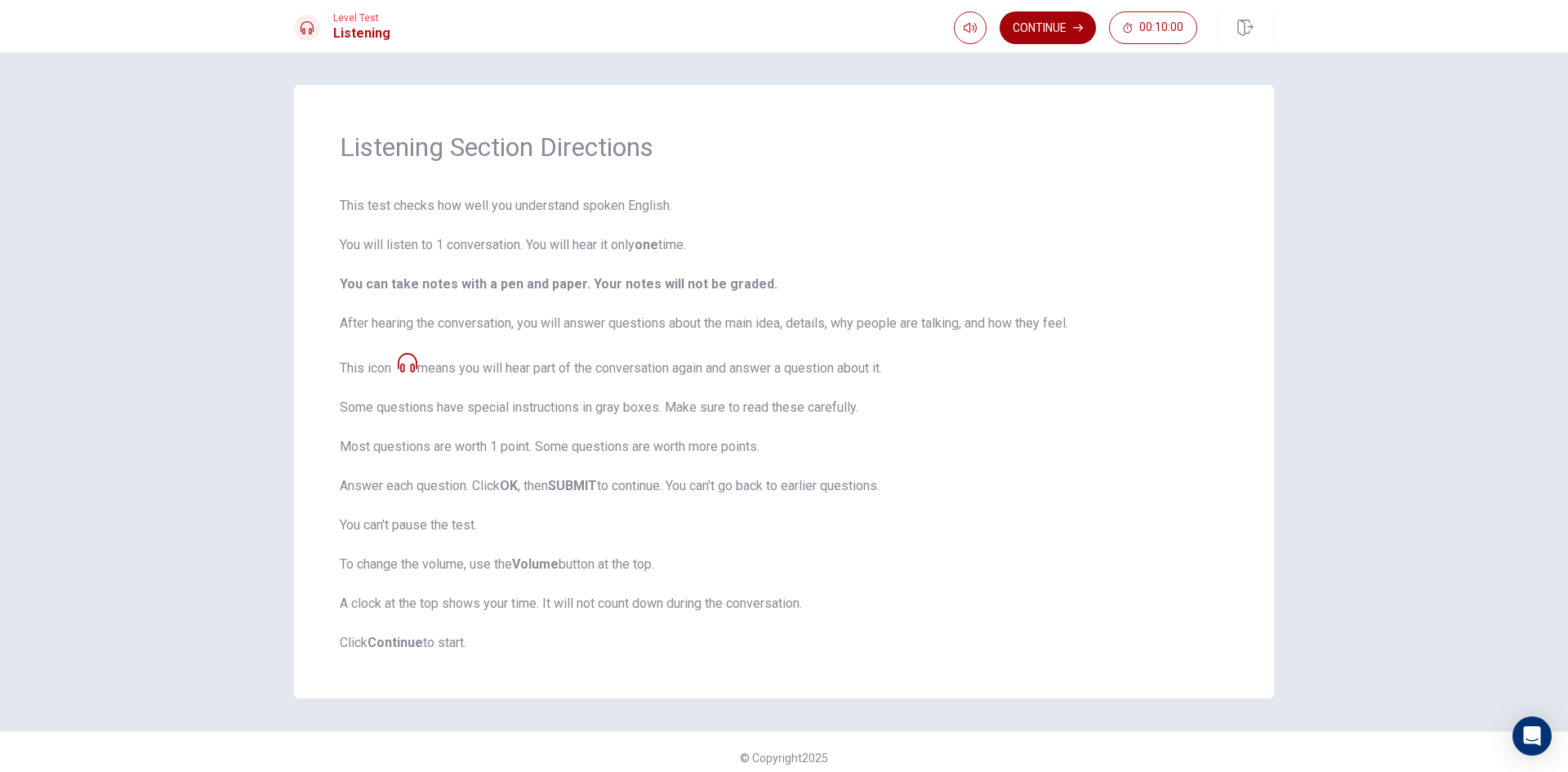
click at [1058, 21] on button "Continue" at bounding box center [1048, 27] width 96 height 33
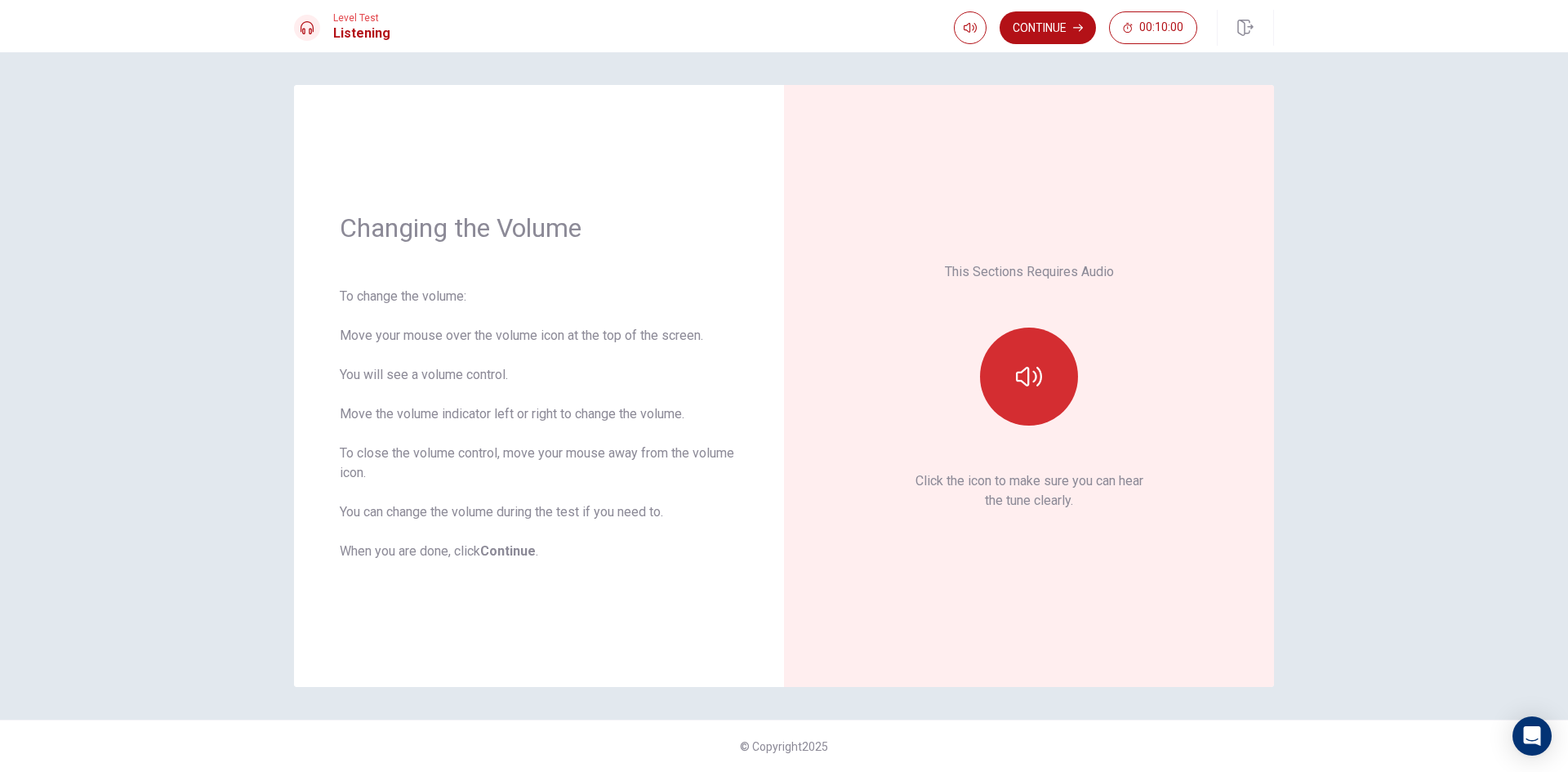
click at [1046, 377] on button "button" at bounding box center [1029, 377] width 98 height 98
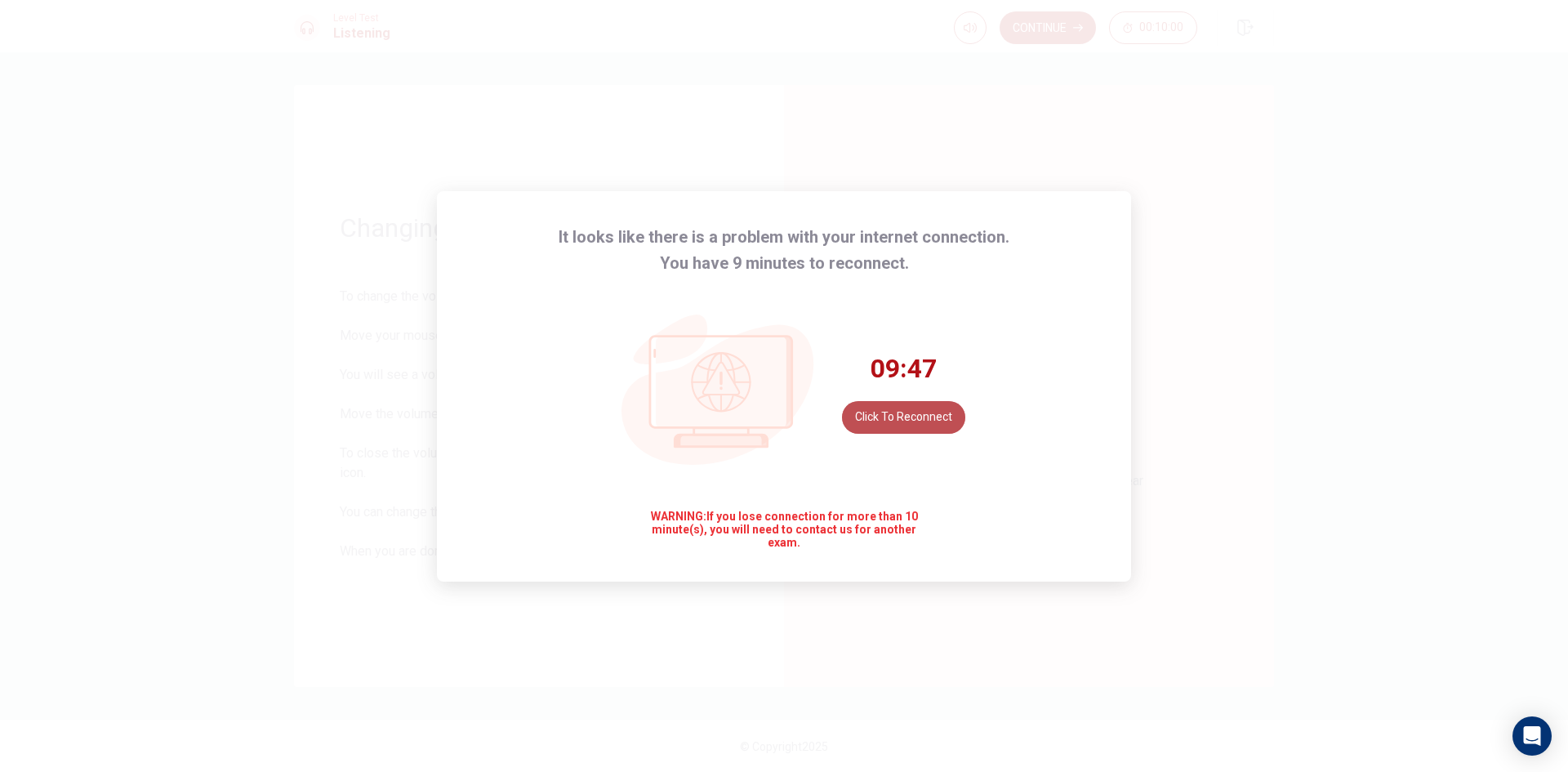
click at [884, 419] on button "Click to reconnect" at bounding box center [904, 418] width 124 height 33
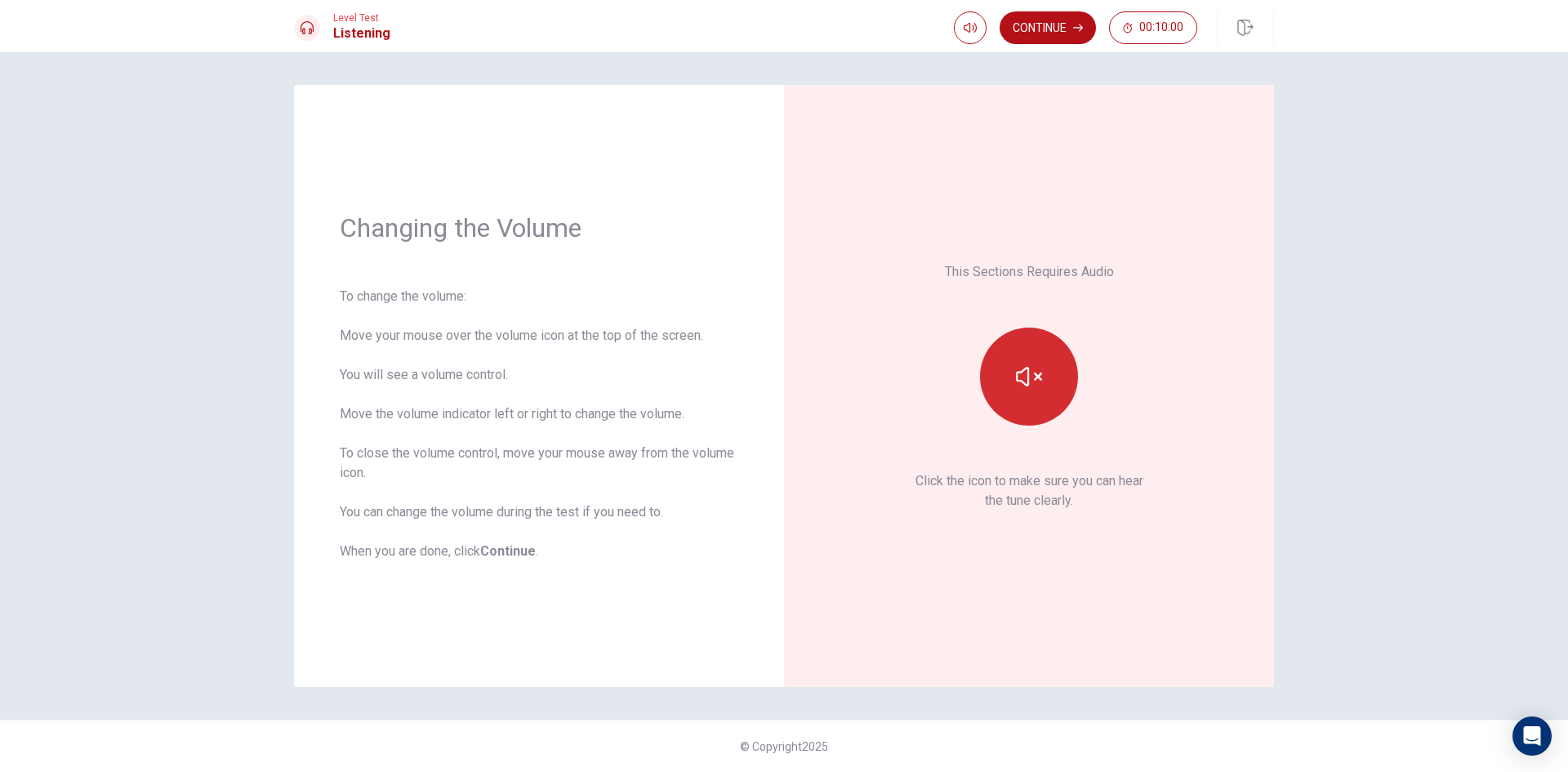
click at [1052, 374] on button "button" at bounding box center [1029, 377] width 98 height 98
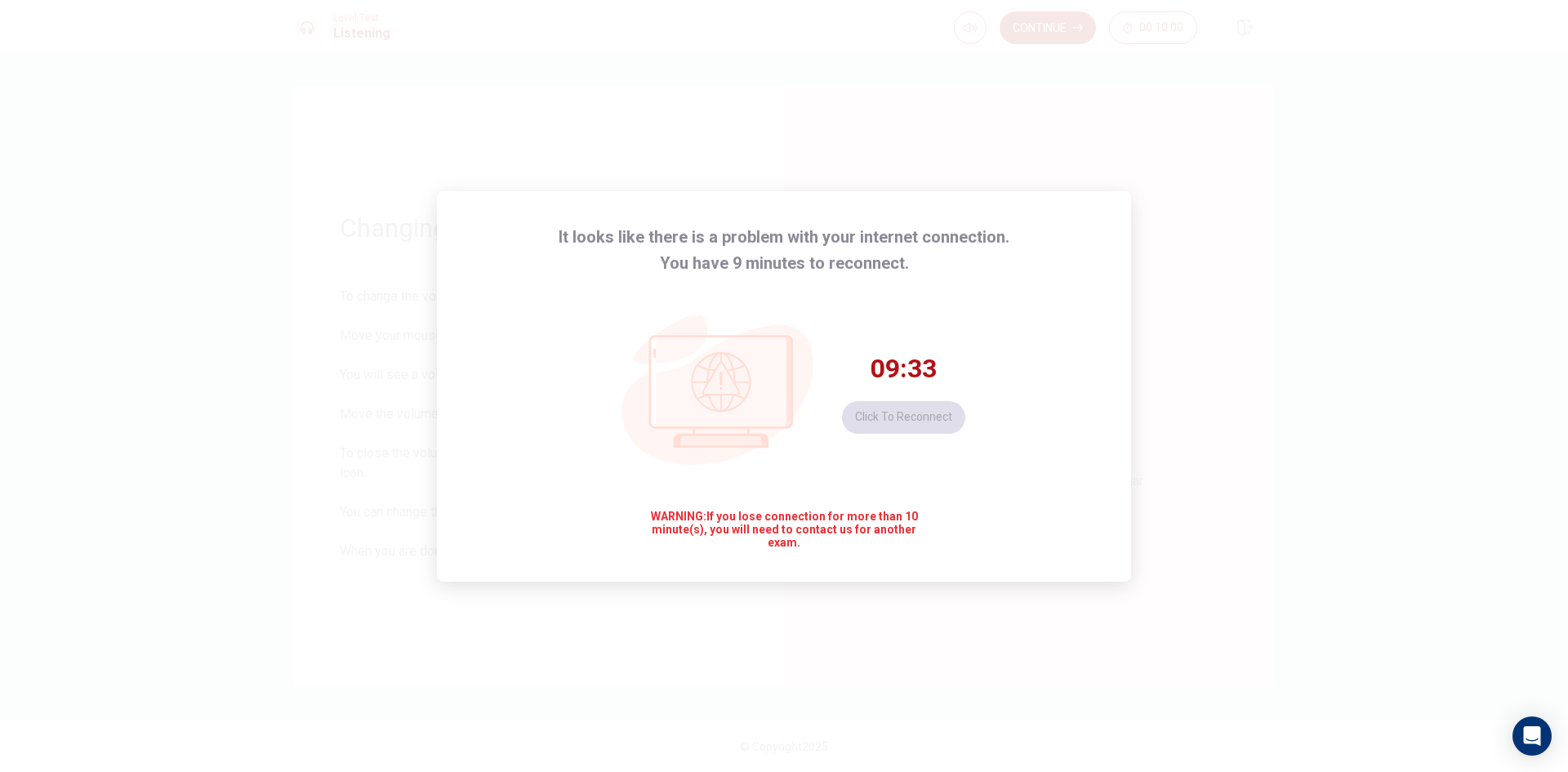
click at [902, 406] on div "09:33 Click to reconnect" at bounding box center [904, 392] width 124 height 81
click at [896, 367] on span "09:32" at bounding box center [903, 368] width 66 height 33
click at [925, 422] on button "Click to reconnect" at bounding box center [904, 418] width 124 height 33
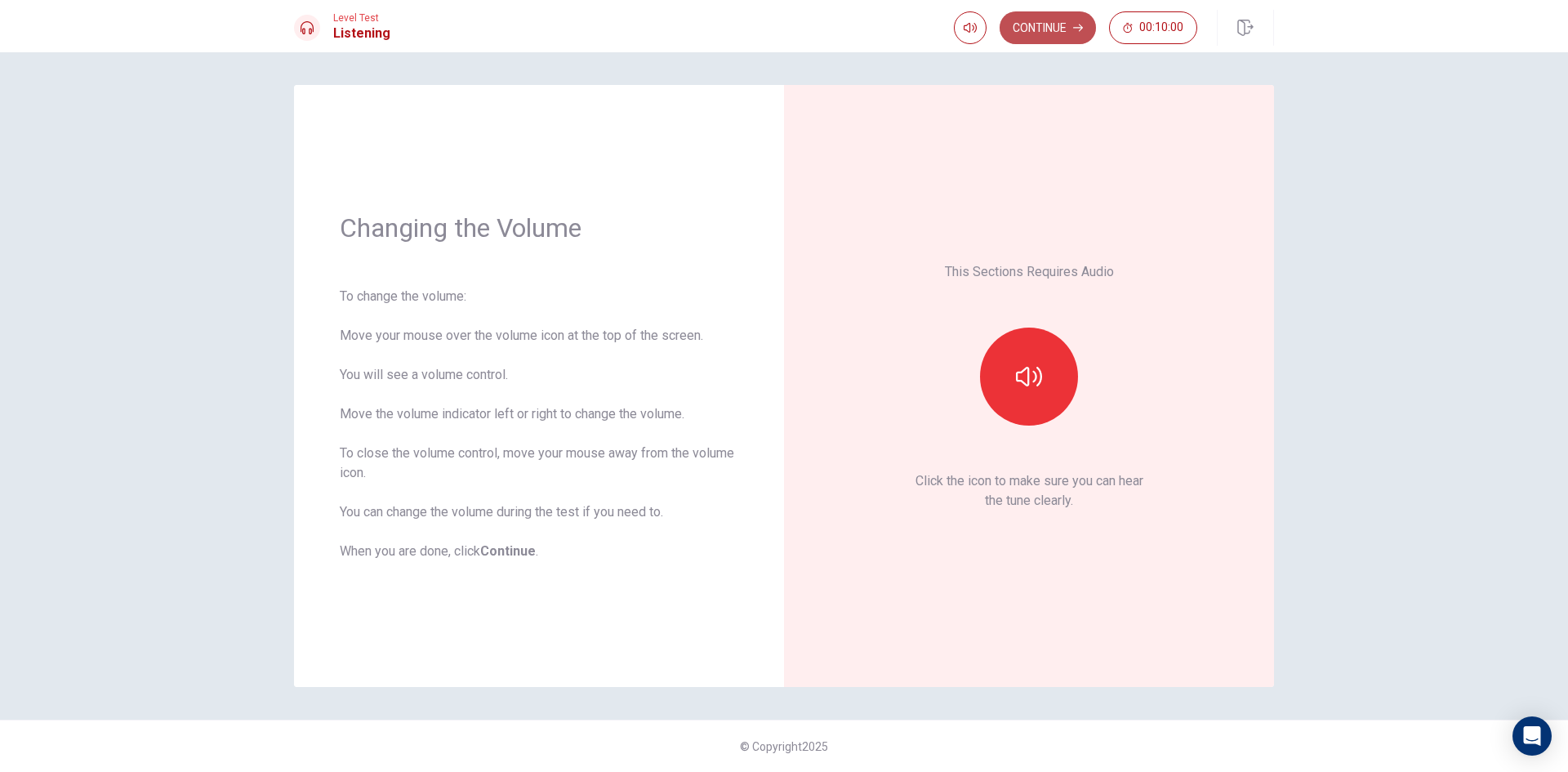
click at [1047, 32] on button "Continue" at bounding box center [1048, 27] width 96 height 33
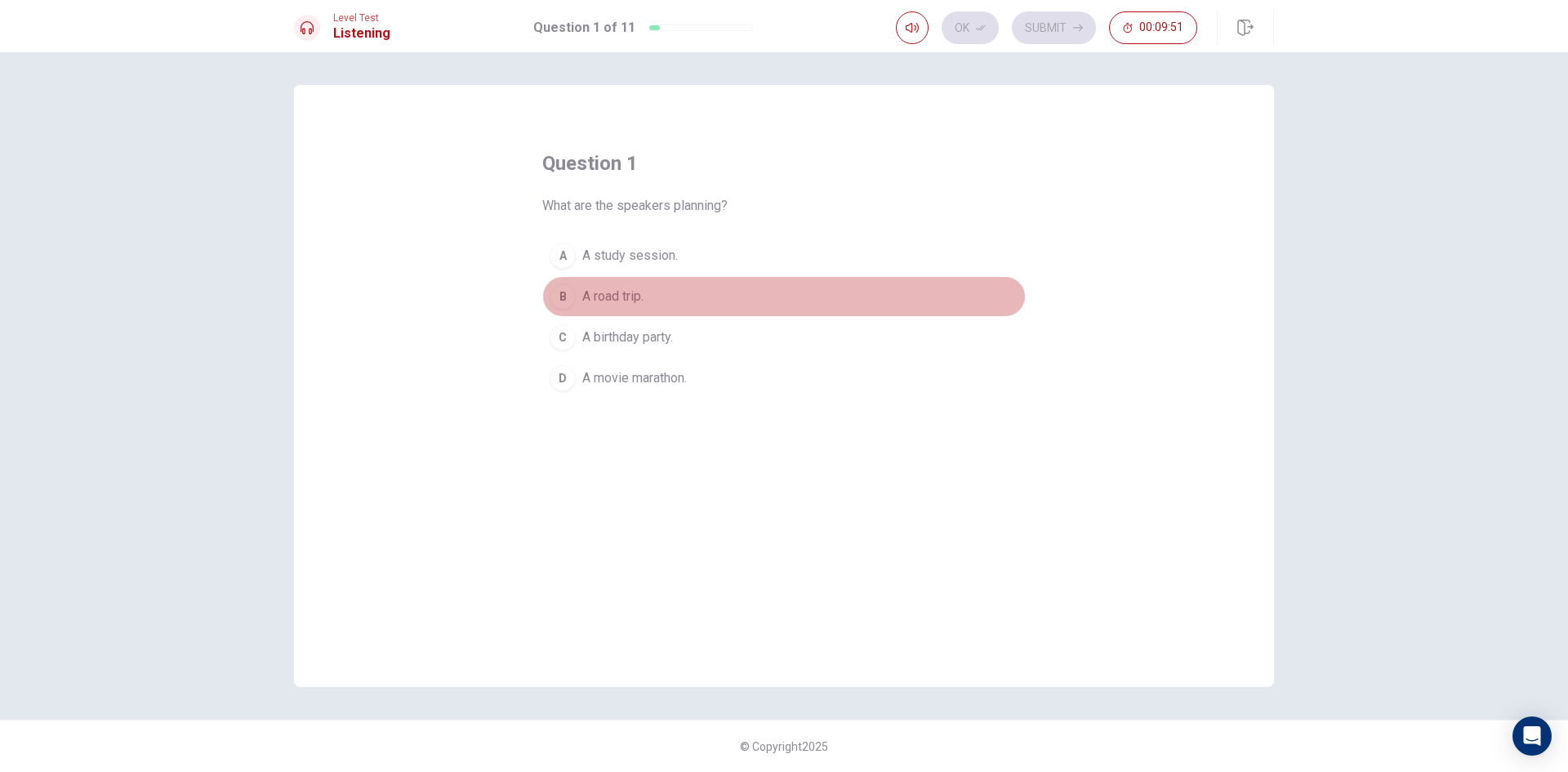
click at [593, 293] on span "A road trip." at bounding box center [612, 296] width 61 height 20
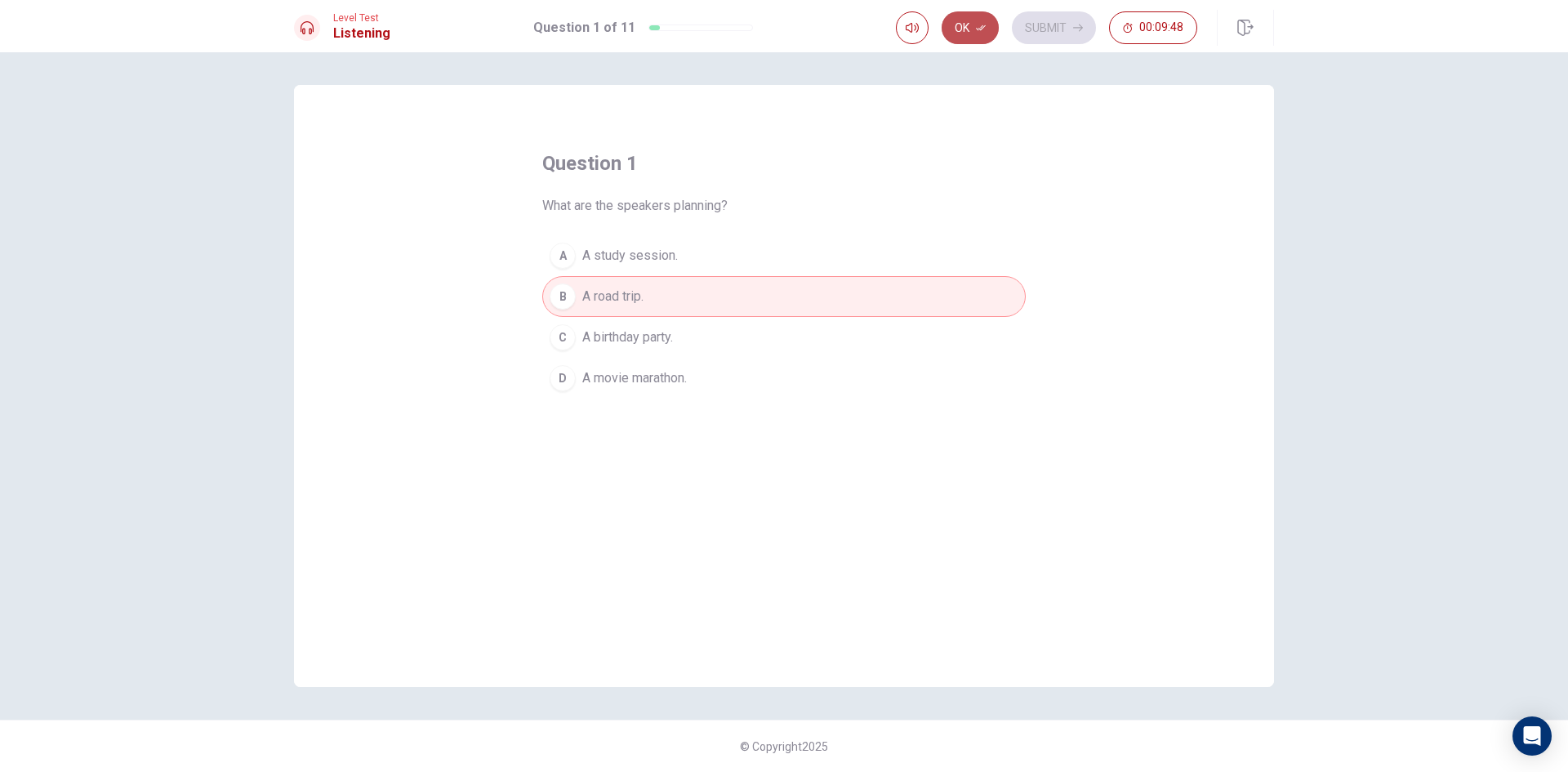
click at [973, 24] on button "Ok" at bounding box center [970, 27] width 57 height 33
click at [1047, 26] on button "Submit" at bounding box center [1054, 27] width 84 height 33
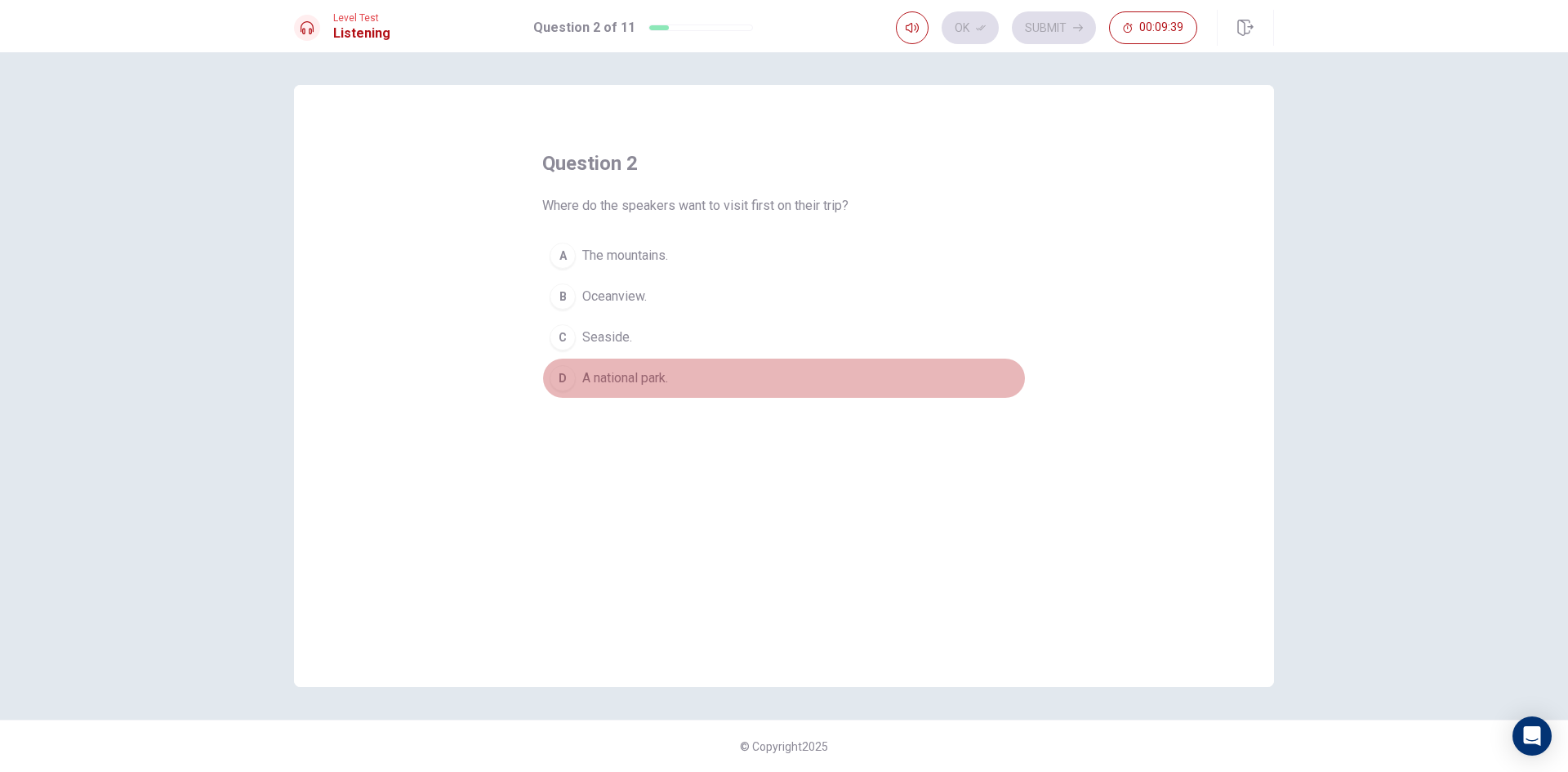
click at [653, 377] on span "A national park." at bounding box center [625, 377] width 86 height 20
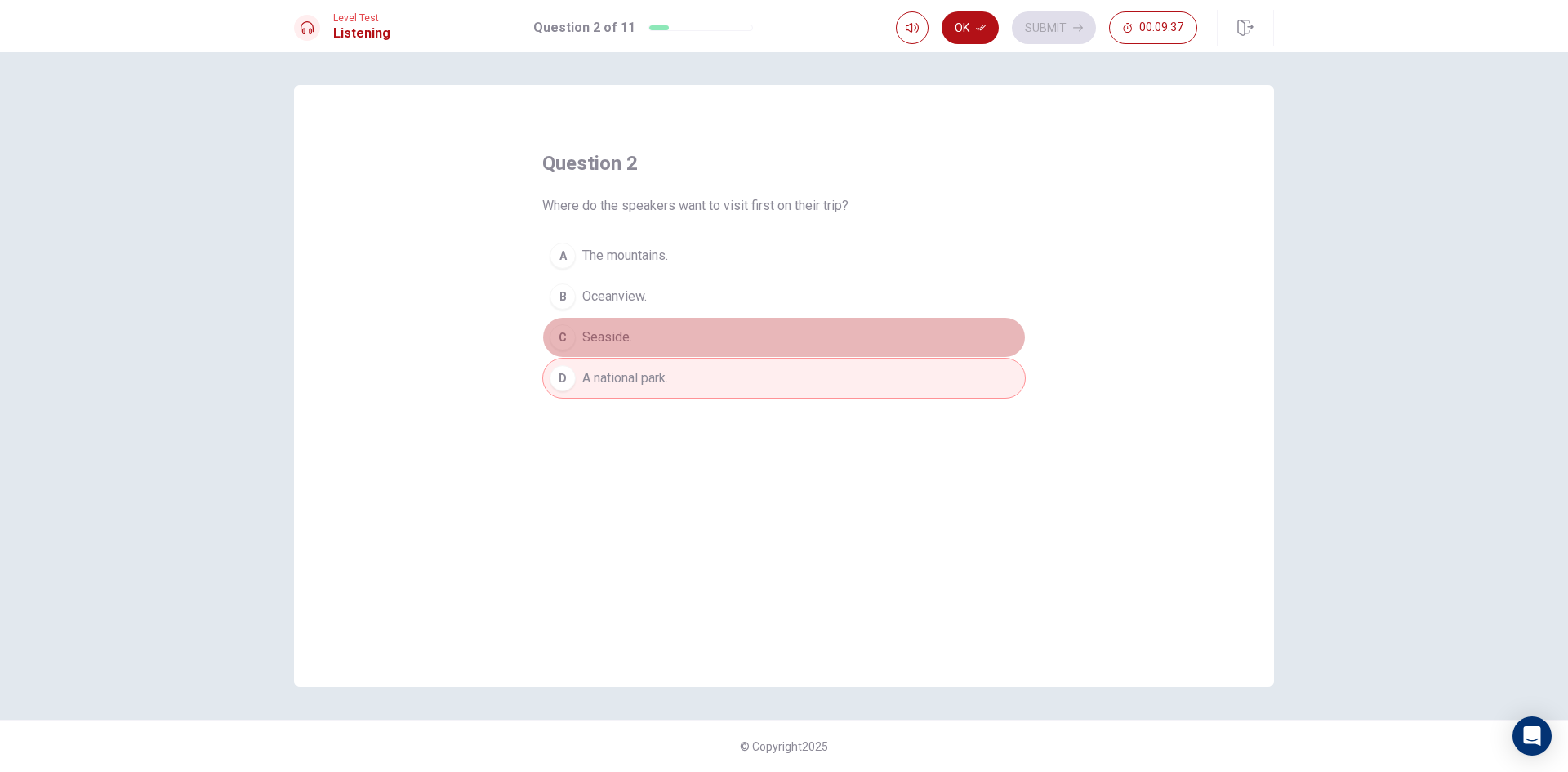
click at [629, 326] on button "C Seaside." at bounding box center [784, 337] width 484 height 41
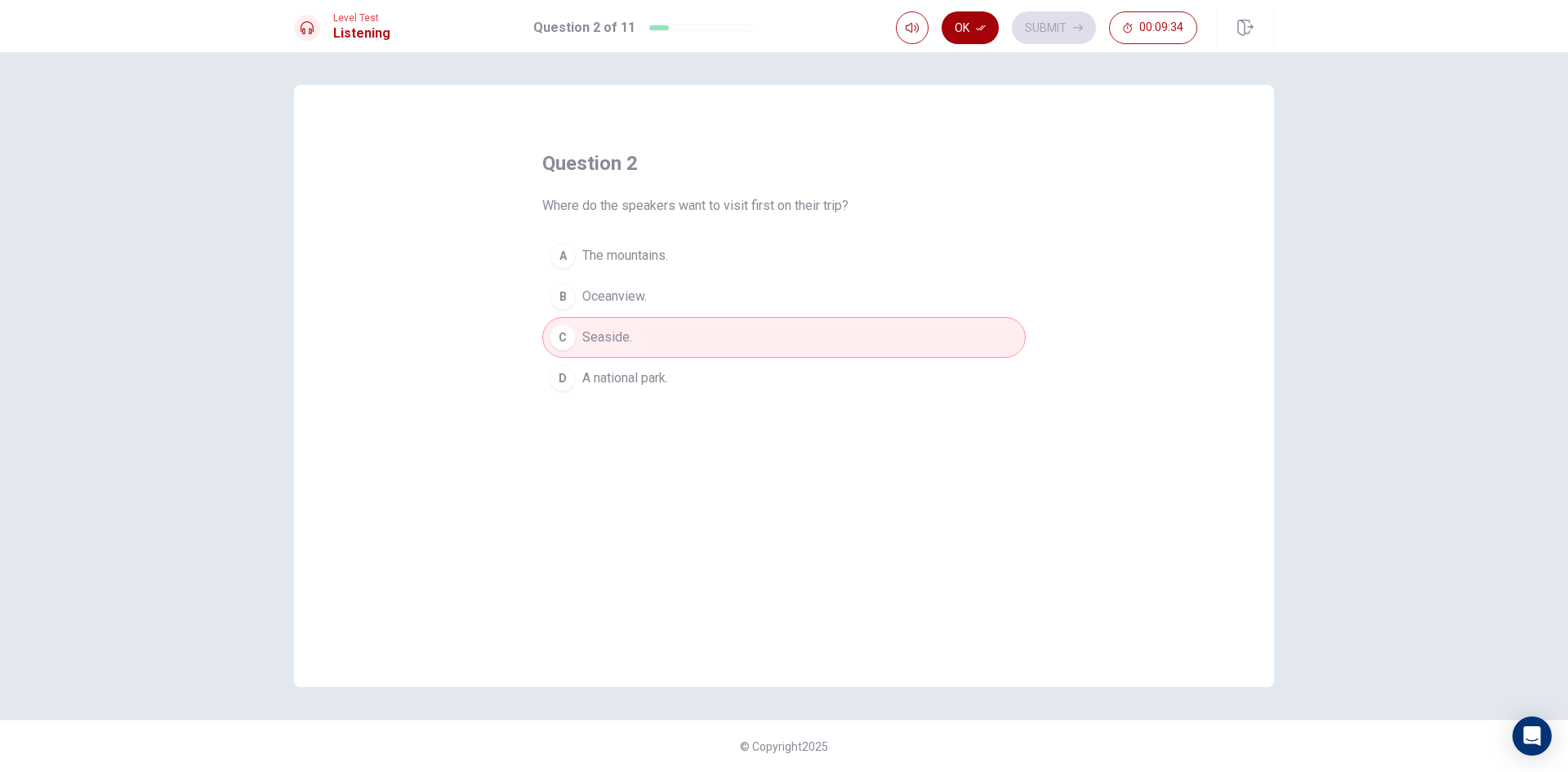
click at [973, 28] on button "Ok" at bounding box center [970, 27] width 57 height 33
click at [1047, 26] on button "Submit" at bounding box center [1054, 27] width 84 height 33
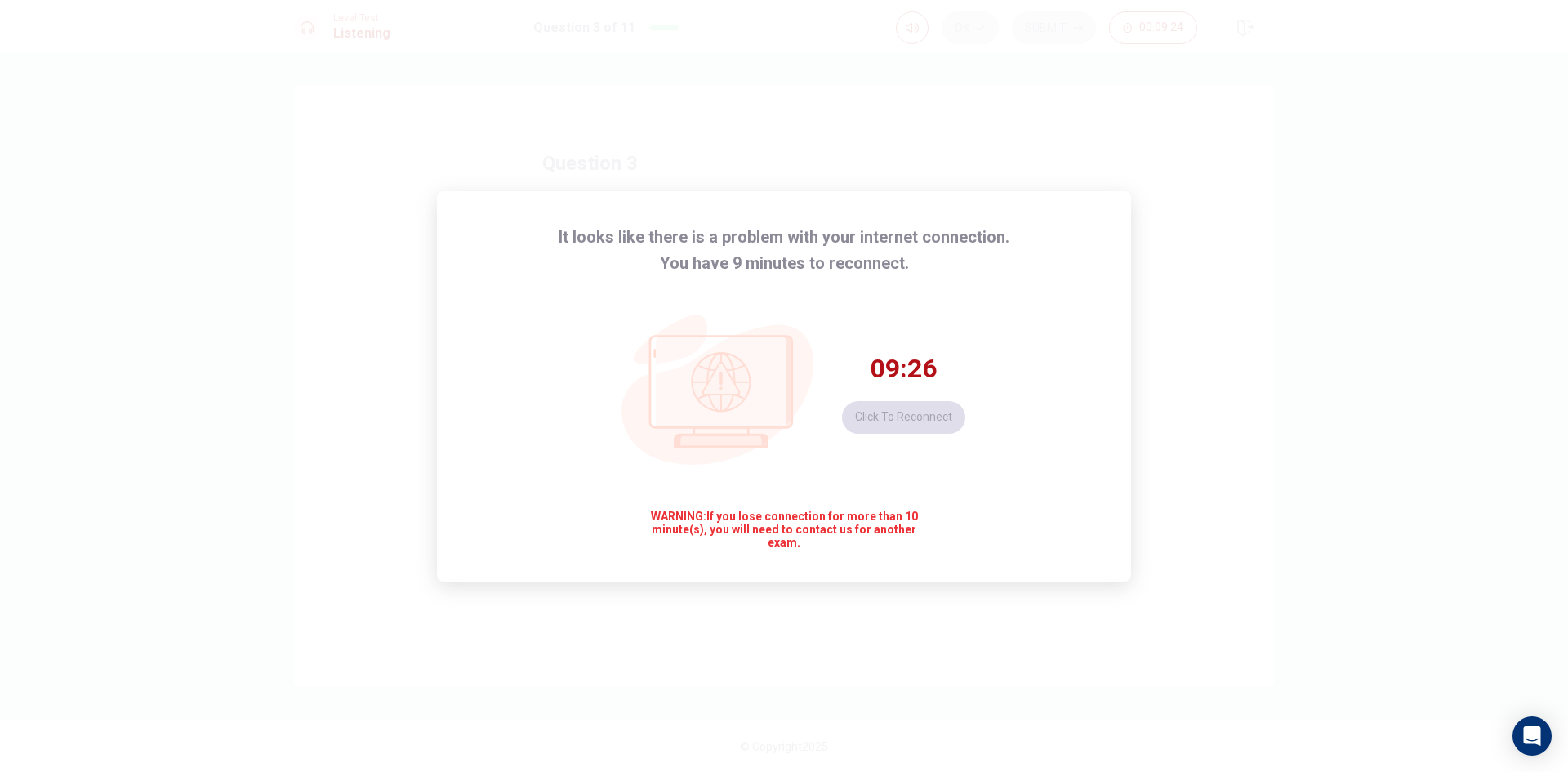
click at [607, 278] on icon at bounding box center [723, 393] width 238 height 233
click at [885, 431] on button "Click to reconnect" at bounding box center [904, 418] width 124 height 33
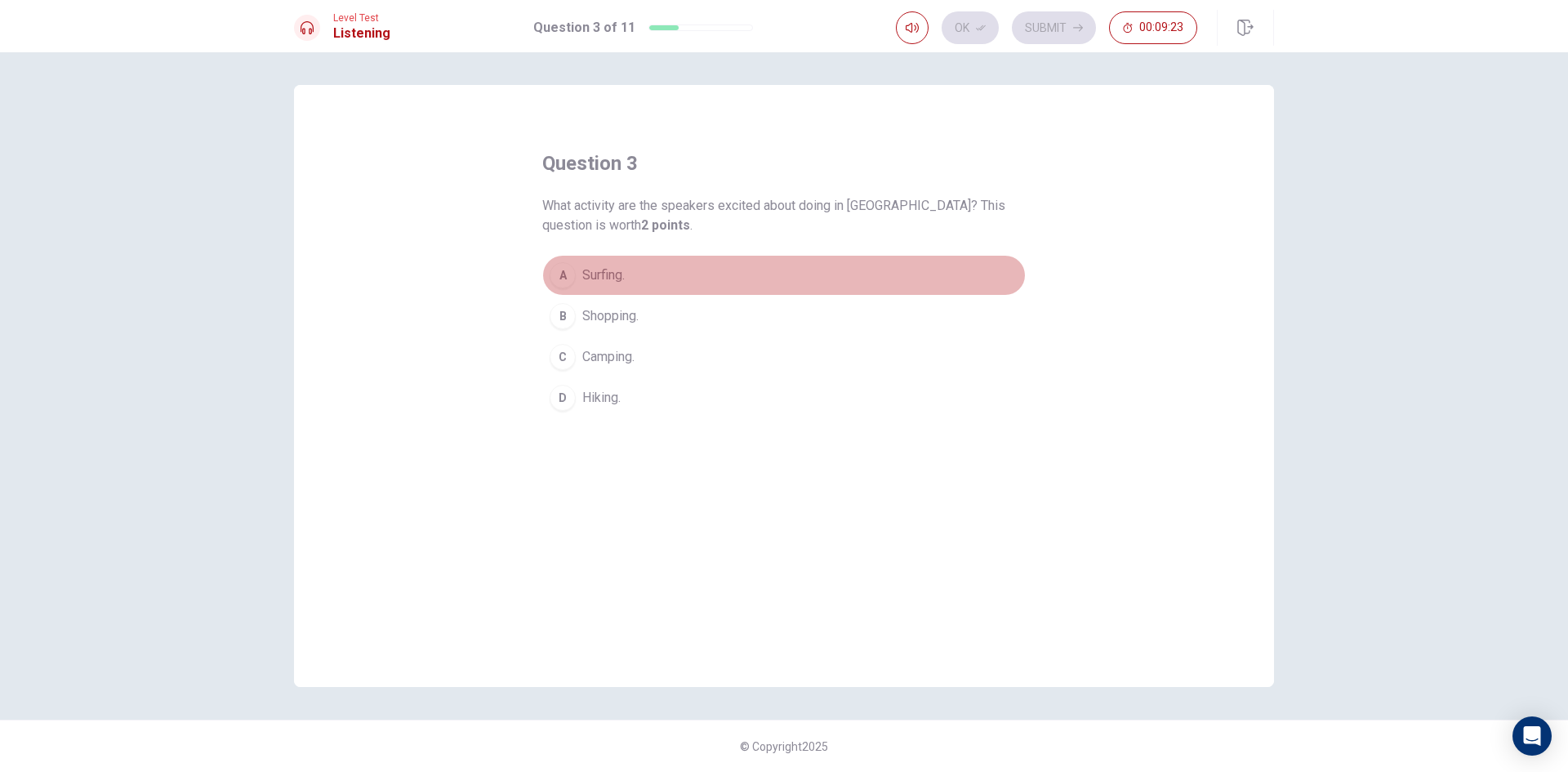
click at [594, 278] on span "Surfing." at bounding box center [604, 274] width 43 height 20
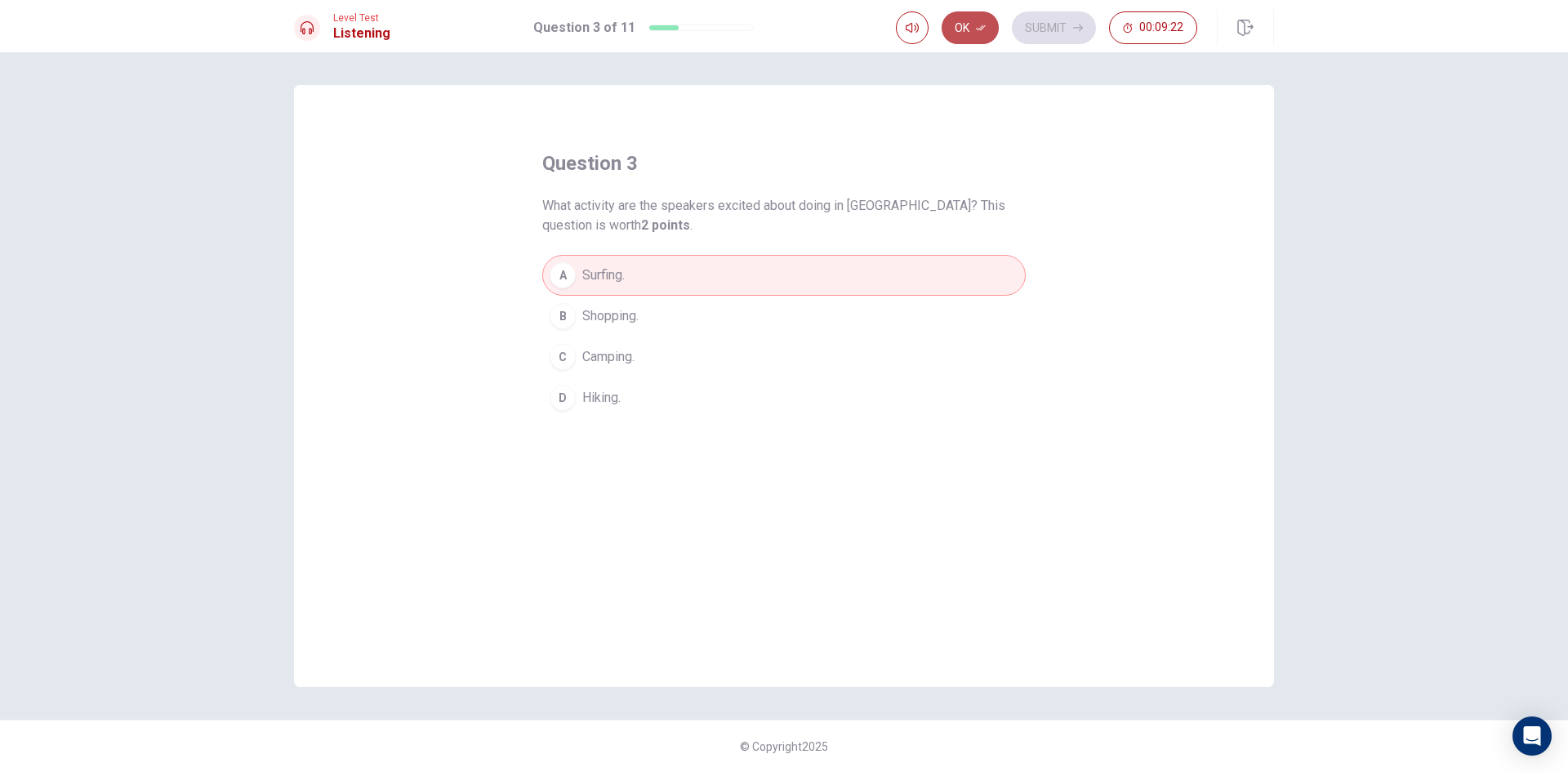
click at [967, 28] on button "Ok" at bounding box center [970, 27] width 57 height 33
click at [1053, 20] on button "Submit" at bounding box center [1054, 27] width 84 height 33
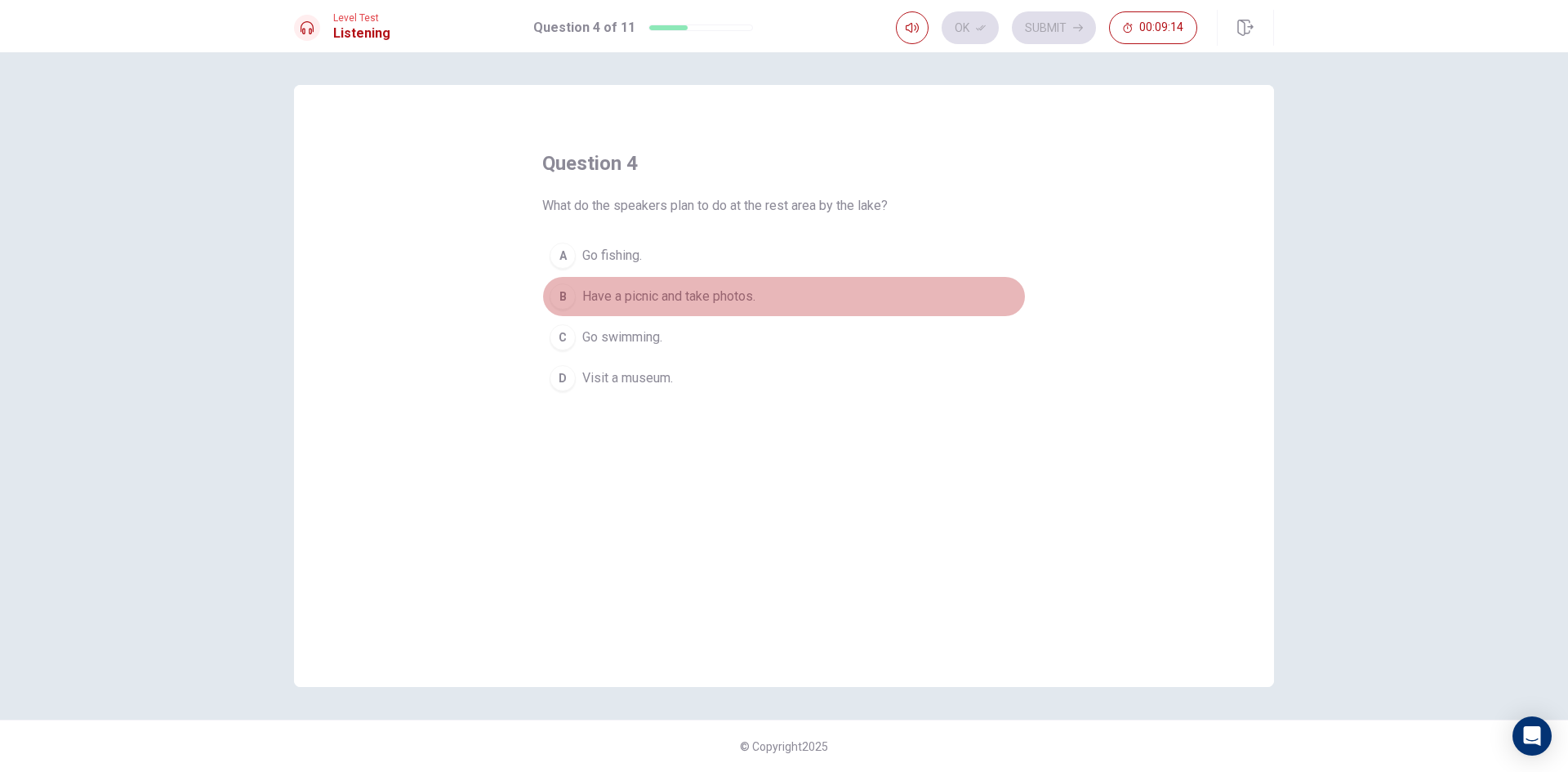
click at [642, 294] on span "Have a picnic and take photos." at bounding box center [669, 296] width 173 height 20
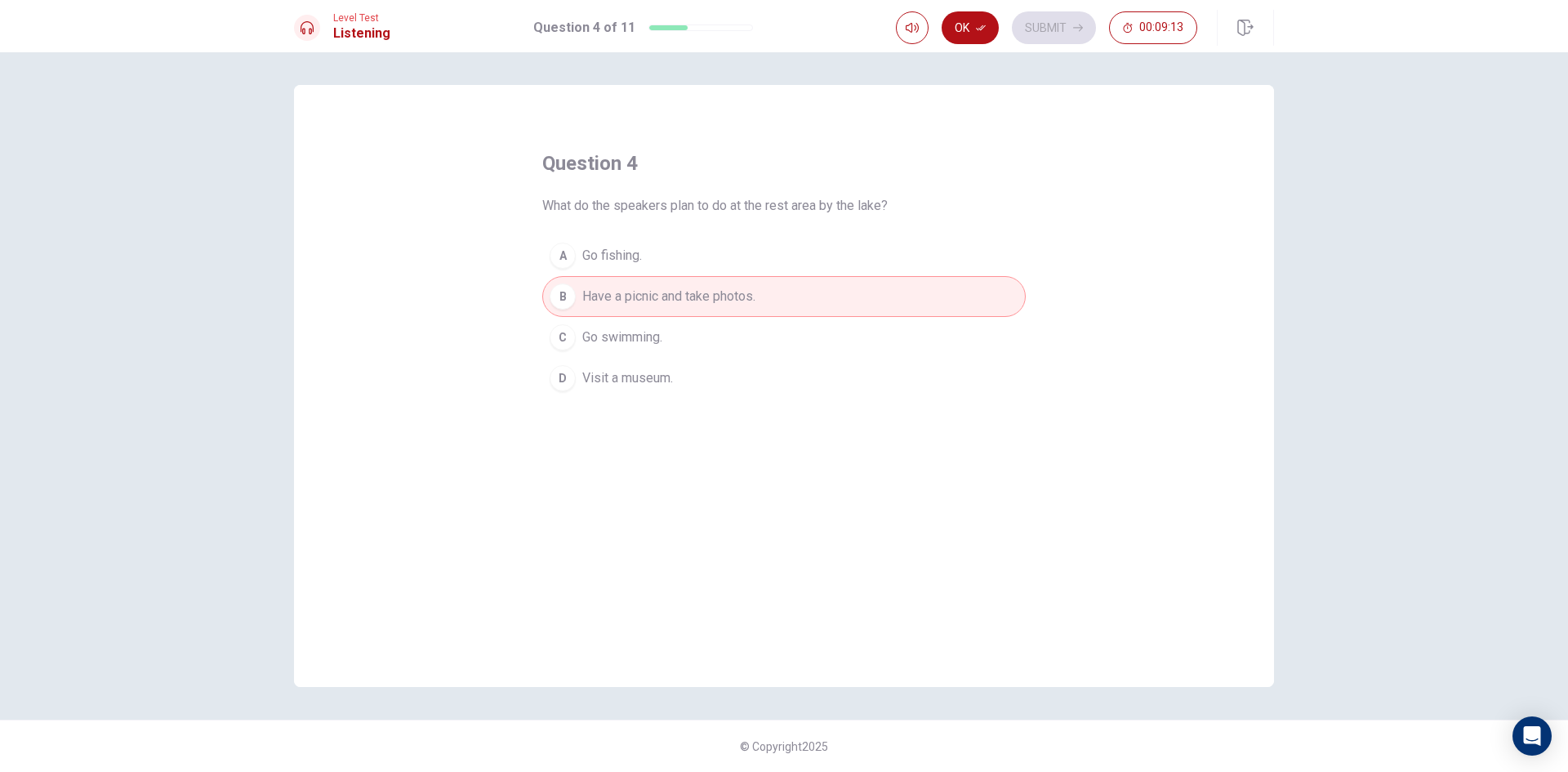
drag, startPoint x: 971, startPoint y: 19, endPoint x: 981, endPoint y: 20, distance: 10.0
click at [974, 20] on button "Ok" at bounding box center [970, 27] width 57 height 33
click at [1084, 26] on button "Submit" at bounding box center [1054, 27] width 84 height 33
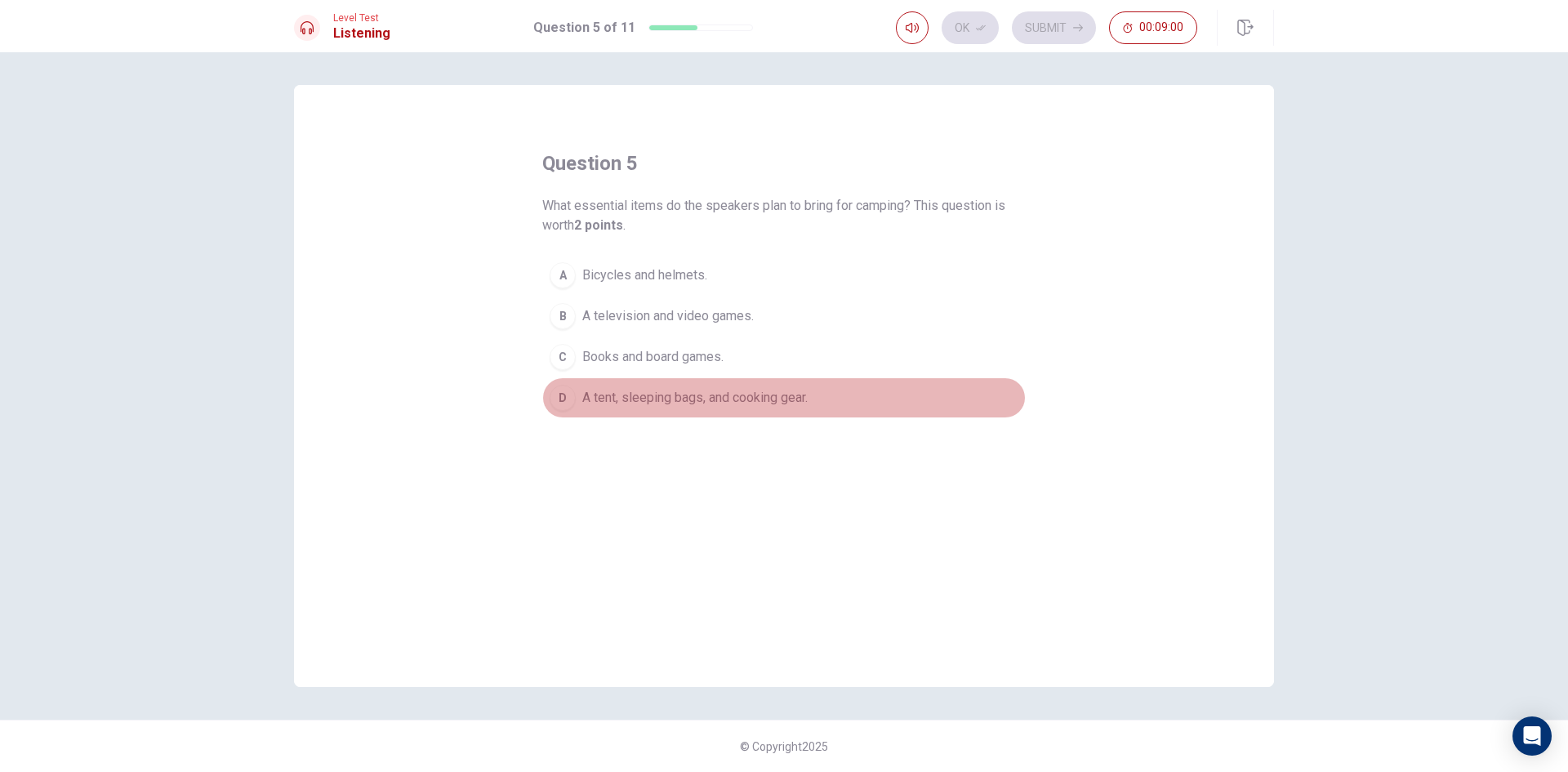
click at [572, 402] on div "D" at bounding box center [563, 398] width 26 height 26
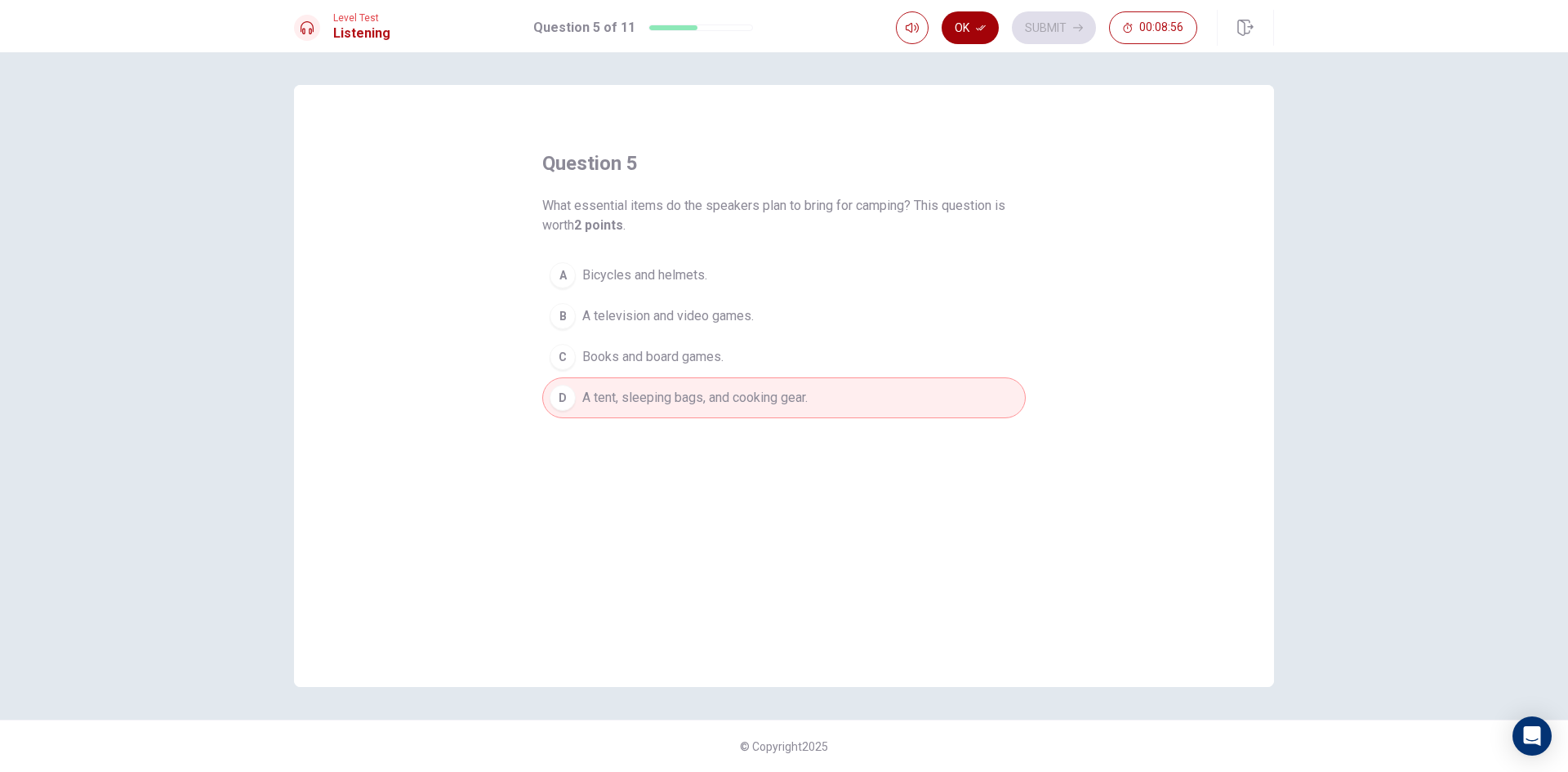
click at [978, 35] on button "Ok" at bounding box center [970, 27] width 57 height 33
click at [1033, 26] on button "Submit" at bounding box center [1054, 27] width 84 height 33
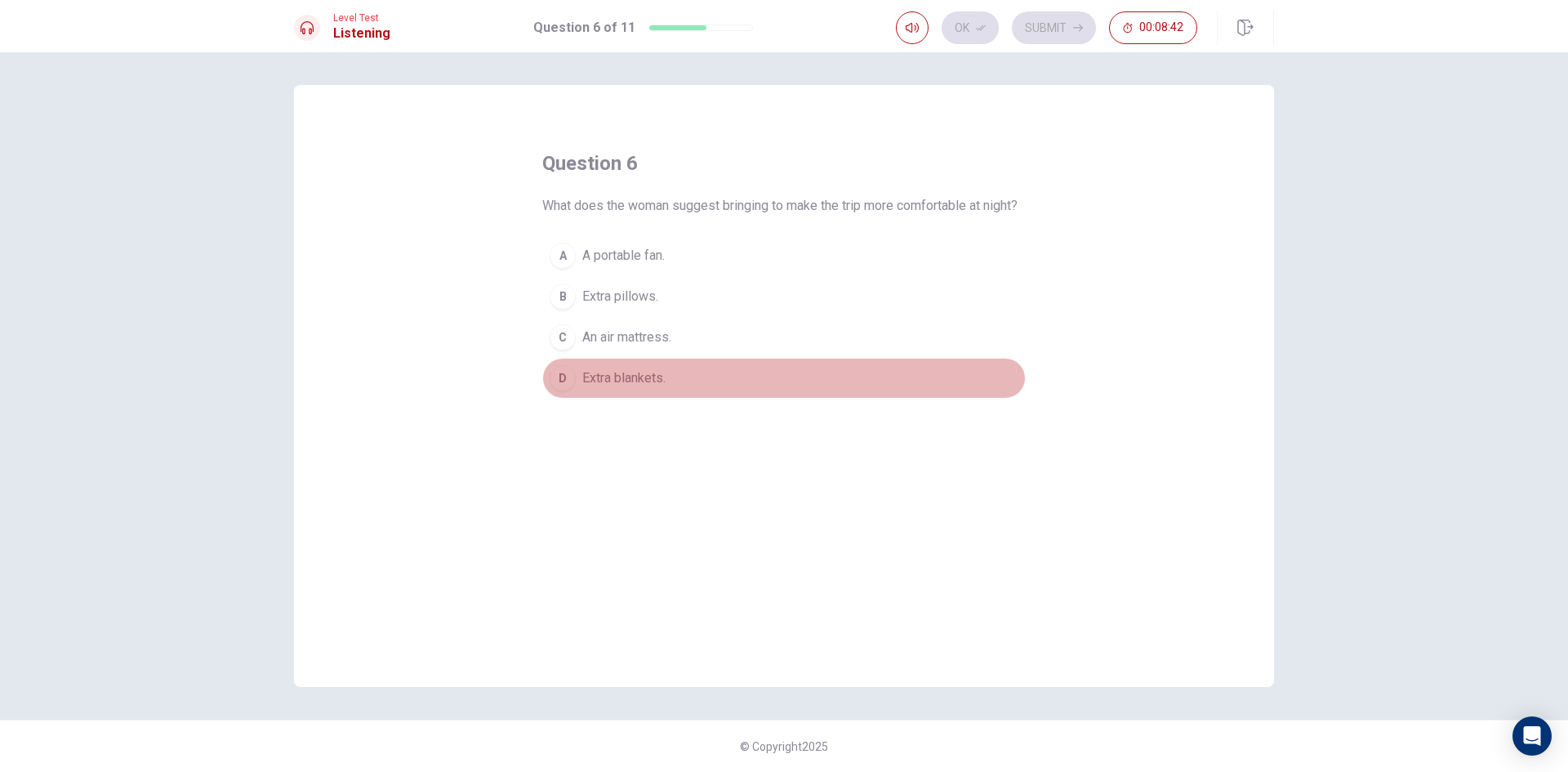
click at [626, 388] on span "Extra blankets." at bounding box center [624, 377] width 83 height 20
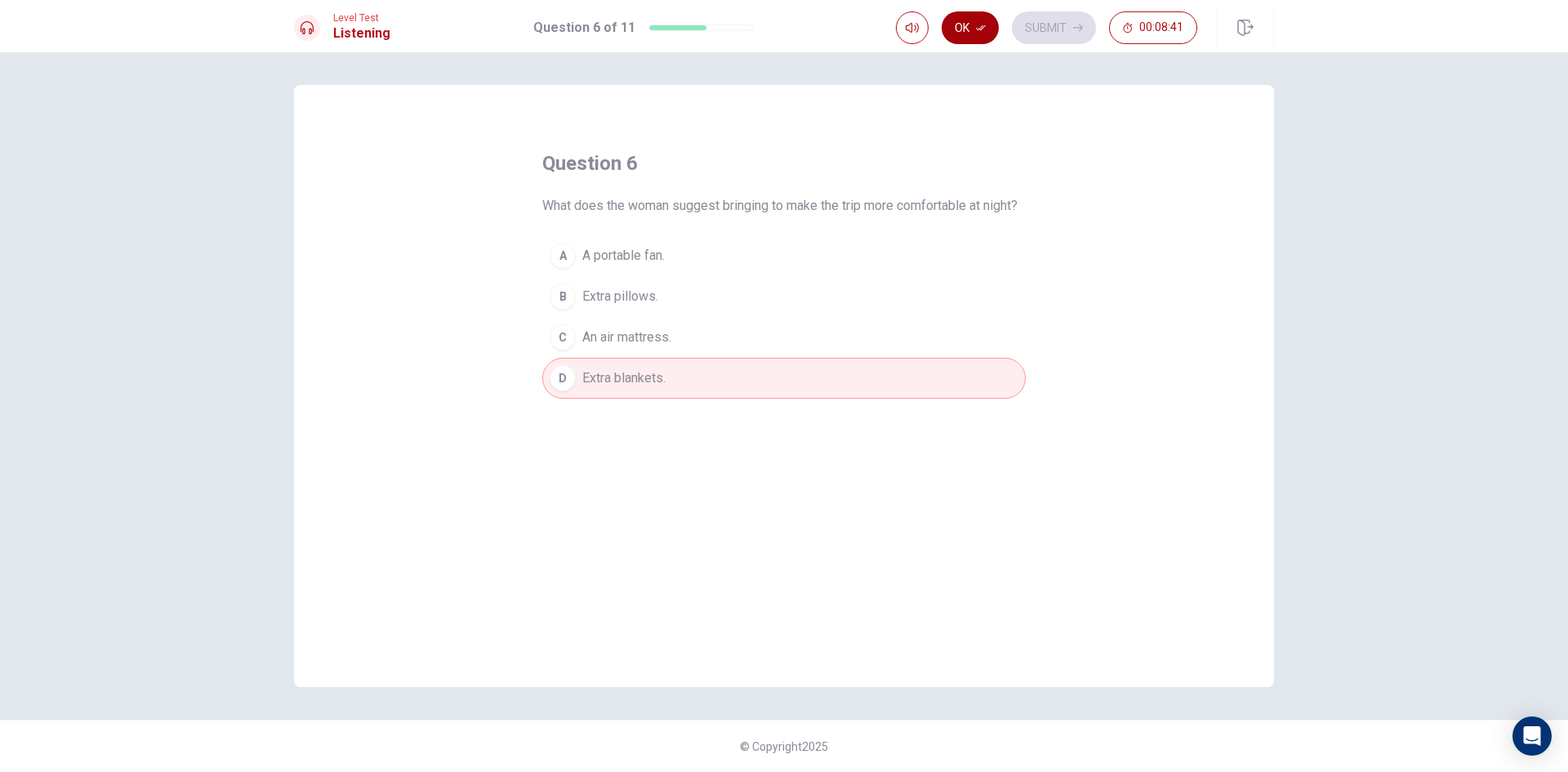
click at [980, 33] on button "Ok" at bounding box center [970, 27] width 57 height 33
click at [1039, 26] on button "Submit" at bounding box center [1054, 27] width 84 height 33
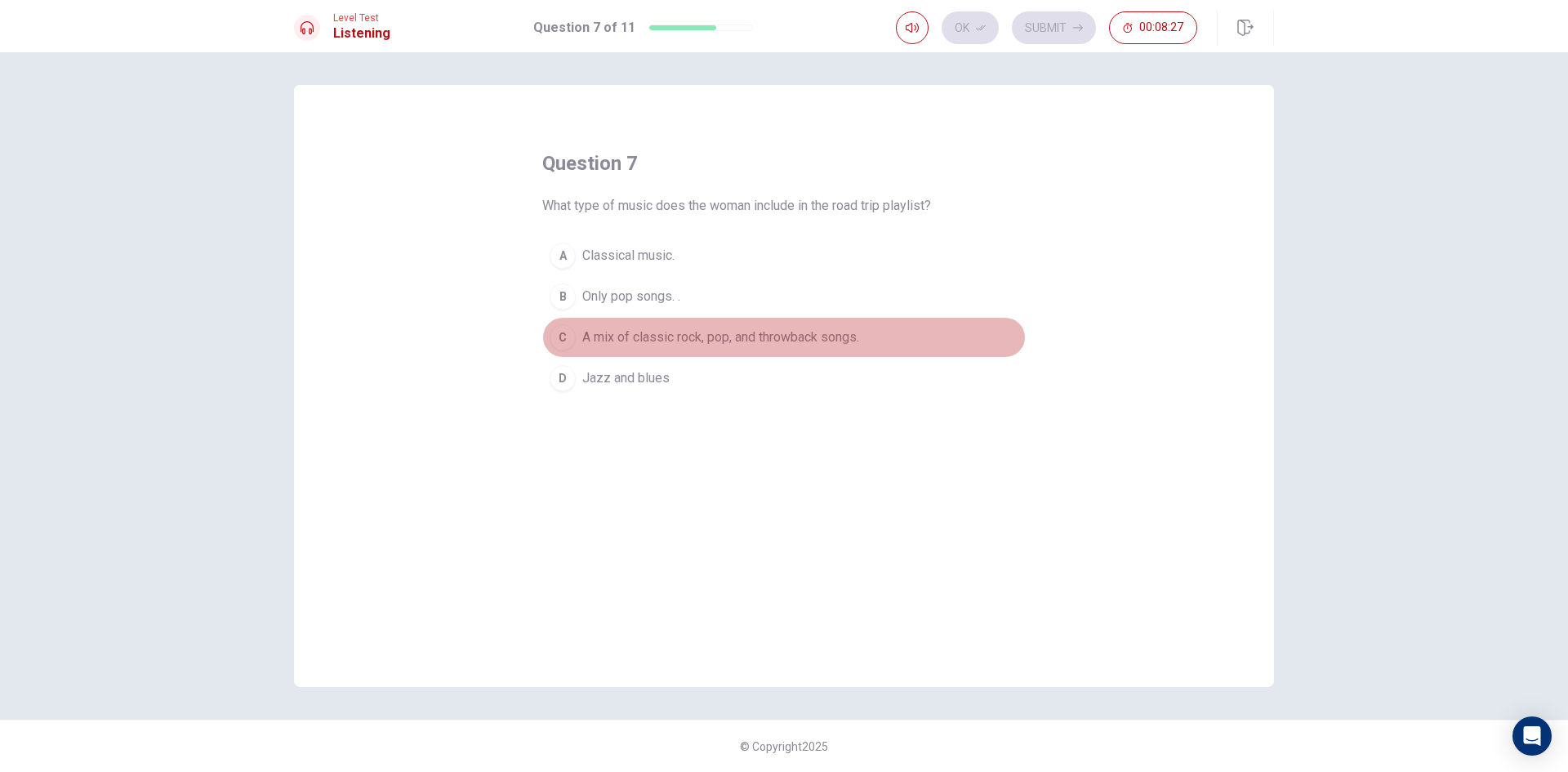
click at [564, 326] on div "C" at bounding box center [563, 337] width 26 height 26
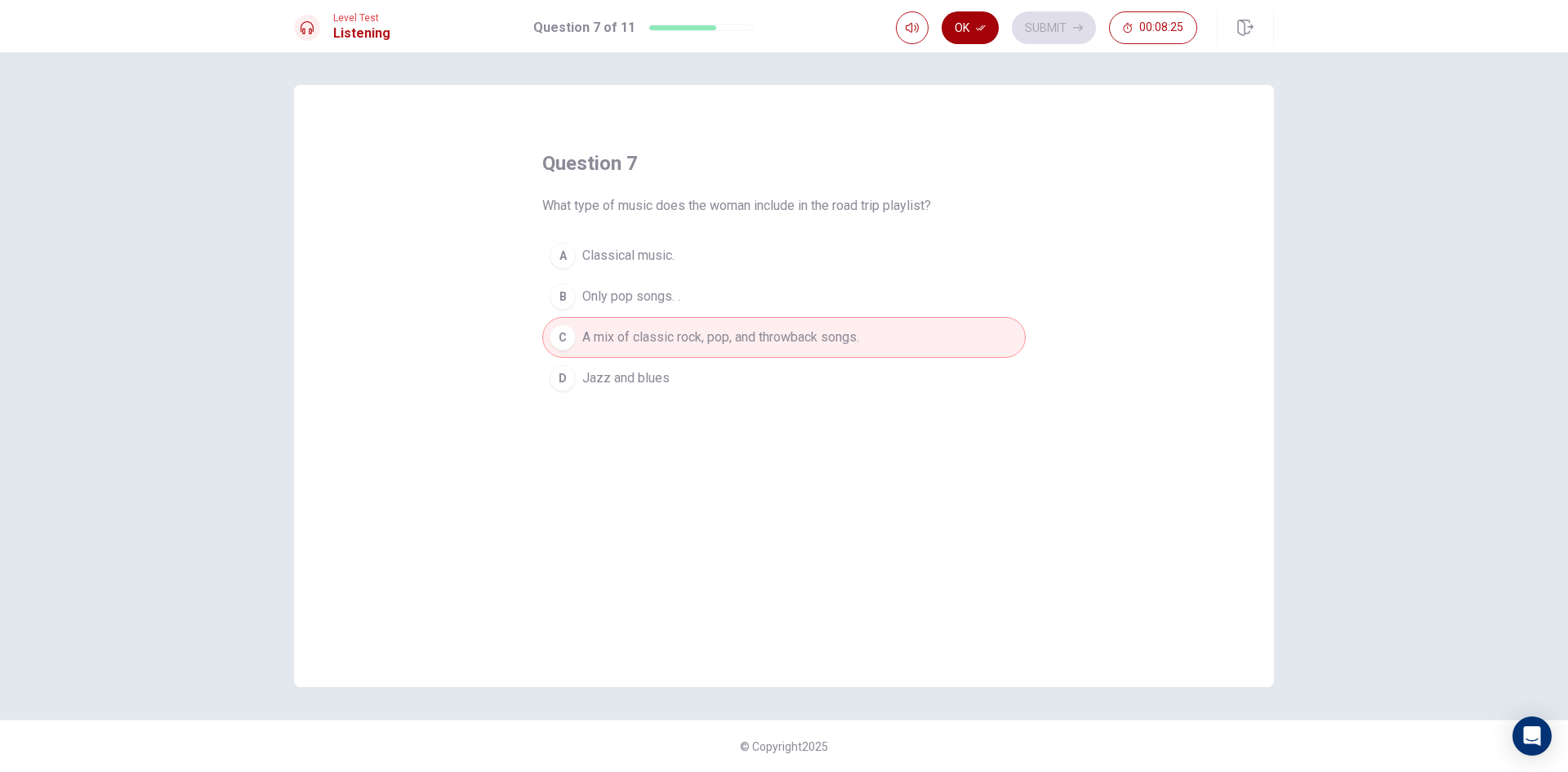
click at [960, 32] on button "Ok" at bounding box center [970, 27] width 57 height 33
click at [1040, 33] on button "Submit" at bounding box center [1054, 27] width 84 height 33
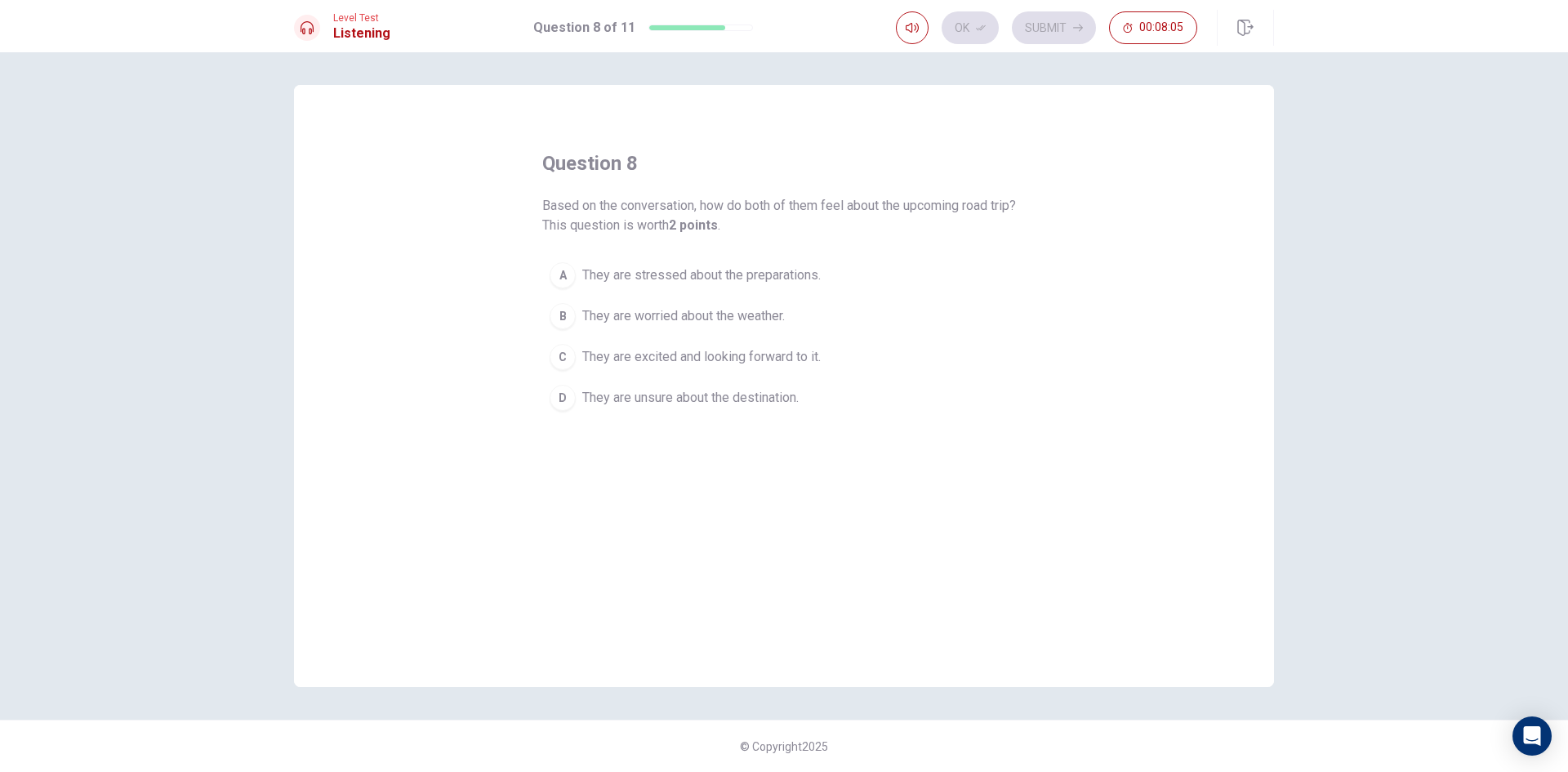
click at [661, 356] on span "They are excited and looking forward to it." at bounding box center [702, 357] width 238 height 20
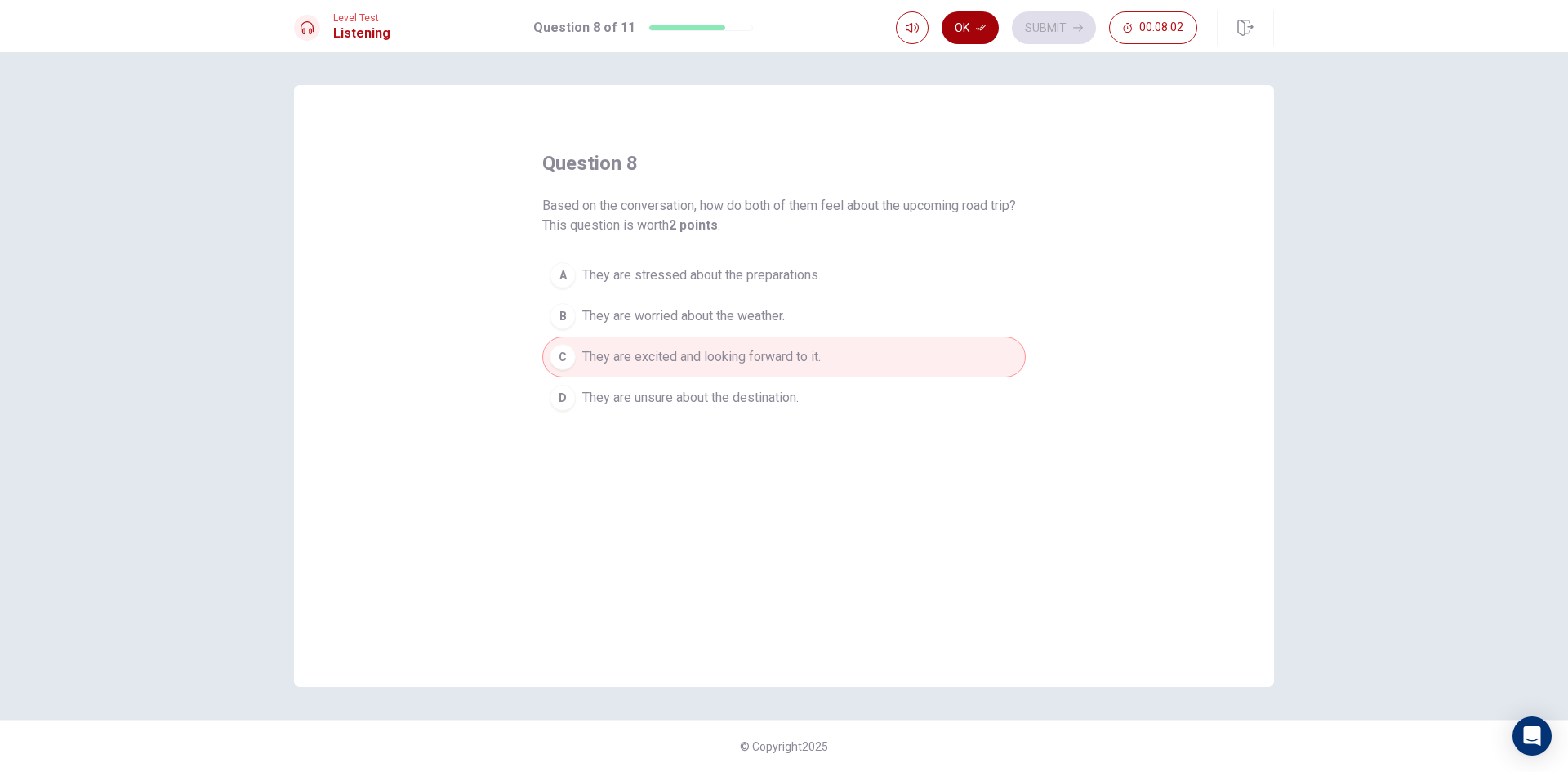
click at [967, 30] on button "Ok" at bounding box center [970, 27] width 57 height 33
click at [1047, 27] on button "Submit" at bounding box center [1054, 27] width 84 height 33
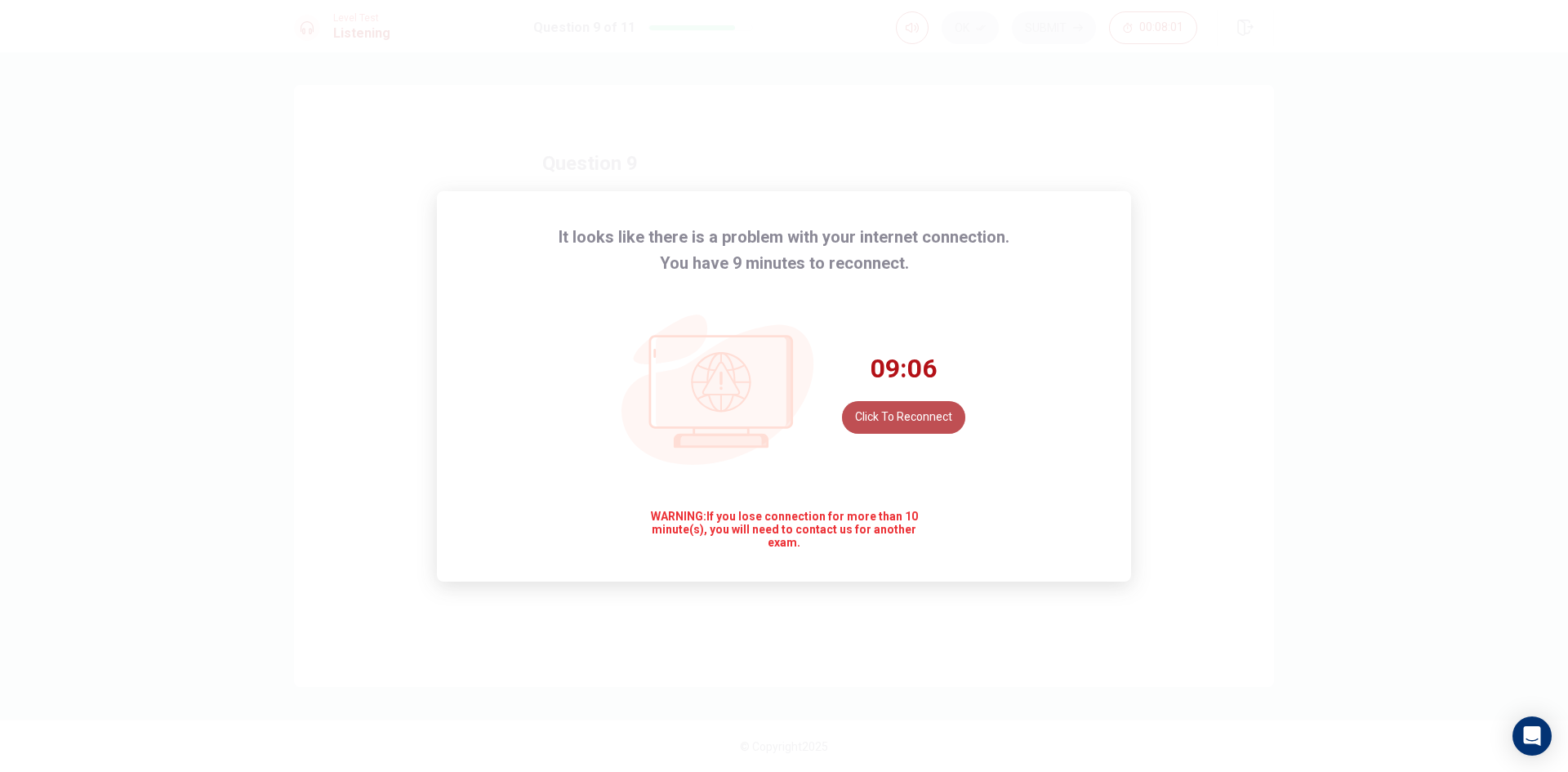
click at [938, 412] on button "Click to reconnect" at bounding box center [904, 418] width 124 height 33
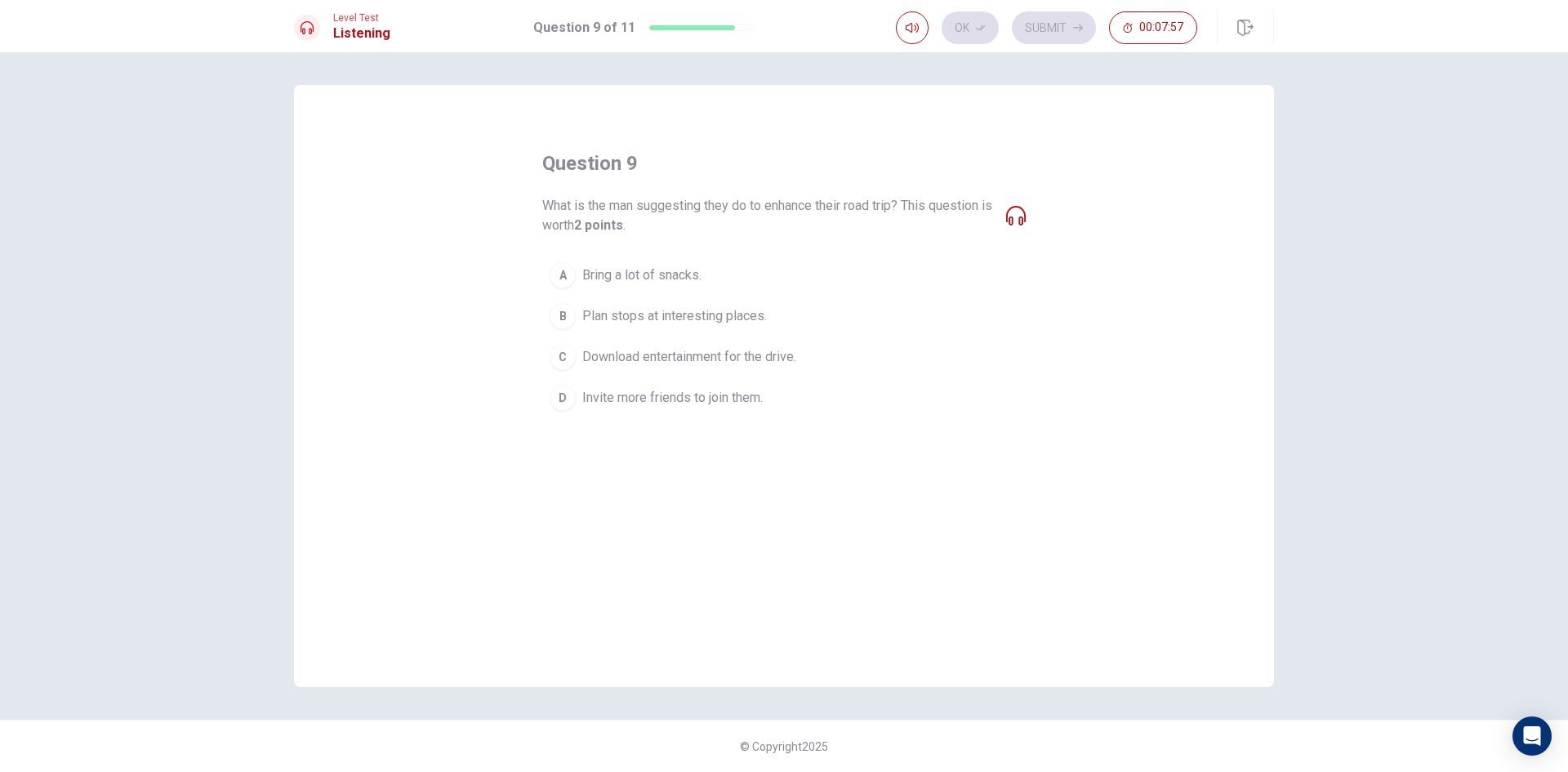
click at [649, 352] on span "Download entertainment for the drive." at bounding box center [689, 357] width 214 height 20
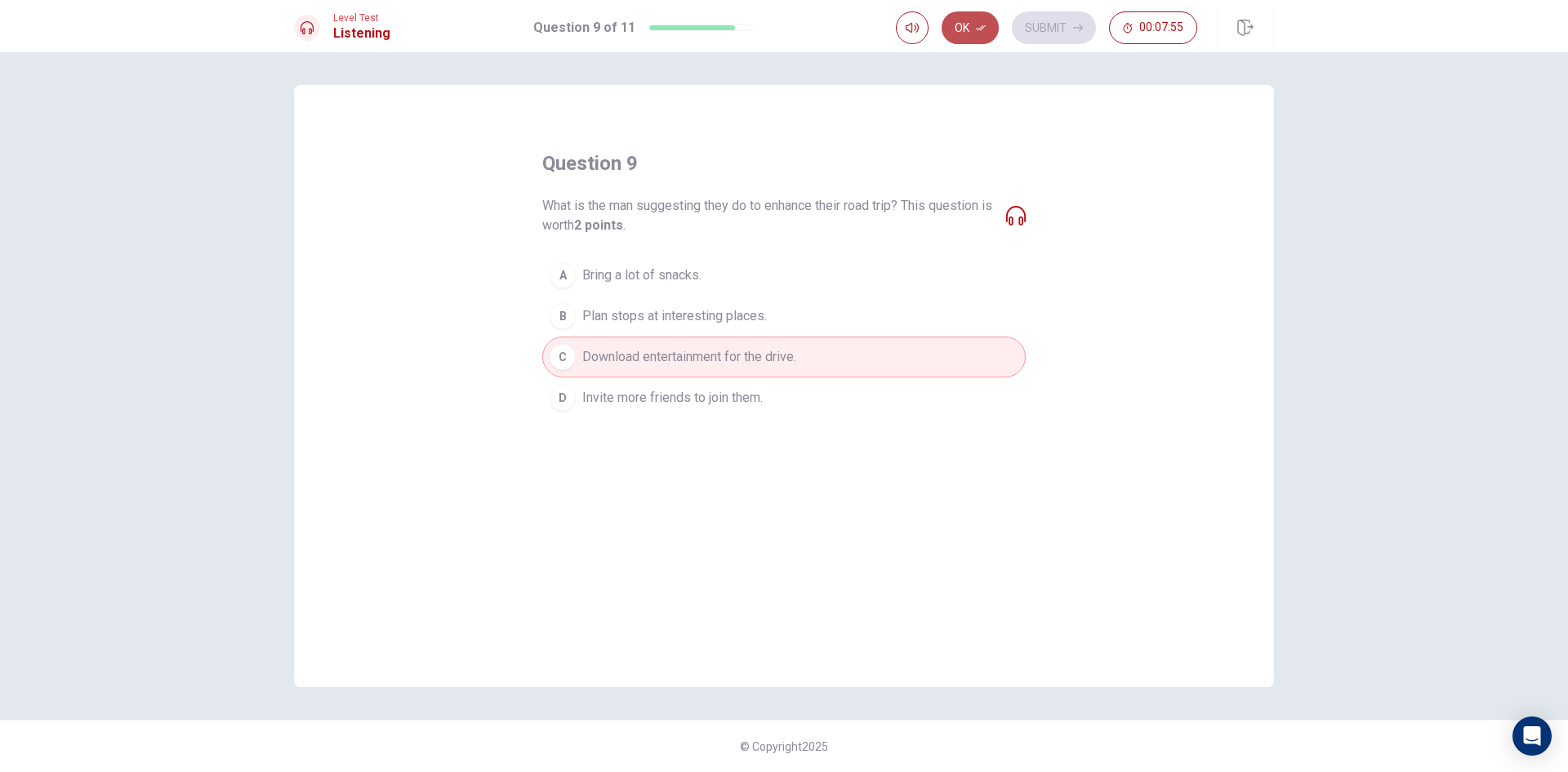
click at [974, 22] on button "Ok" at bounding box center [970, 27] width 57 height 33
click at [1053, 29] on button "Submit" at bounding box center [1054, 27] width 84 height 33
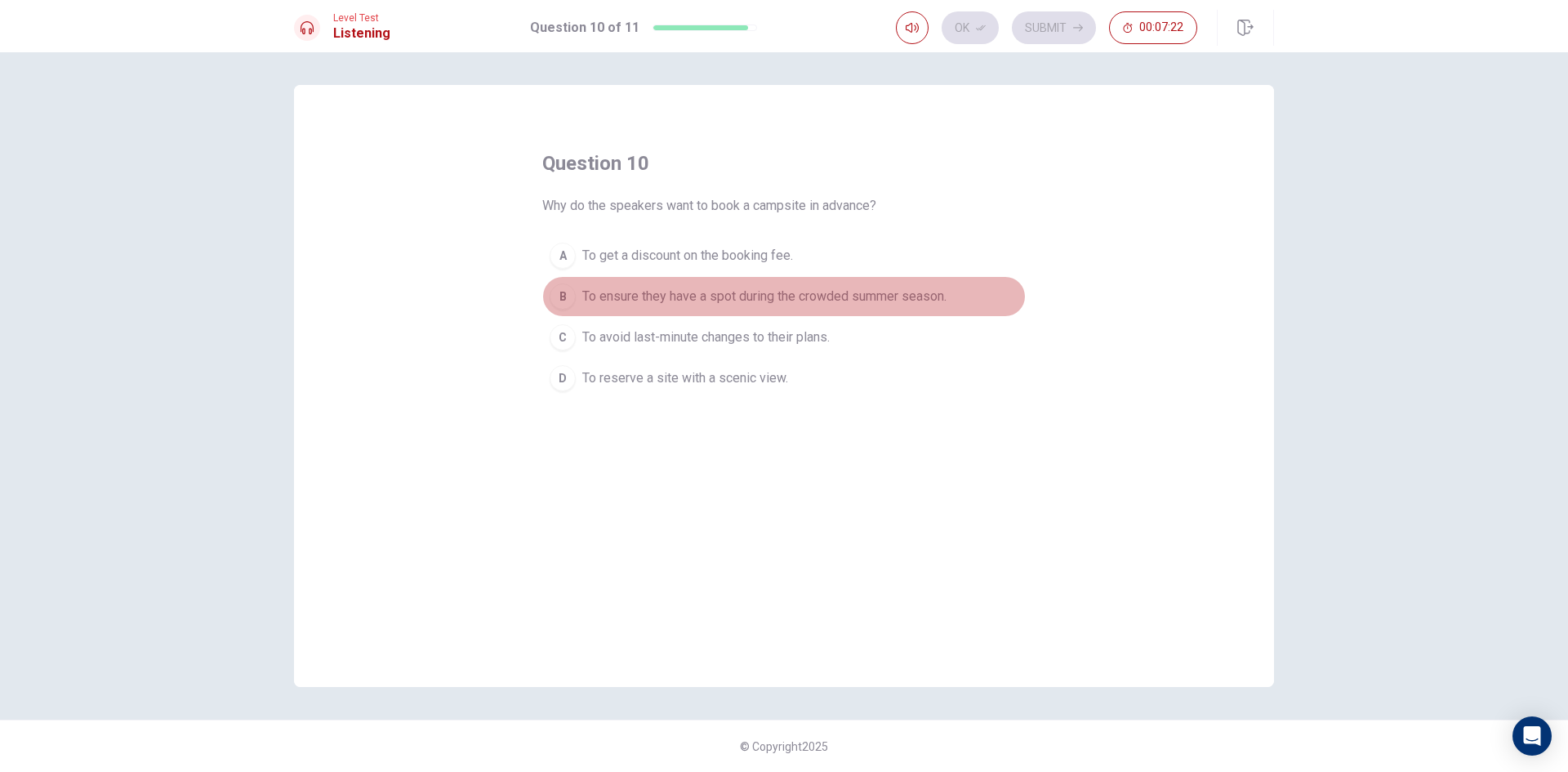
click at [614, 293] on span "To ensure they have a spot during the crowded summer season." at bounding box center [764, 296] width 365 height 20
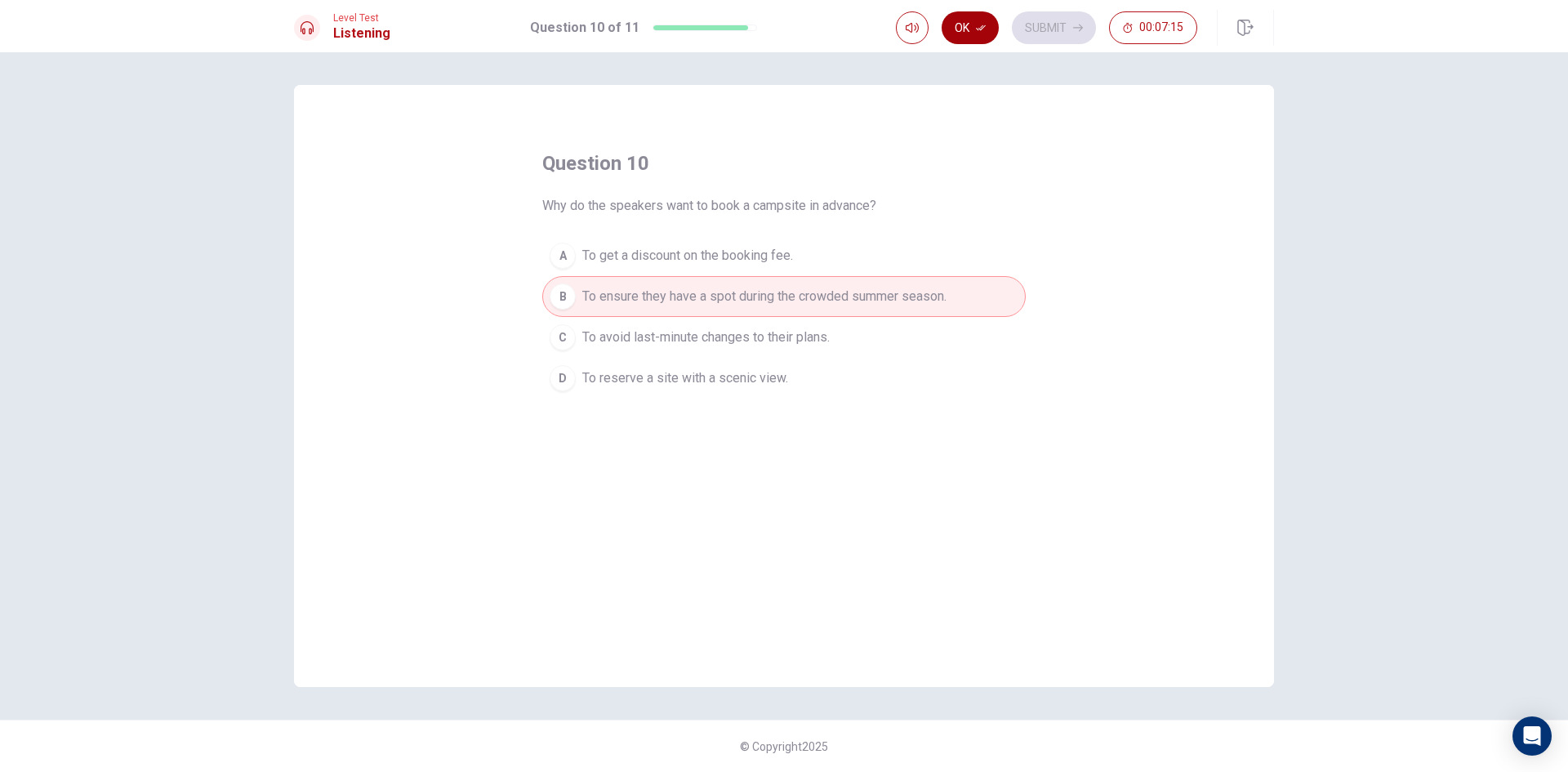
click at [978, 21] on button "Ok" at bounding box center [970, 27] width 57 height 33
click at [1046, 35] on button "Submit" at bounding box center [1054, 27] width 84 height 33
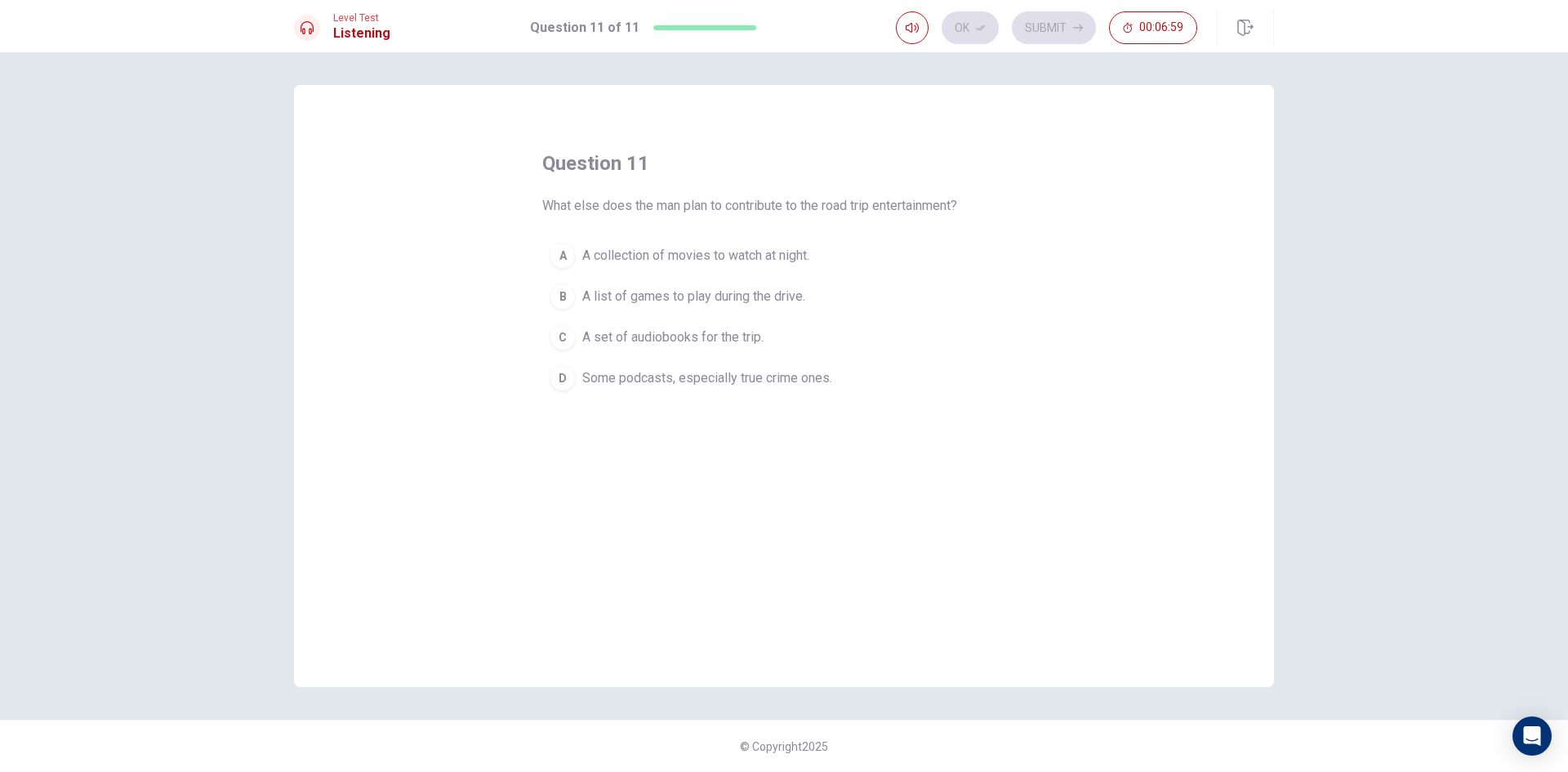
click at [769, 378] on span "Some podcasts, especially true crime ones." at bounding box center [707, 377] width 250 height 20
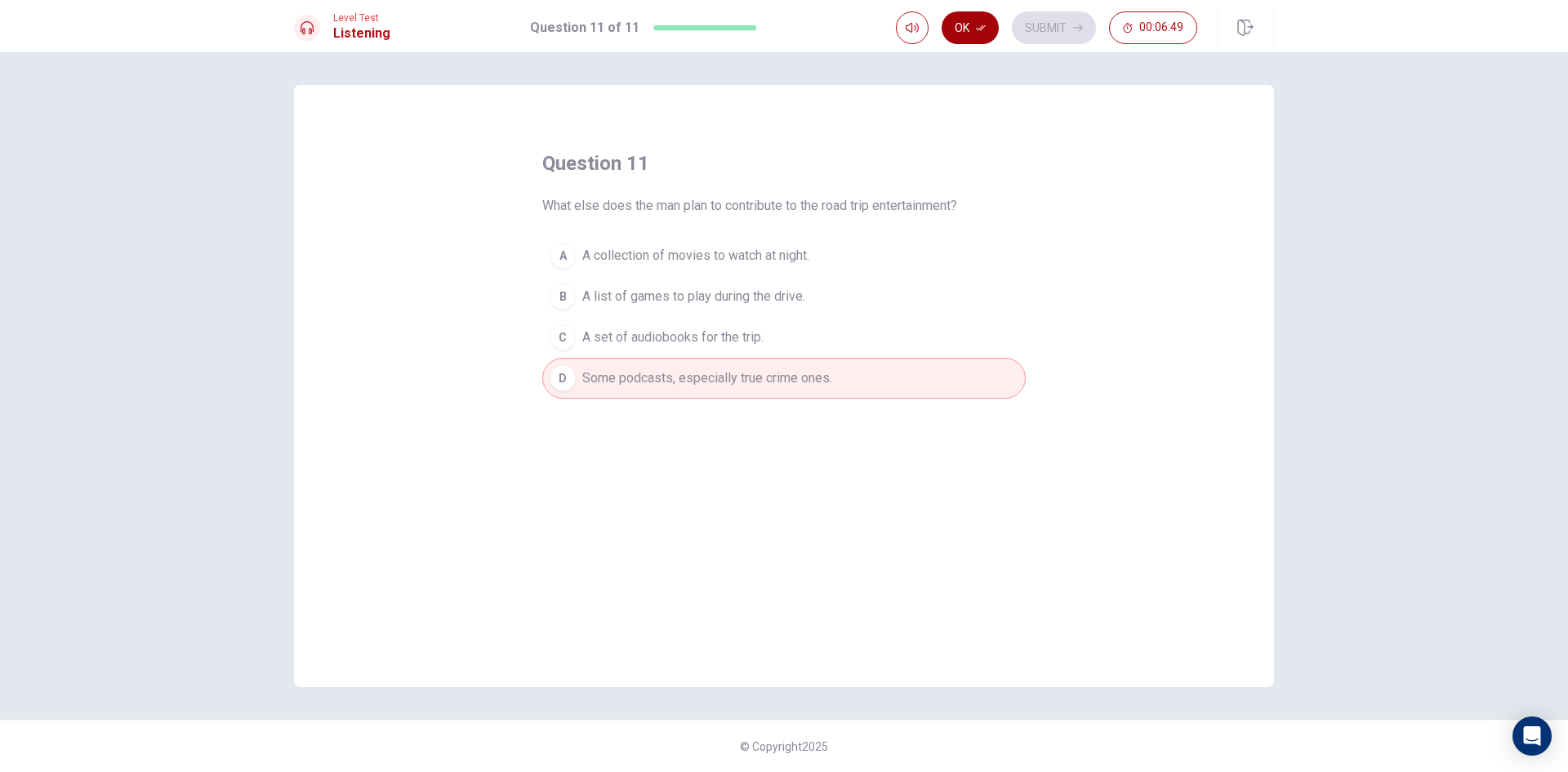
click at [978, 30] on icon "button" at bounding box center [980, 27] width 9 height 9
click at [1043, 33] on button "Submit" at bounding box center [1054, 27] width 84 height 33
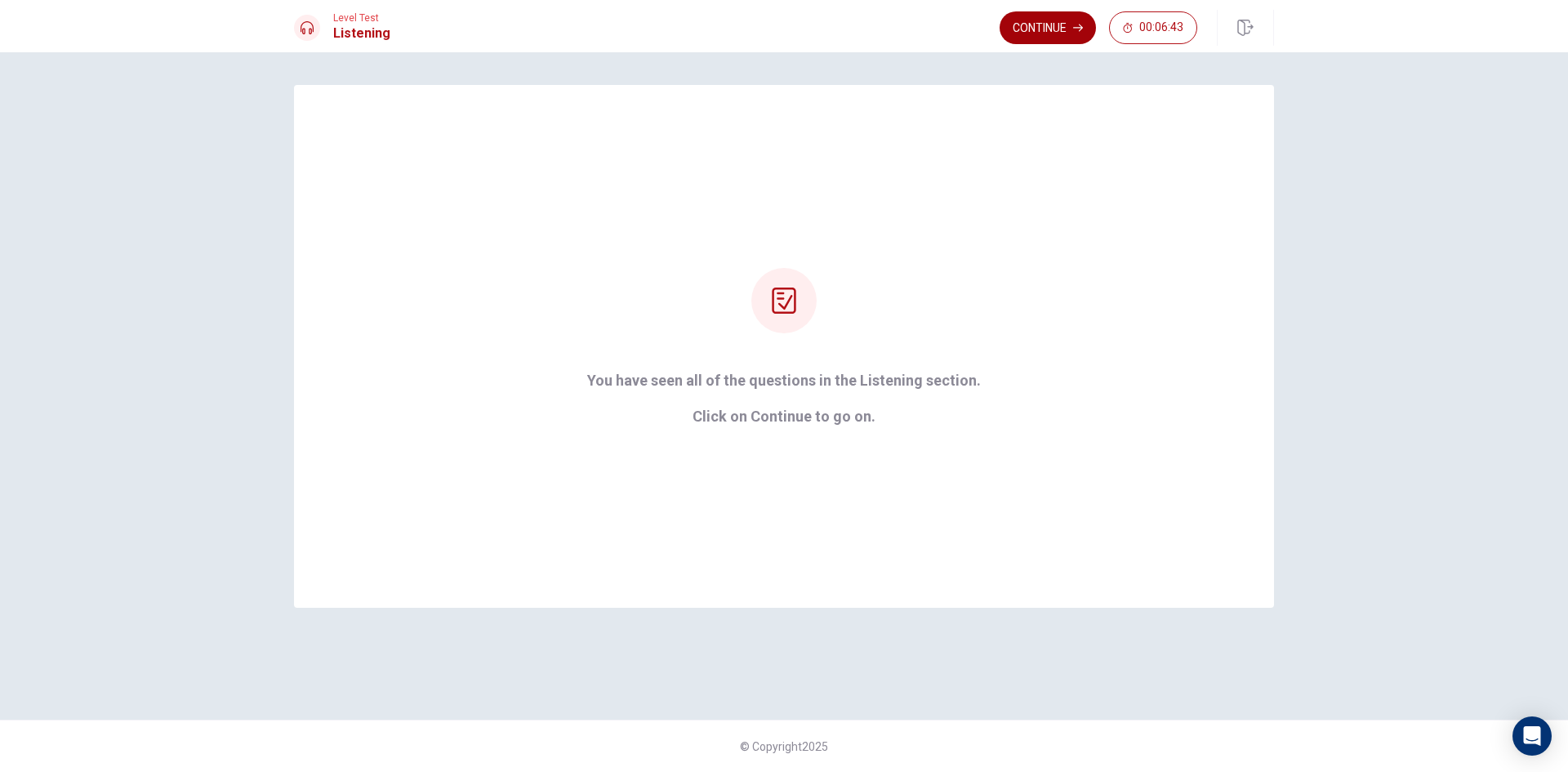
click at [1034, 15] on button "Continue" at bounding box center [1048, 27] width 96 height 33
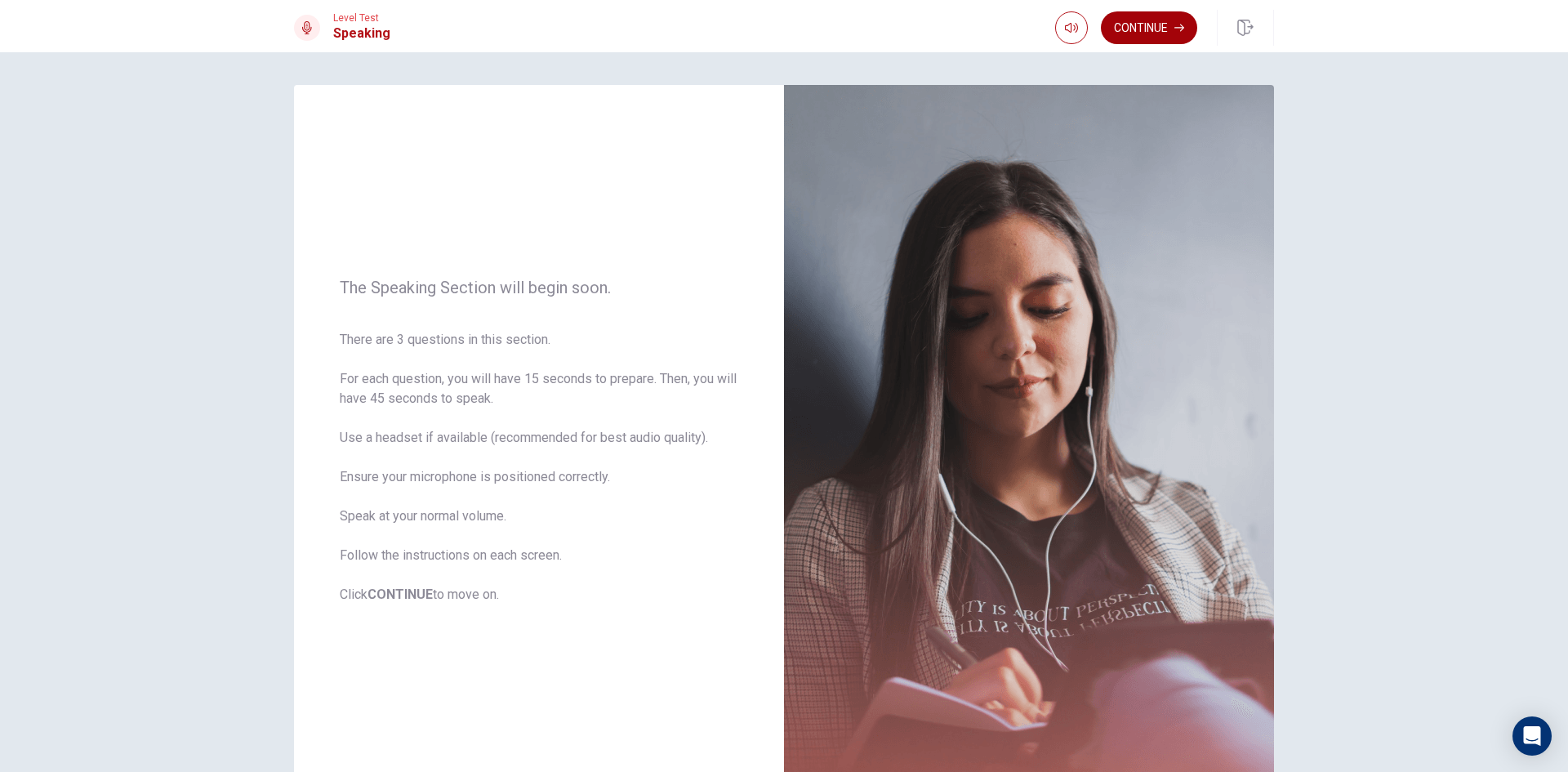
click at [1157, 34] on button "Continue" at bounding box center [1149, 27] width 96 height 33
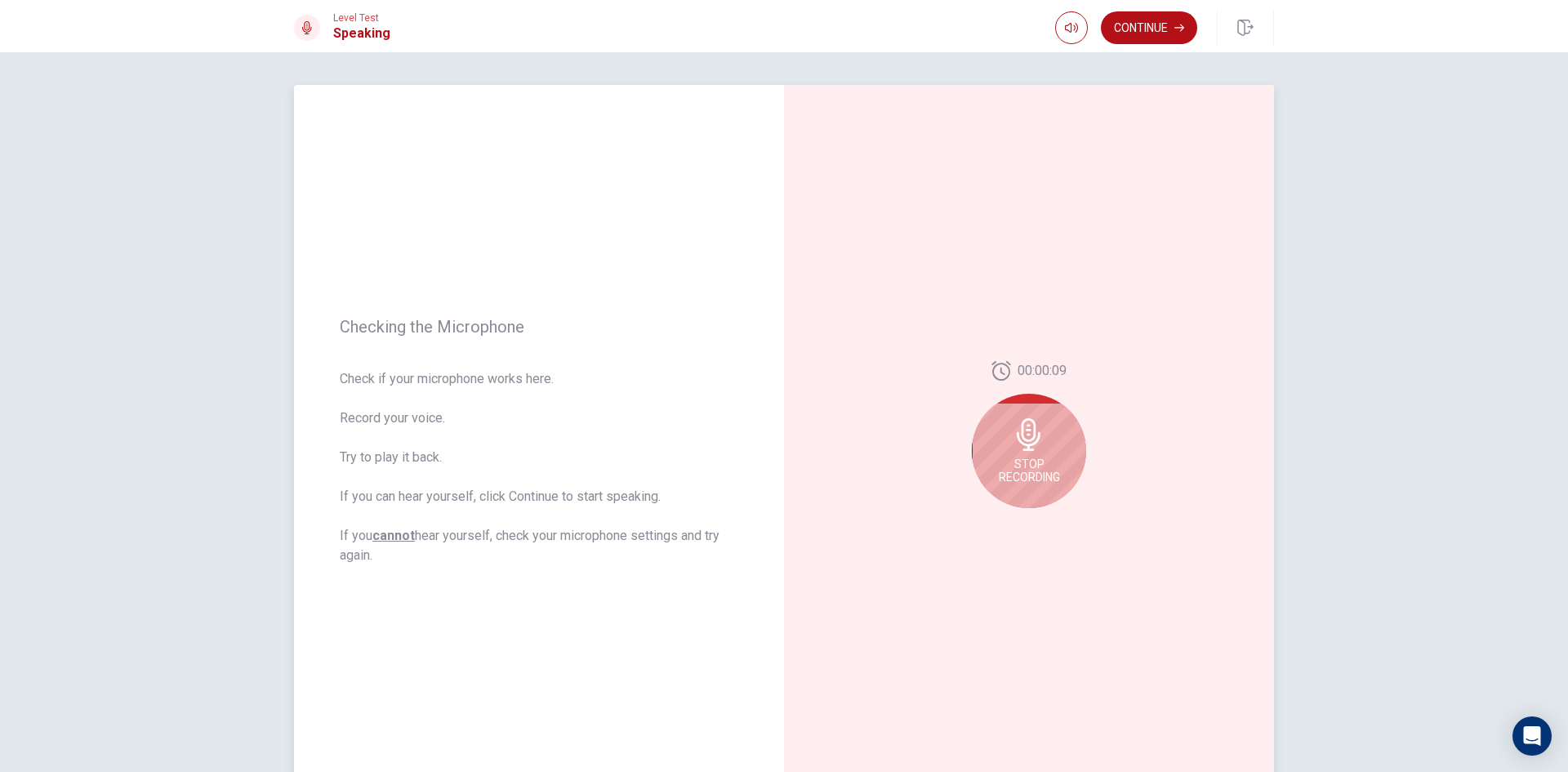
click at [1033, 460] on span "Stop Recording" at bounding box center [1029, 470] width 61 height 26
click at [1042, 525] on icon "Play Audio" at bounding box center [1046, 521] width 9 height 9
click at [1032, 447] on icon at bounding box center [1028, 439] width 24 height 33
click at [1002, 512] on button "Record Again" at bounding box center [1011, 521] width 23 height 23
click at [1037, 448] on icon at bounding box center [1029, 435] width 33 height 33
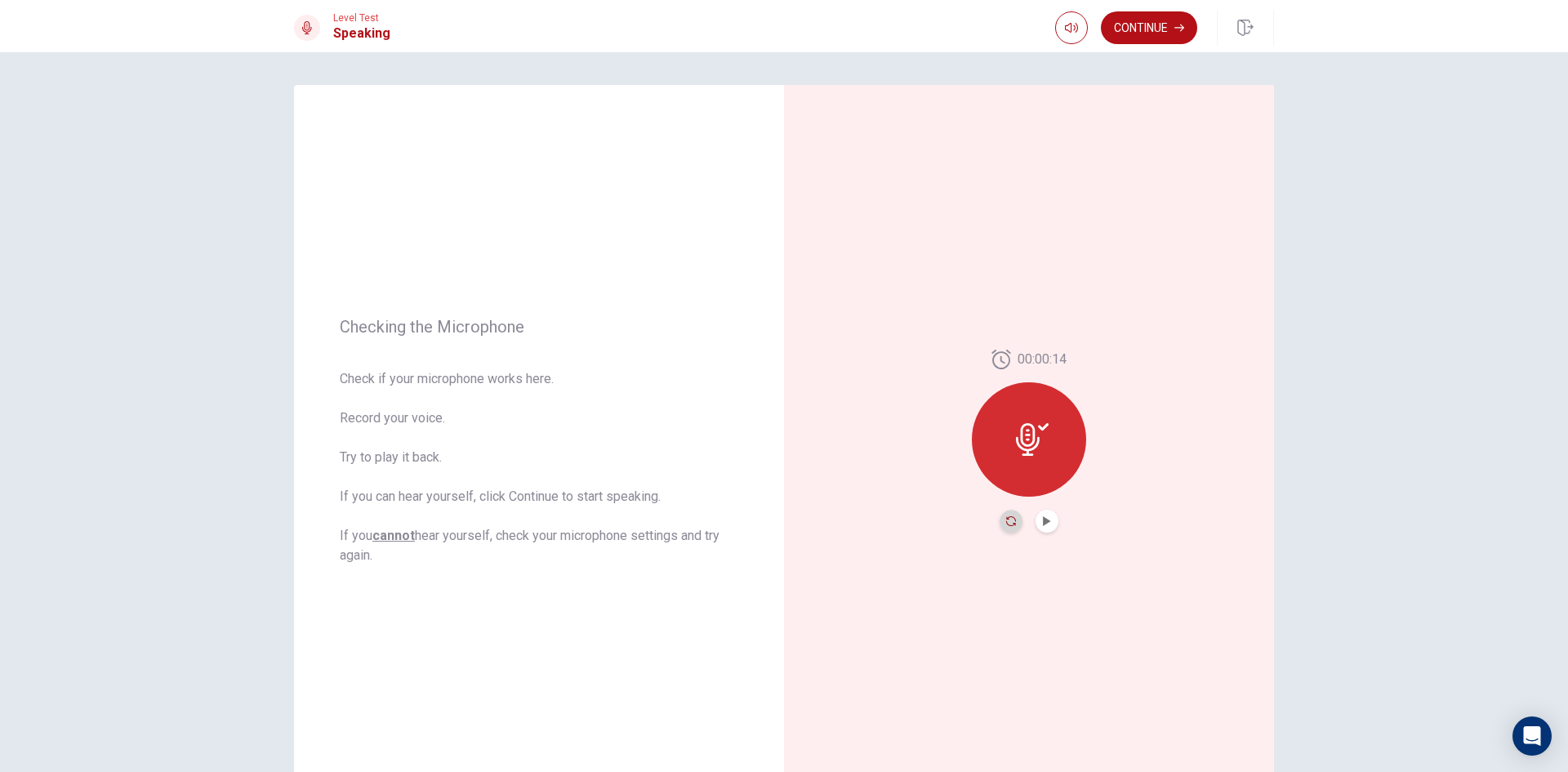
click at [1009, 522] on icon "Record Again" at bounding box center [1010, 521] width 9 height 9
click at [1027, 454] on div "Stop Recording" at bounding box center [1028, 450] width 114 height 114
click at [1043, 521] on icon "Play Audio" at bounding box center [1046, 521] width 8 height 9
click at [1159, 30] on button "Continue" at bounding box center [1149, 27] width 96 height 33
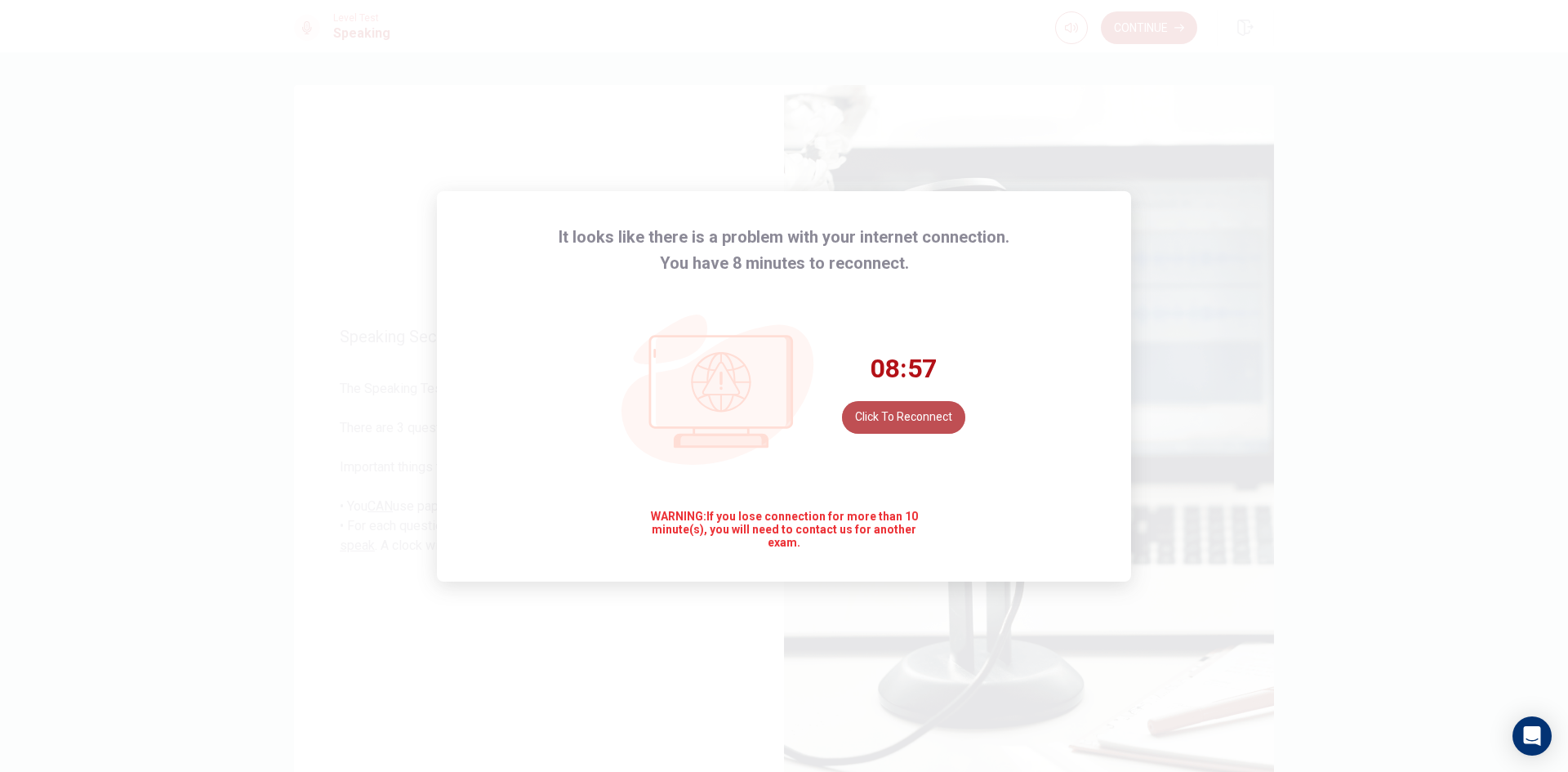
click at [926, 425] on button "Click to reconnect" at bounding box center [904, 418] width 124 height 33
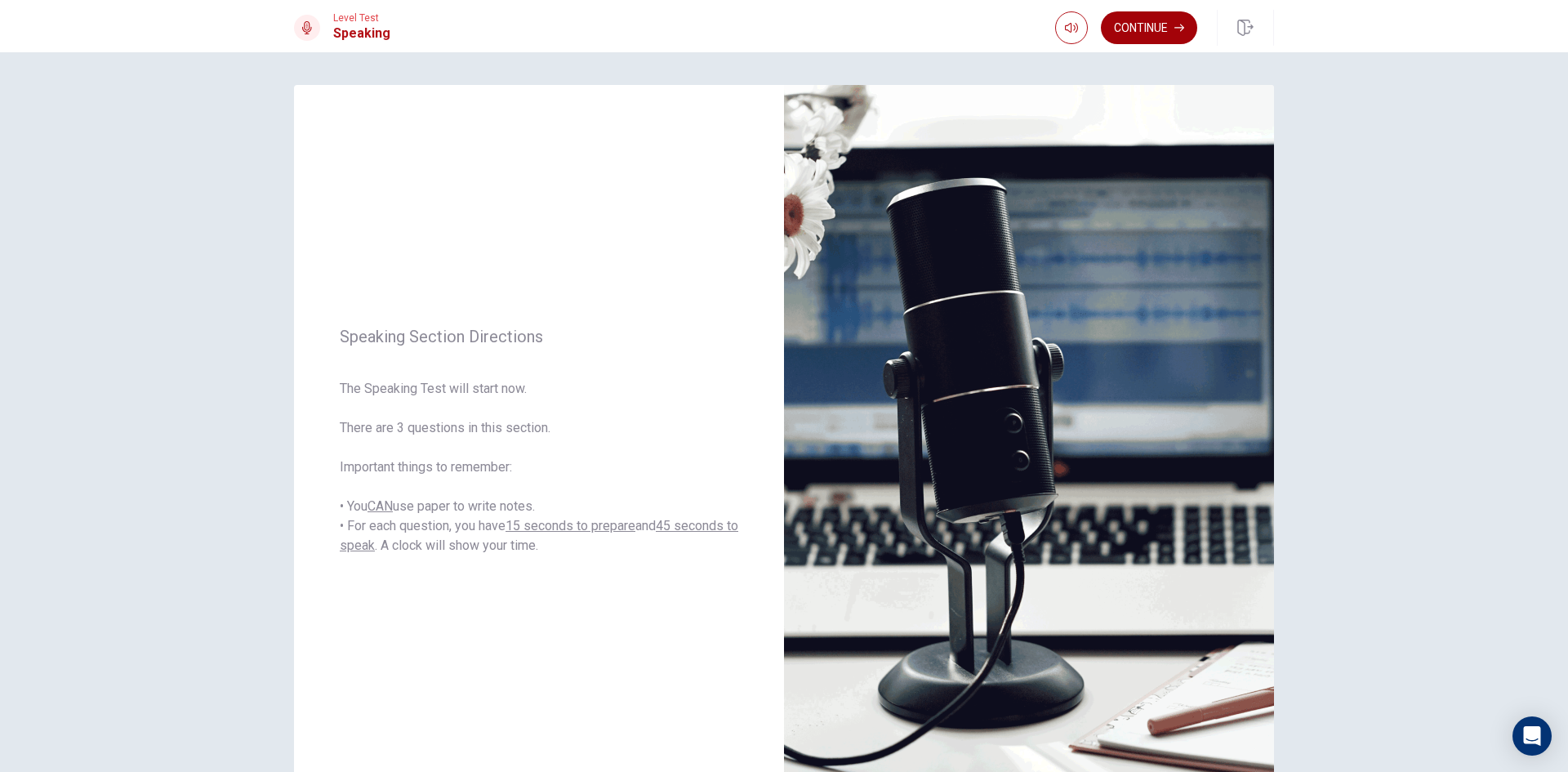
click at [1166, 31] on button "Continue" at bounding box center [1149, 27] width 96 height 33
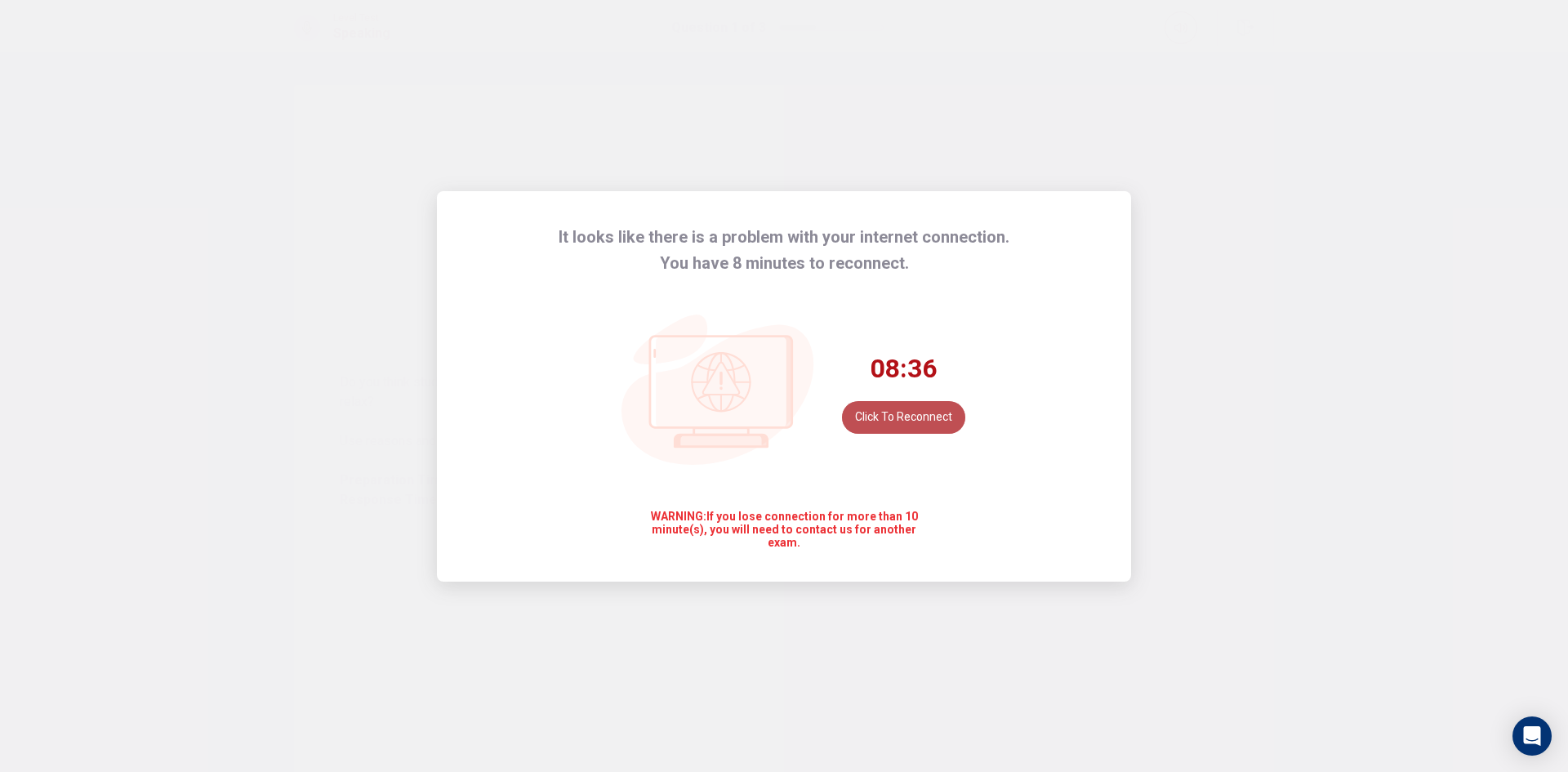
click at [881, 427] on button "Click to reconnect" at bounding box center [904, 418] width 124 height 33
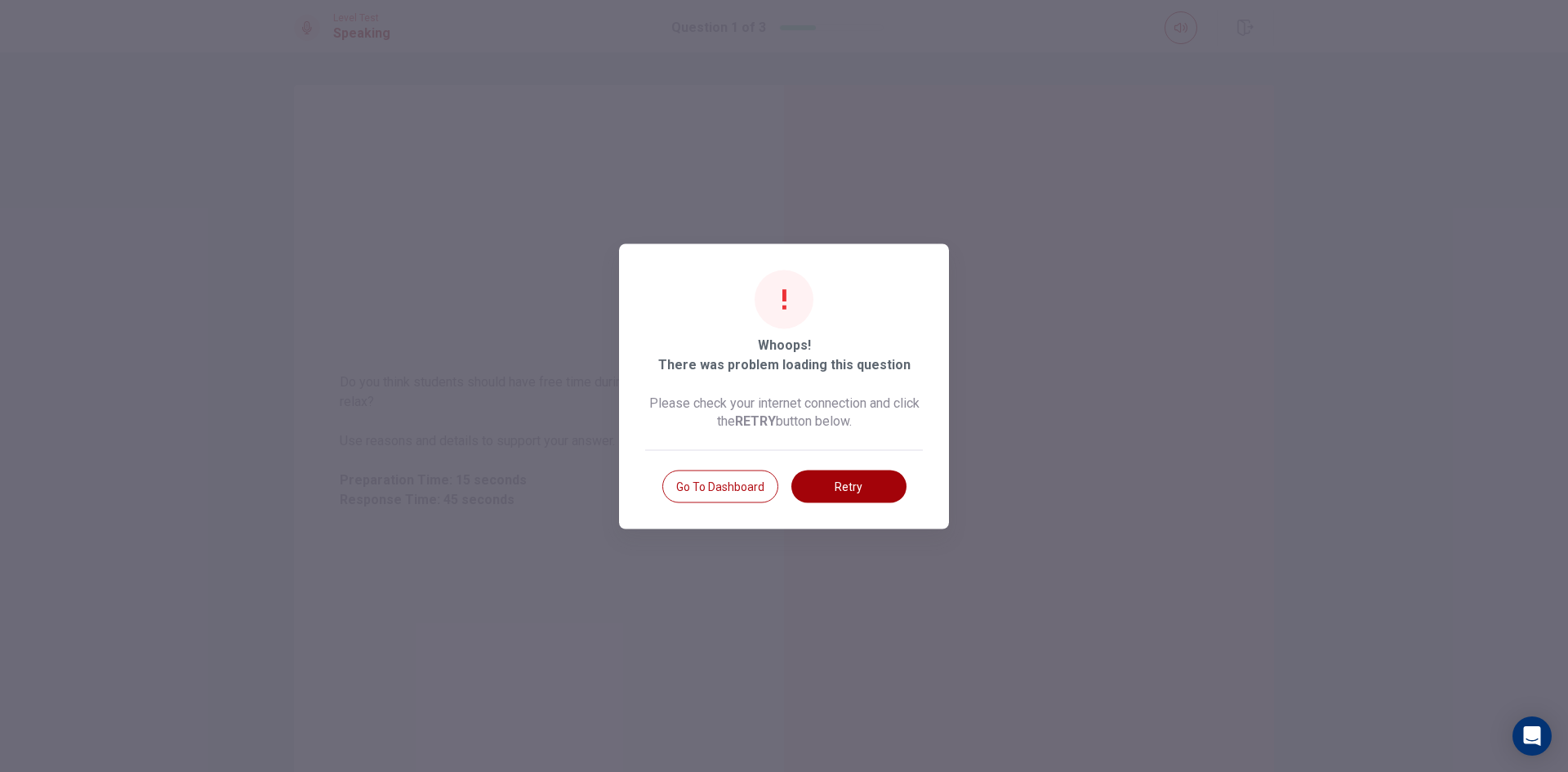
click at [867, 486] on button "Retry" at bounding box center [849, 486] width 115 height 33
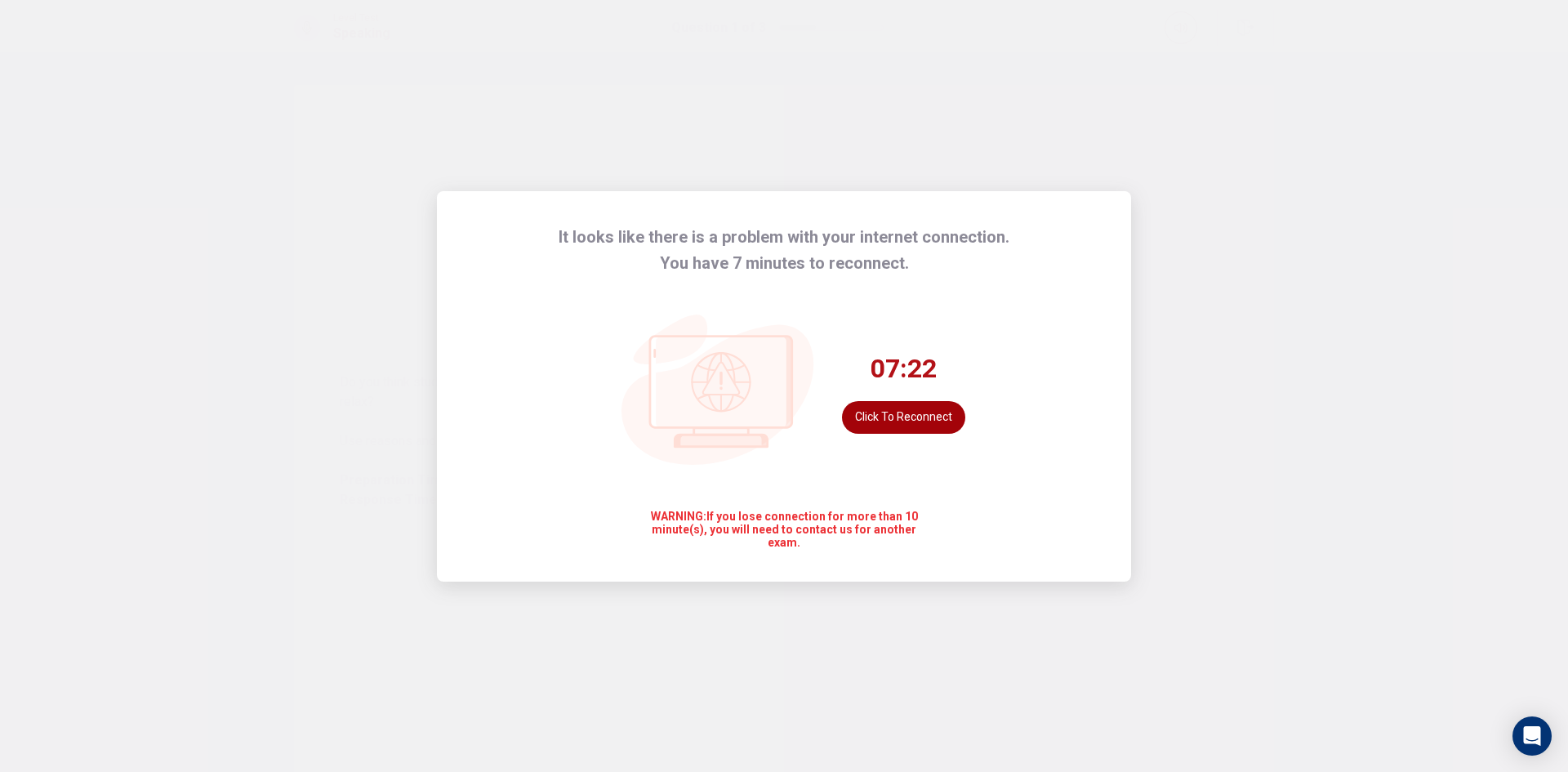
click at [900, 416] on button "Click to reconnect" at bounding box center [904, 418] width 124 height 33
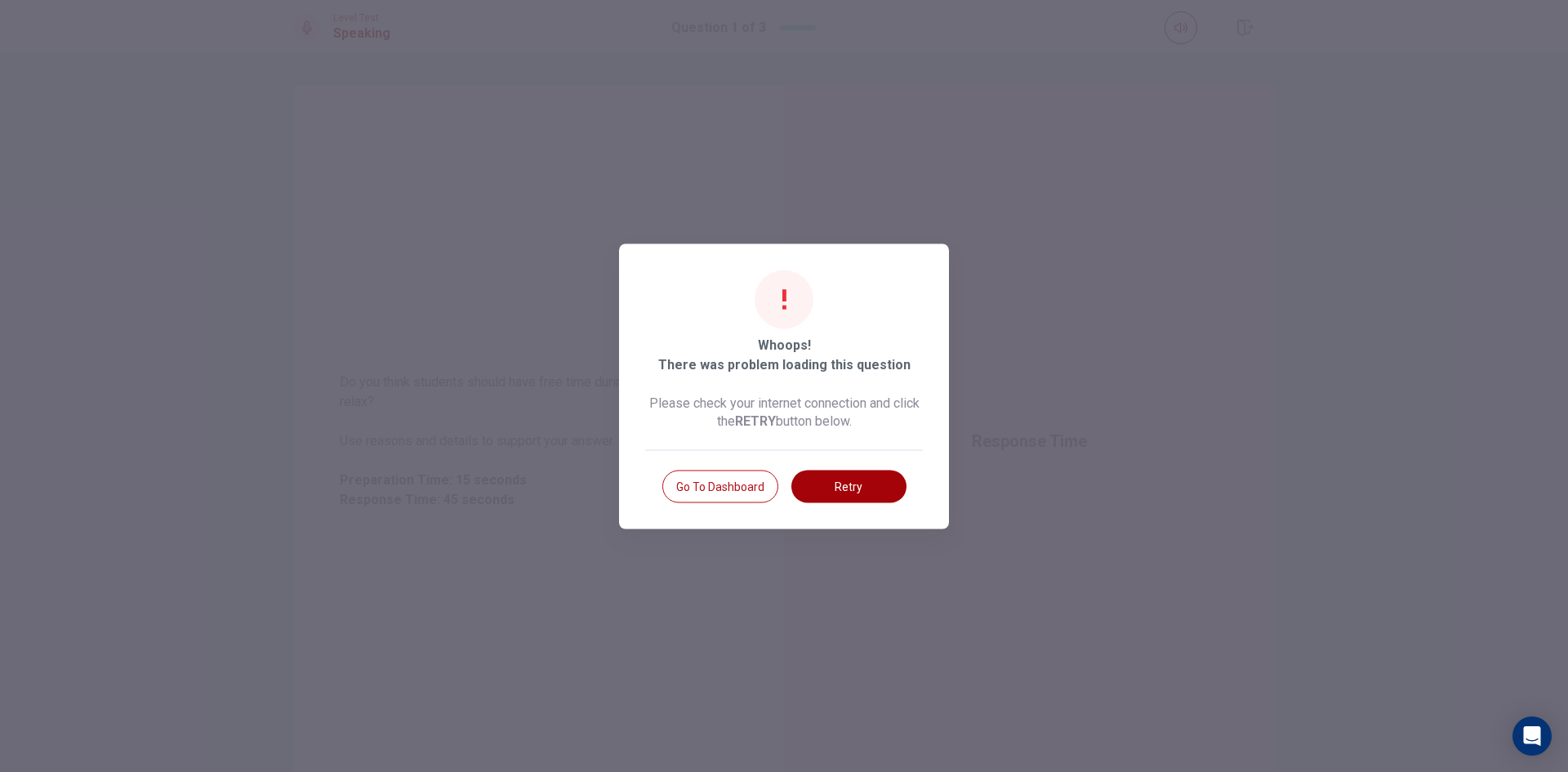
click at [867, 489] on button "Retry" at bounding box center [849, 486] width 115 height 33
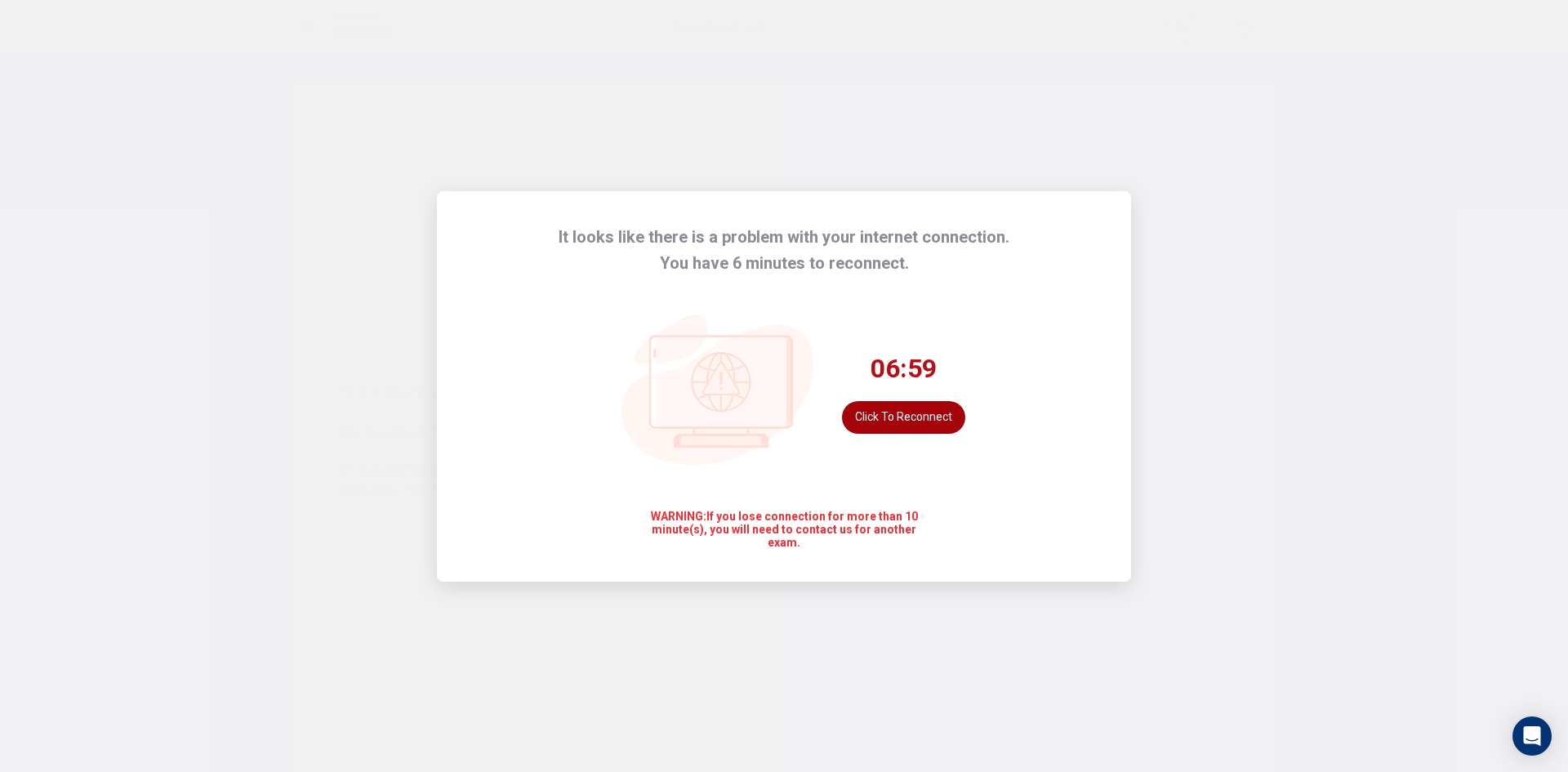
click at [896, 415] on button "Click to reconnect" at bounding box center [904, 418] width 124 height 33
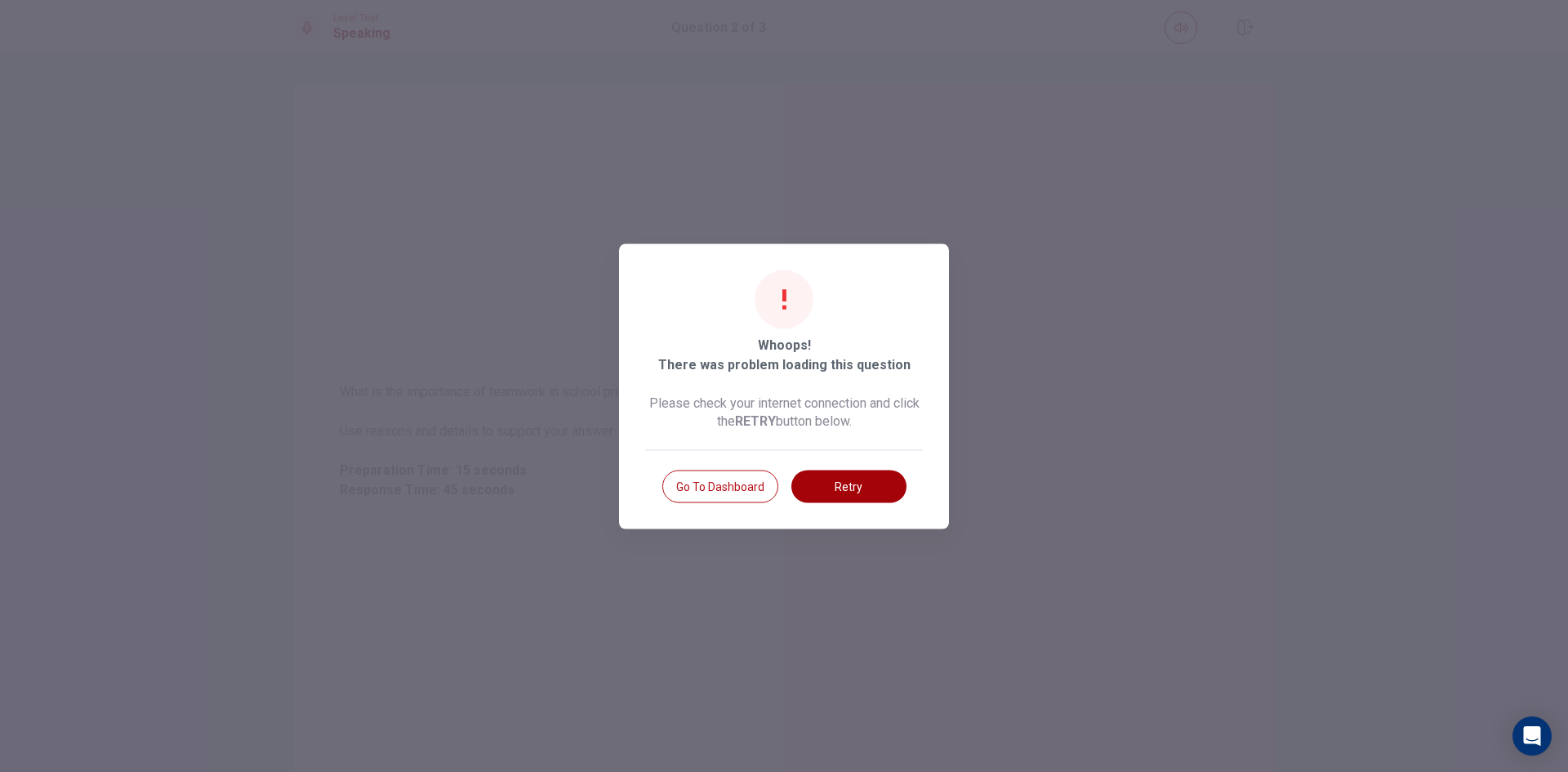
click at [858, 486] on button "Retry" at bounding box center [849, 486] width 115 height 33
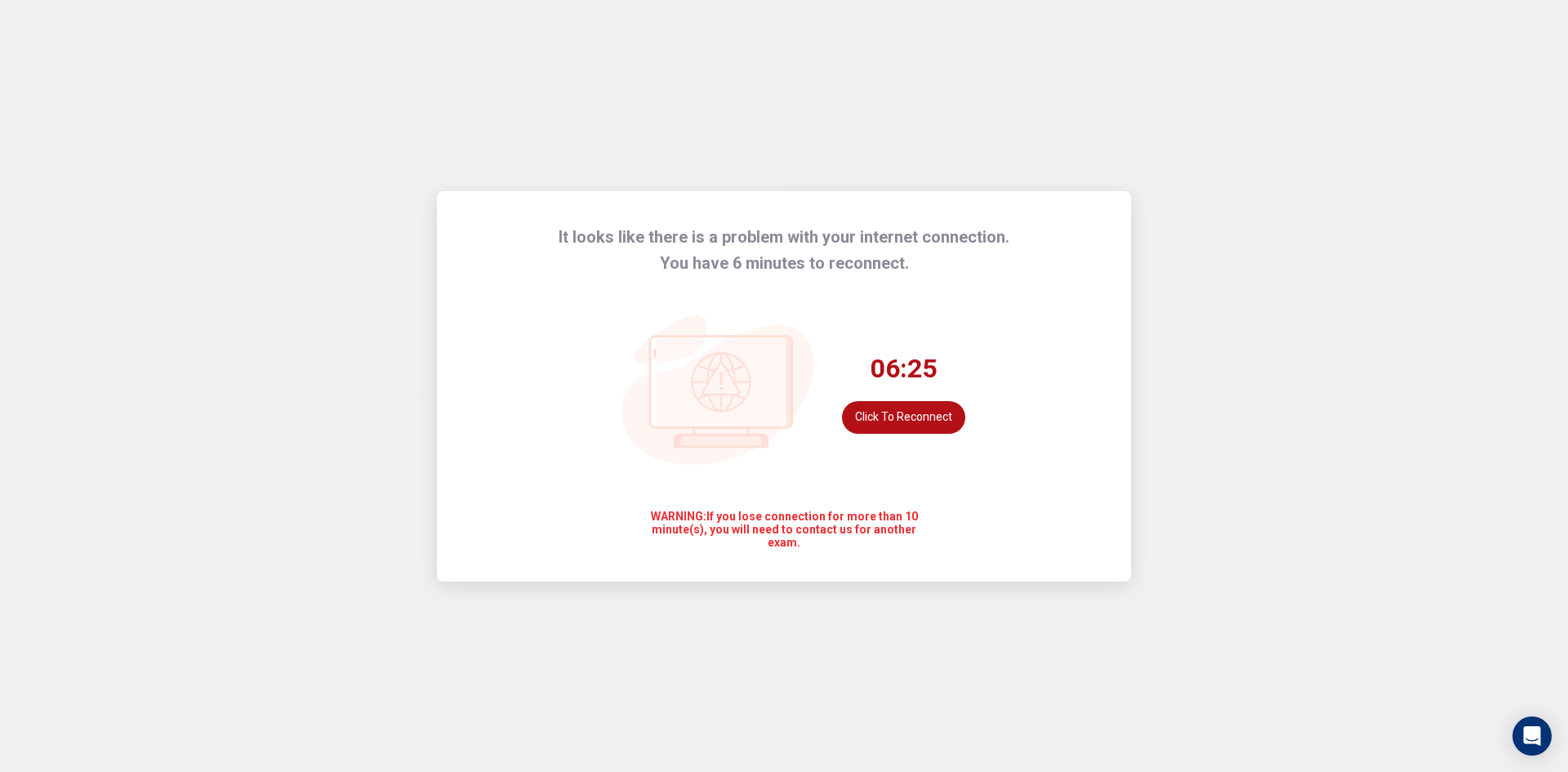
click at [907, 410] on button "Click to reconnect" at bounding box center [904, 418] width 124 height 33
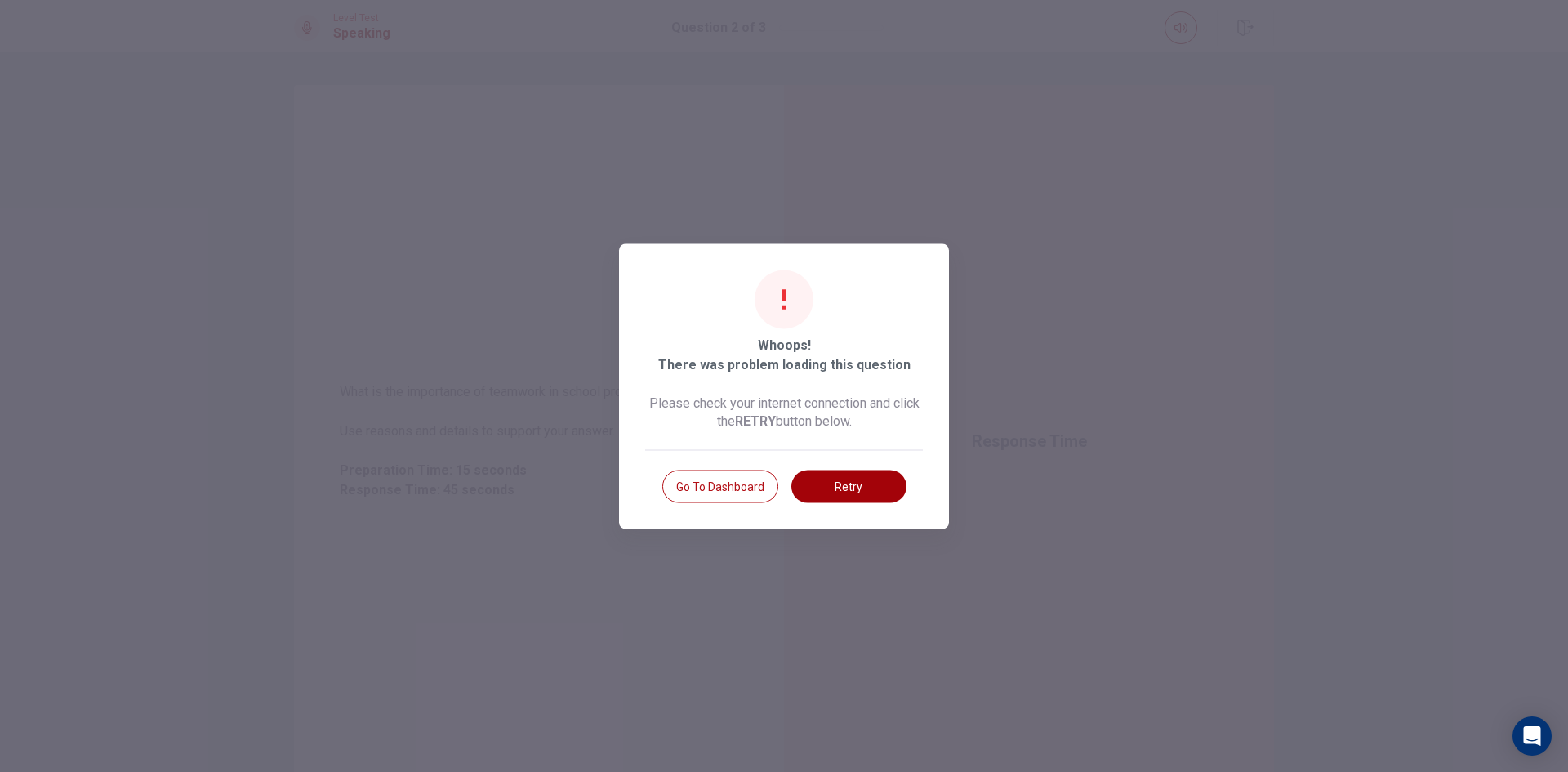
click at [841, 501] on button "Retry" at bounding box center [849, 486] width 115 height 33
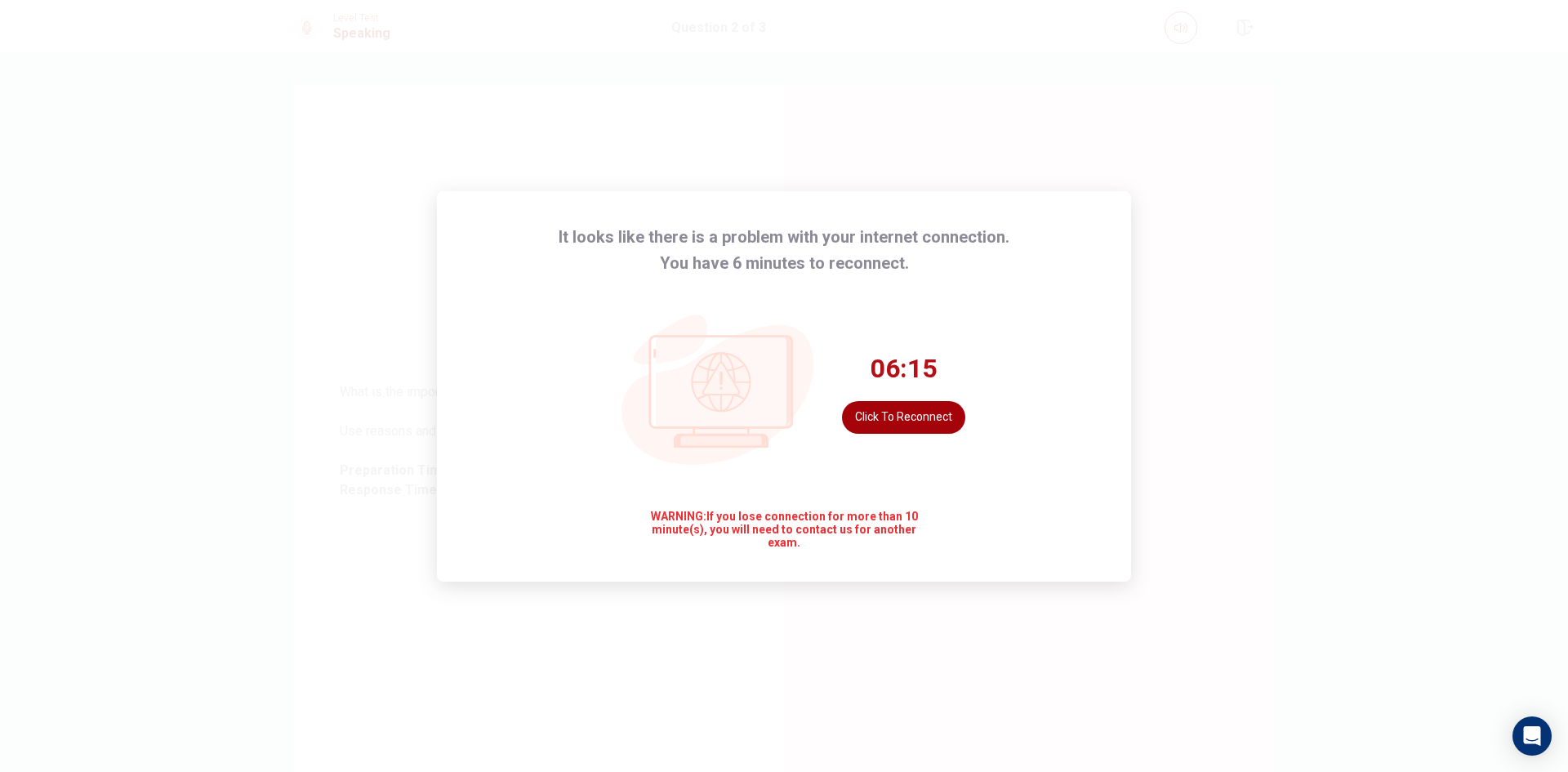
click at [911, 423] on button "Click to reconnect" at bounding box center [904, 418] width 124 height 33
click at [884, 423] on button "Click to reconnect" at bounding box center [904, 418] width 124 height 33
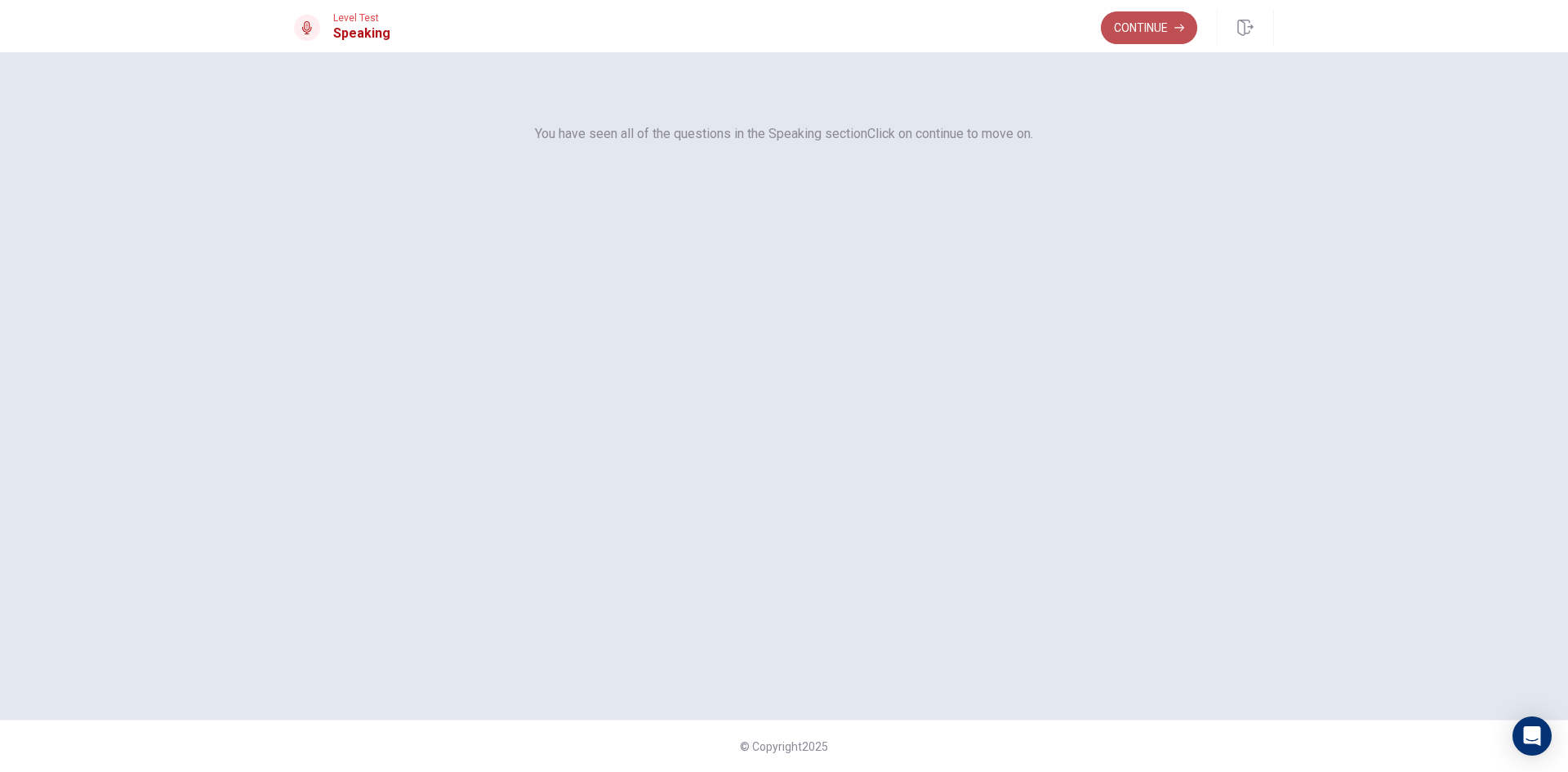
click at [1159, 22] on button "Continue" at bounding box center [1149, 27] width 96 height 33
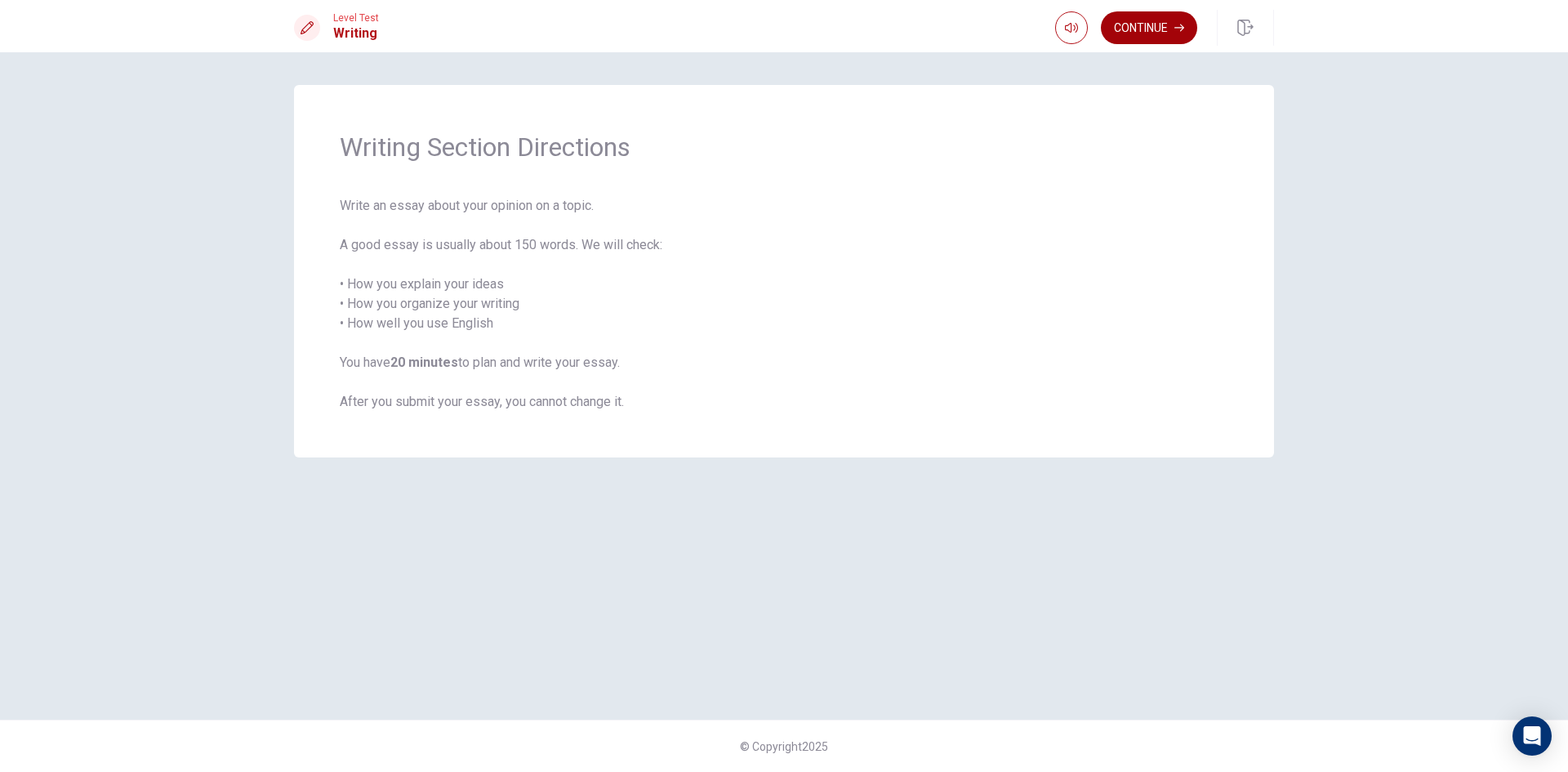
click at [1145, 27] on button "Continue" at bounding box center [1149, 27] width 96 height 33
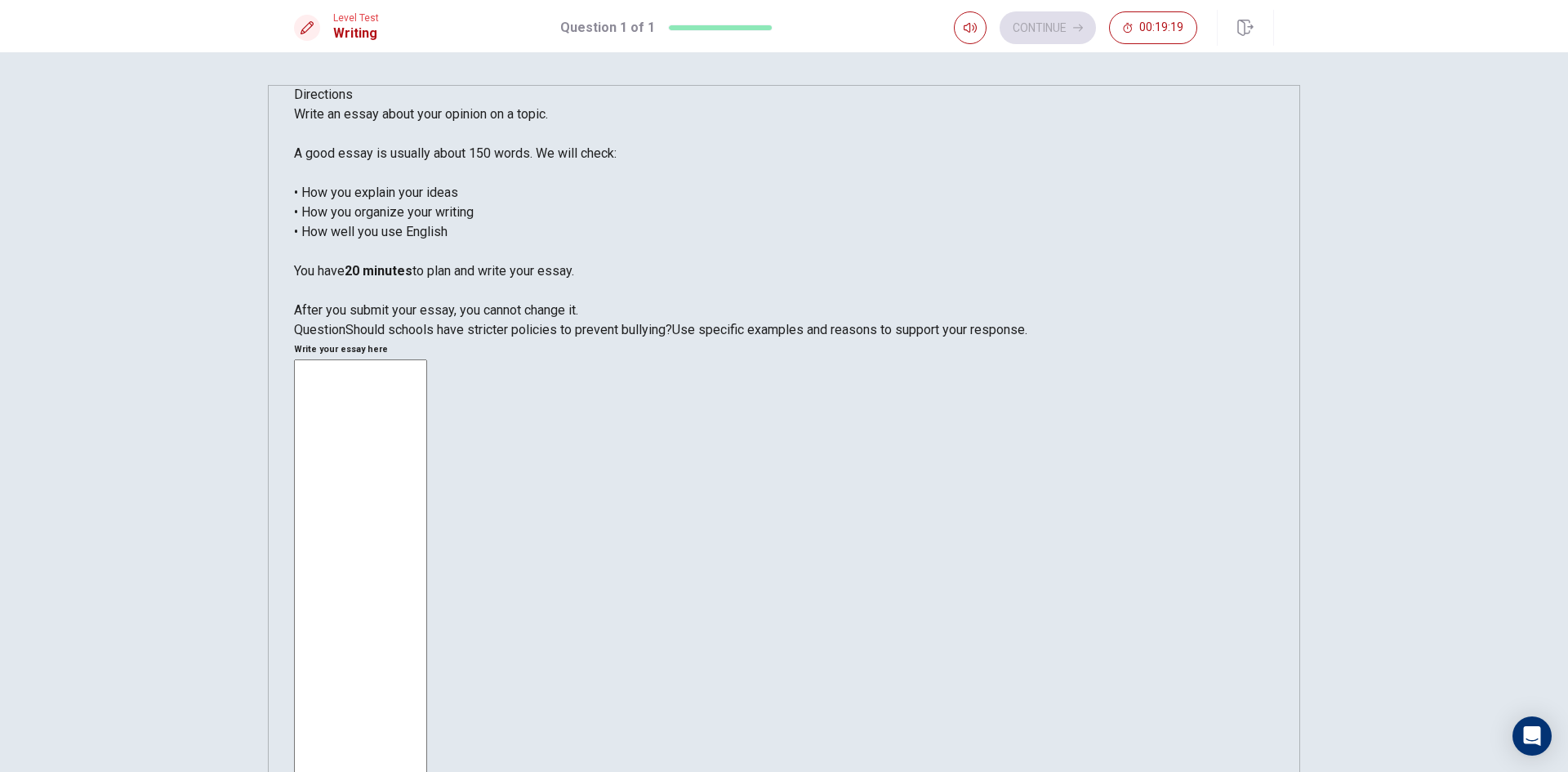
click at [902, 359] on div "x ​" at bounding box center [784, 605] width 980 height 492
type textarea "n"
click at [821, 359] on div "Nowaday, the [DEMOGRAPHIC_DATA] students have bully freinds x ​" at bounding box center [784, 605] width 980 height 492
drag, startPoint x: 1152, startPoint y: 166, endPoint x: 703, endPoint y: 165, distance: 449.0
click at [703, 165] on div "Directions Write an essay about your opinion on a topic. A good essay is usuall…" at bounding box center [784, 478] width 980 height 786
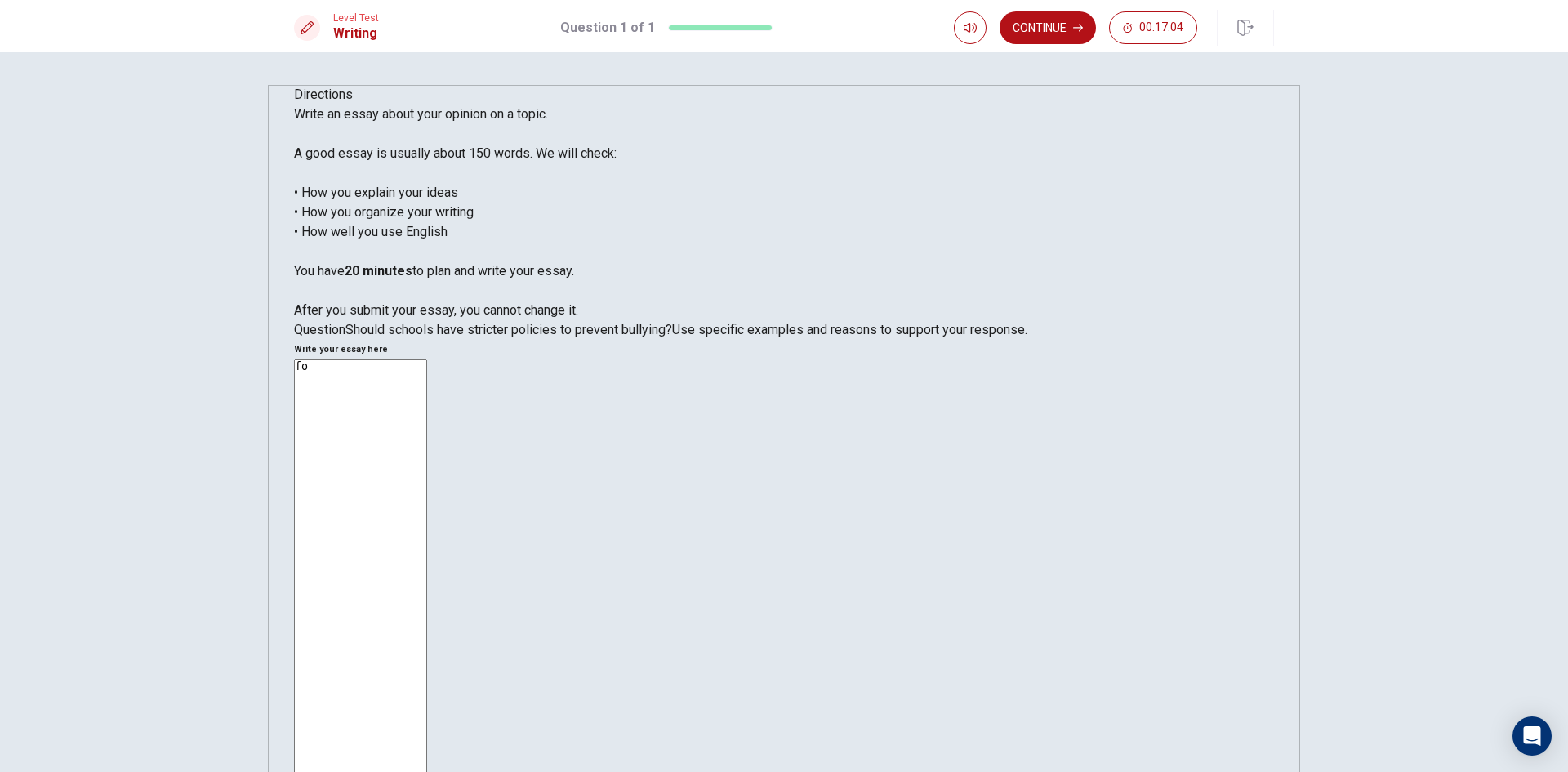
type textarea "f"
type textarea "P"
click at [427, 359] on textarea "In past to present, the students bullying freinds many ways. The bully that I w…" at bounding box center [360, 602] width 133 height 486
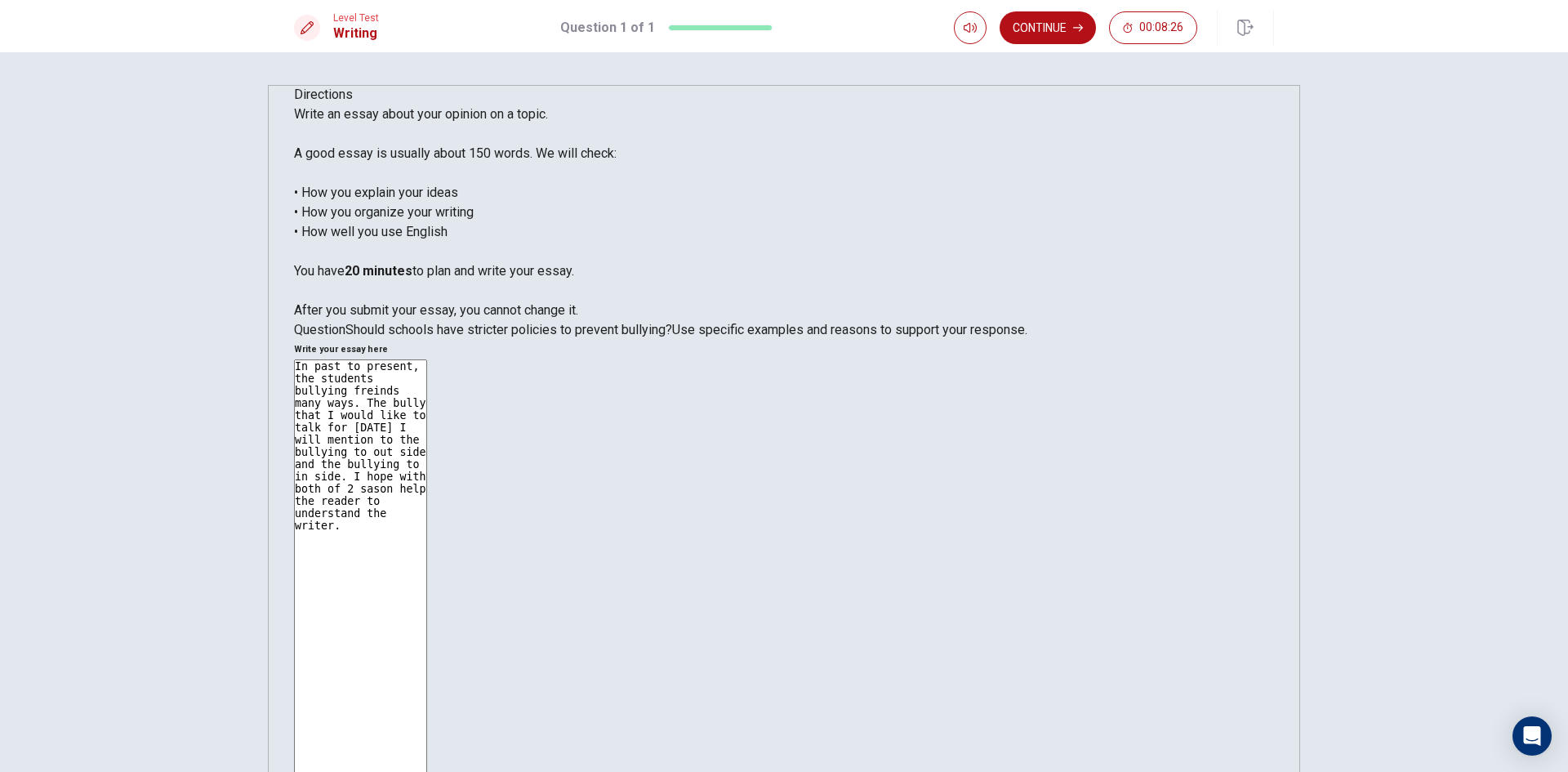
type textarea "In past to present, the students bullying freinds many ways. The bully that I w…"
click at [427, 359] on textarea "In past to present, the students bullying freinds many ways. The bully that I w…" at bounding box center [360, 602] width 133 height 486
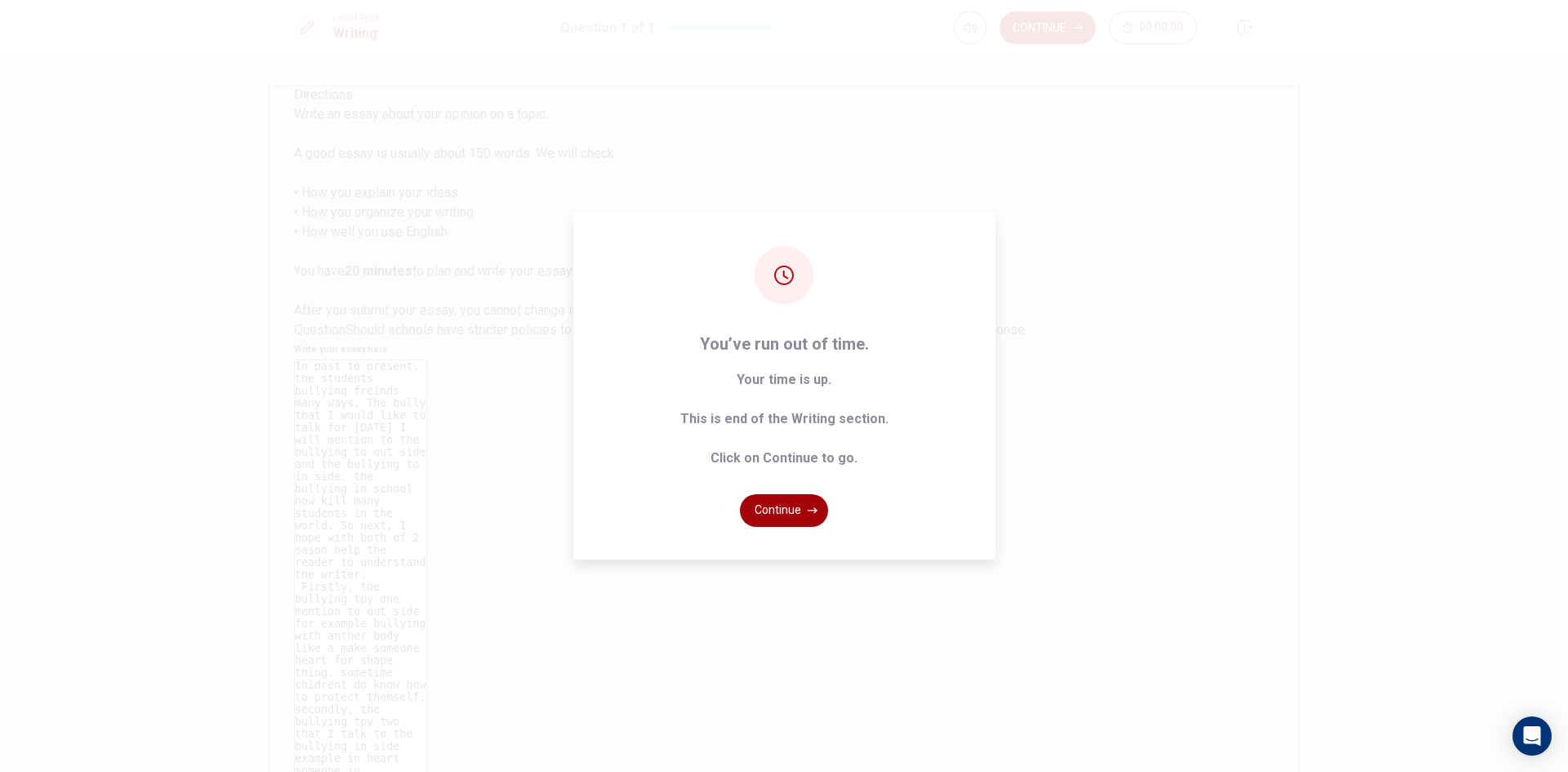
type textarea "In past to present, the students bullying freinds many ways. The bully that I w…"
click at [805, 515] on button "Continue" at bounding box center [784, 510] width 88 height 33
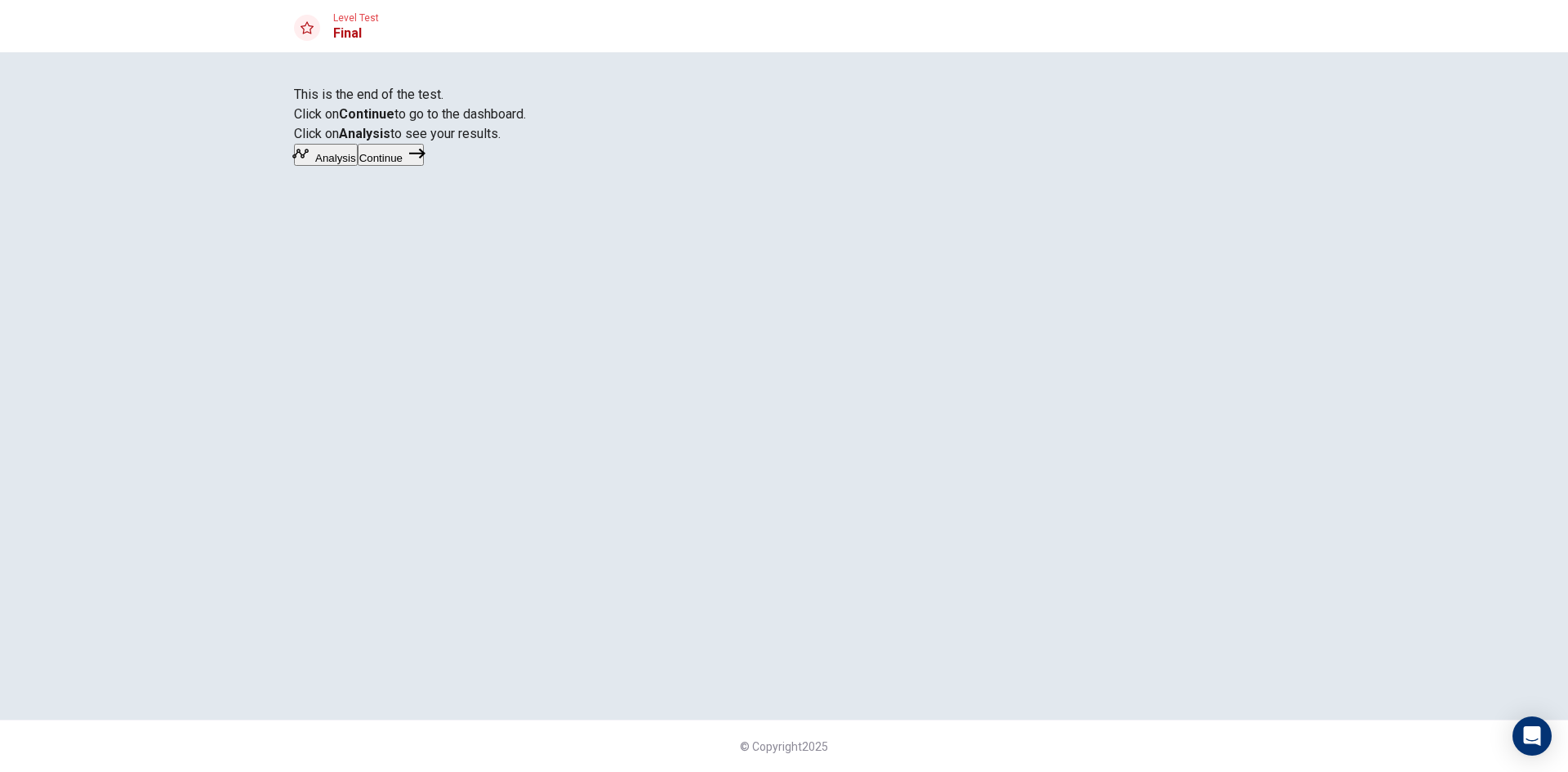
click at [424, 166] on button "Continue" at bounding box center [390, 155] width 66 height 22
